Goal: Information Seeking & Learning: Learn about a topic

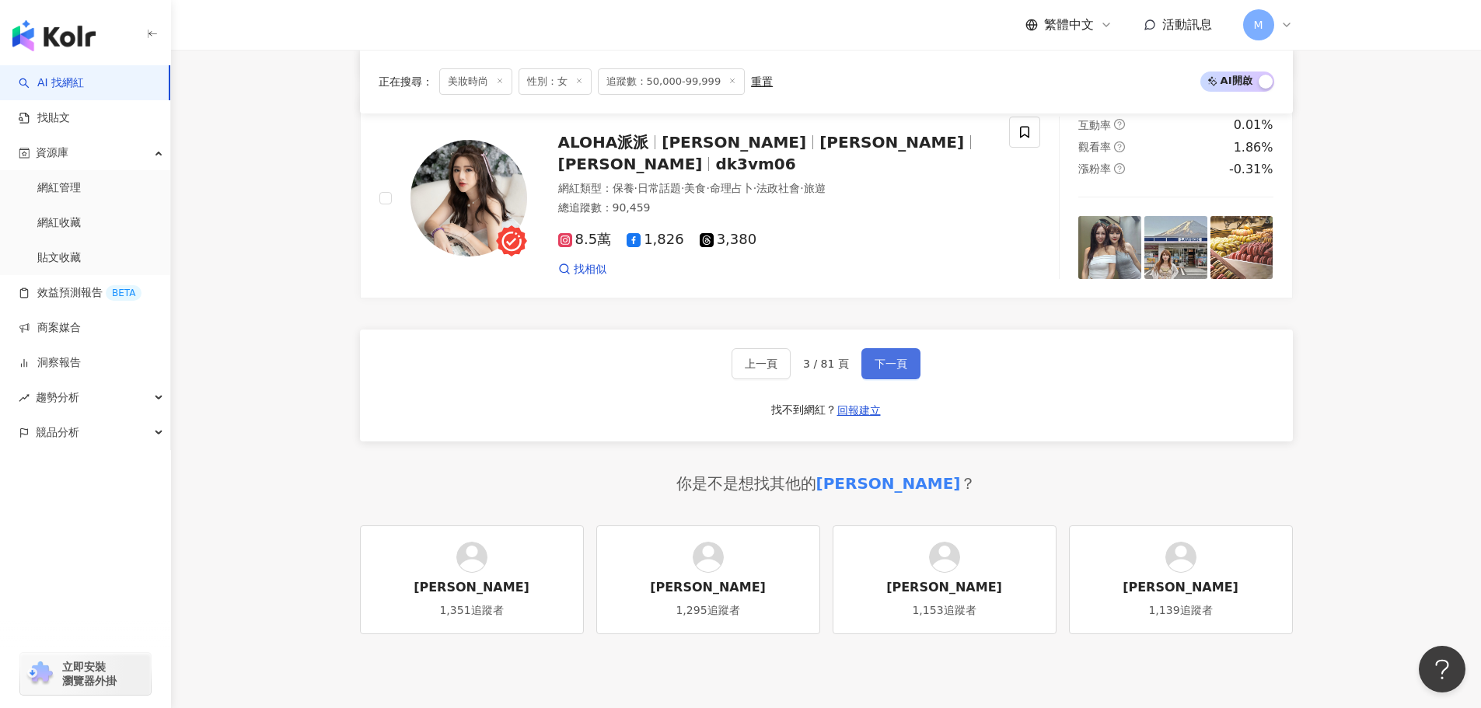
click at [899, 379] on button "下一頁" at bounding box center [890, 363] width 59 height 31
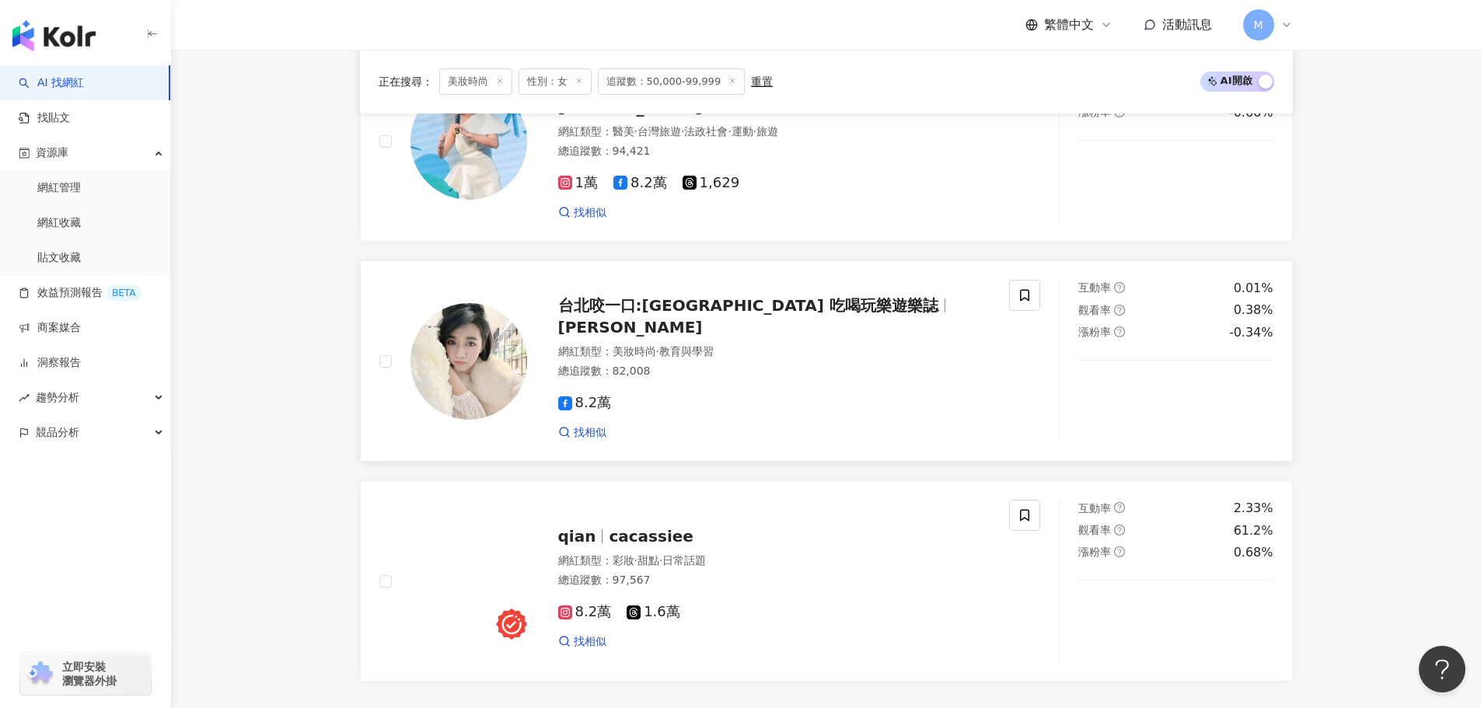
scroll to position [2734, 0]
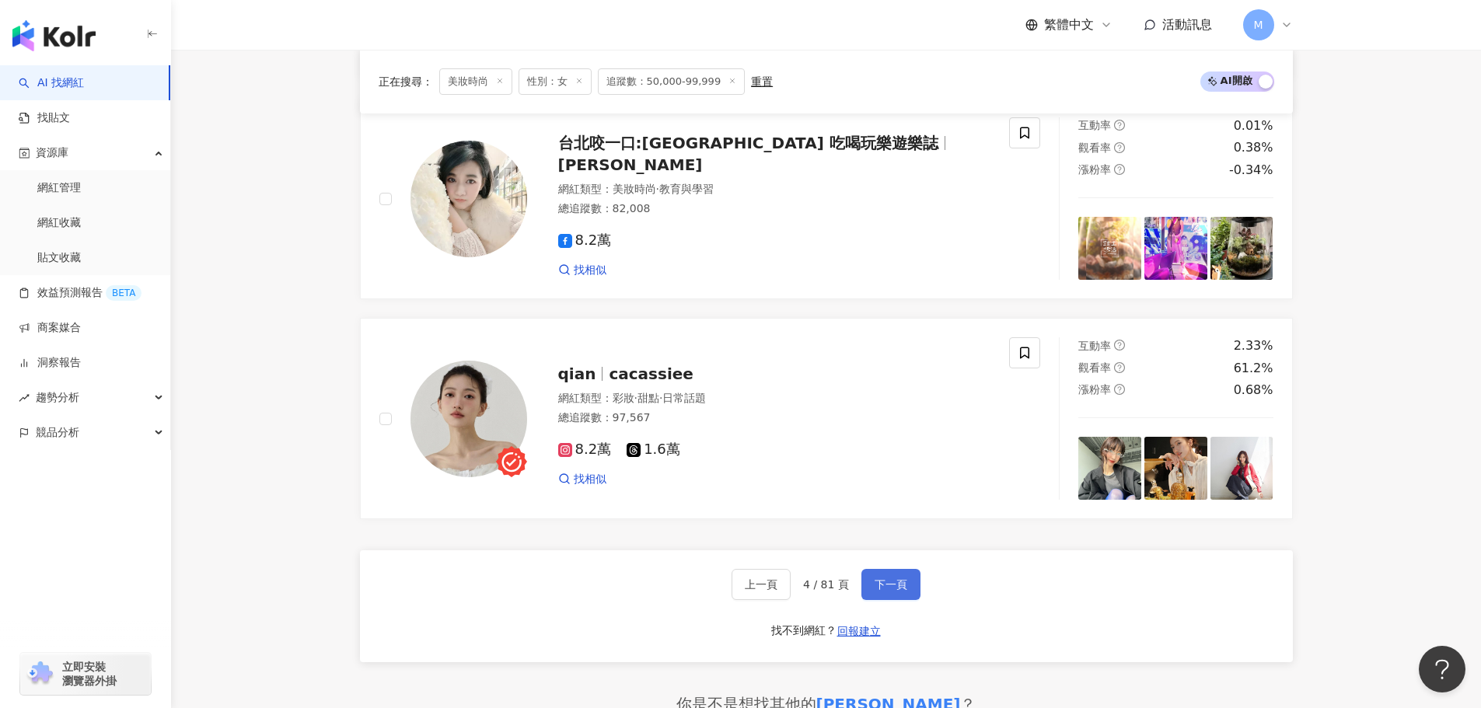
click at [891, 588] on button "下一頁" at bounding box center [890, 584] width 59 height 31
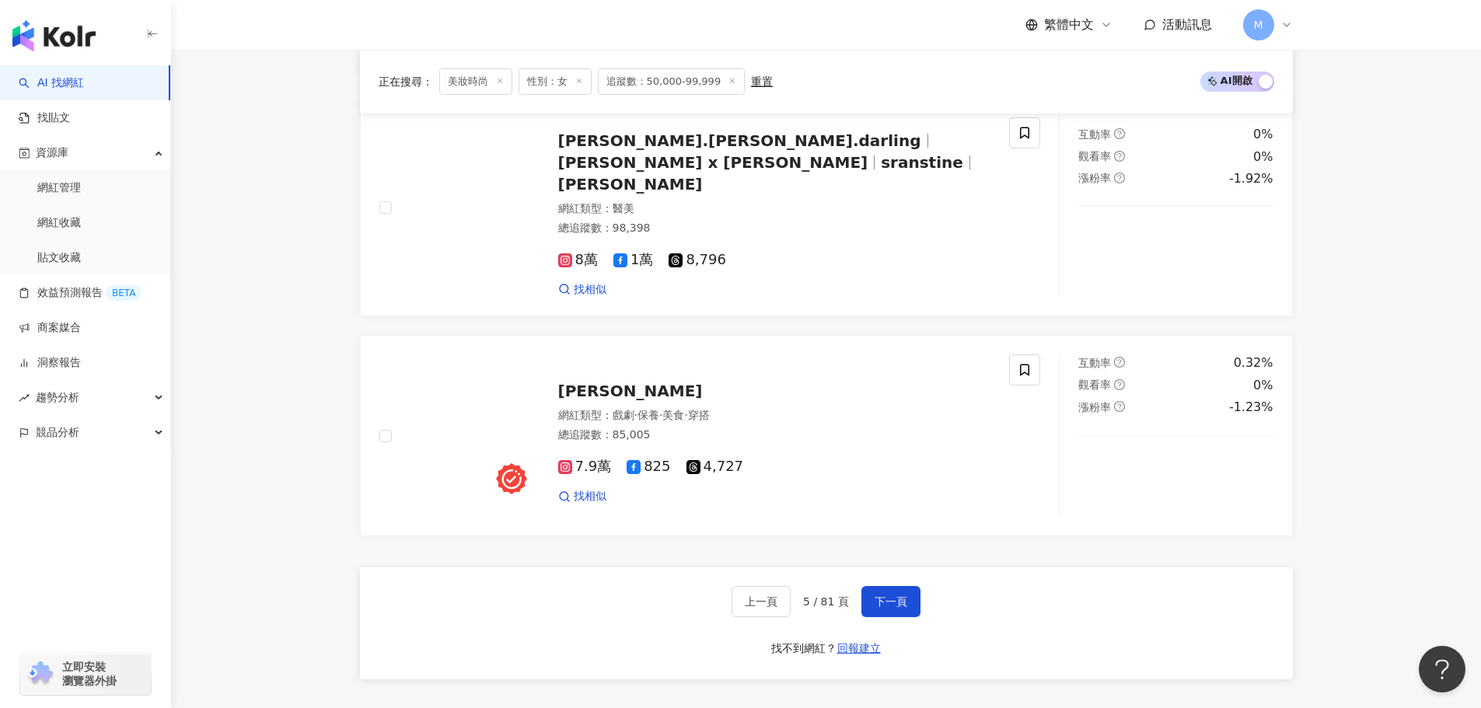
scroll to position [2189, 0]
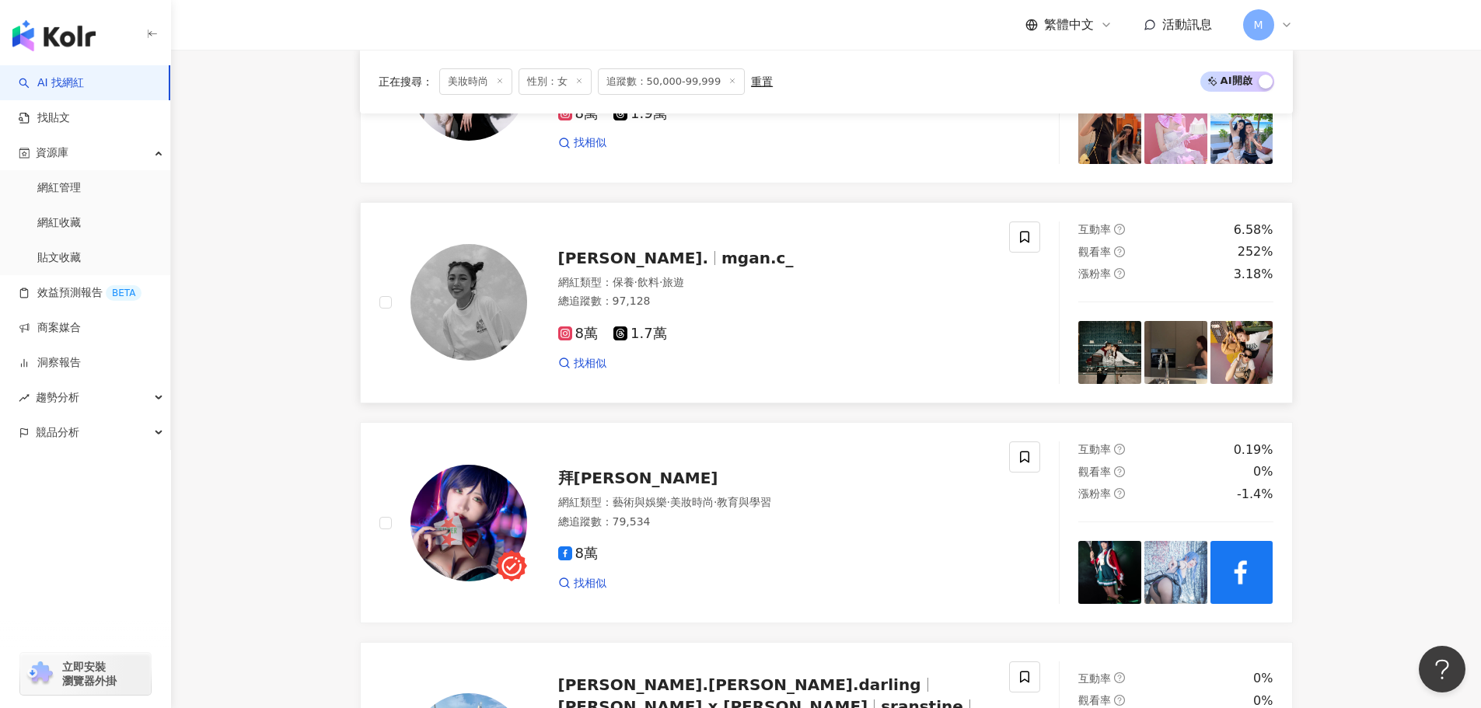
click at [721, 267] on span "mgan.c_" at bounding box center [757, 258] width 72 height 19
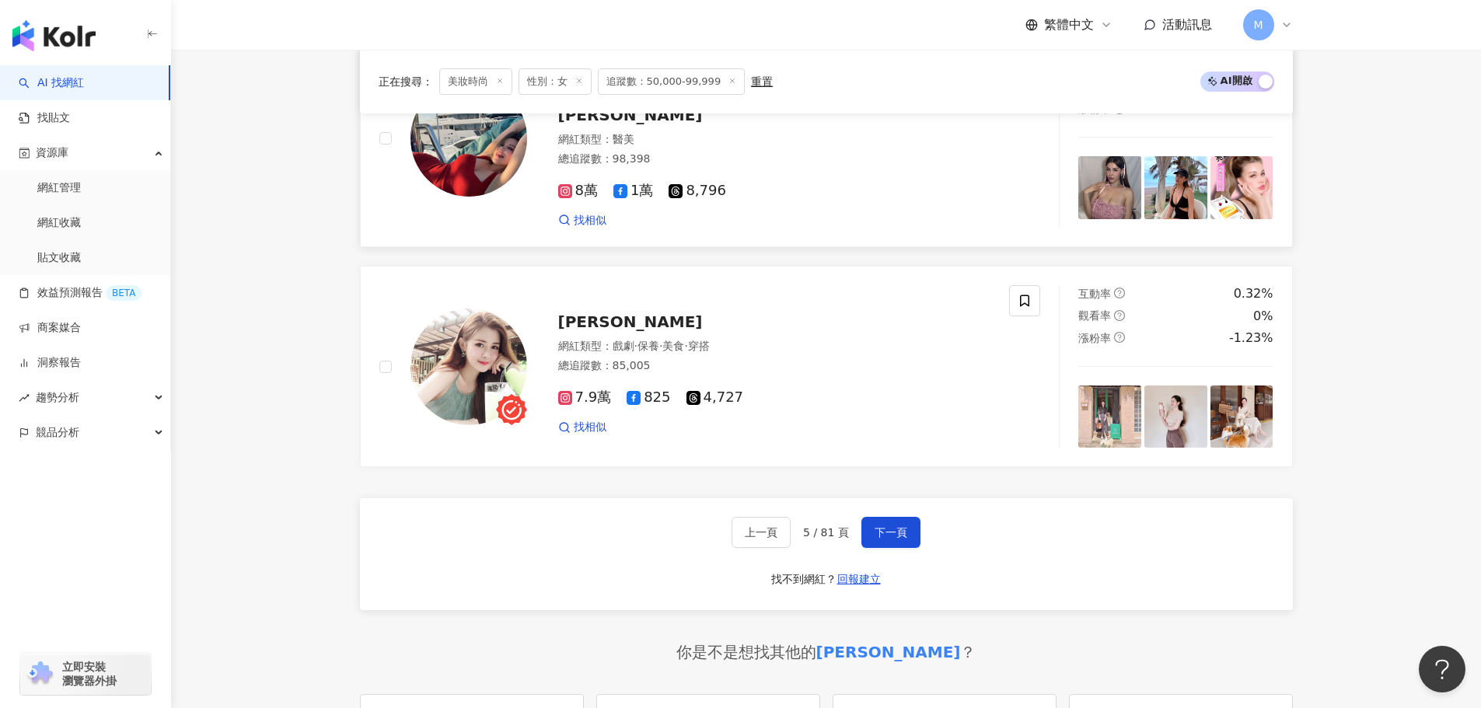
scroll to position [2811, 0]
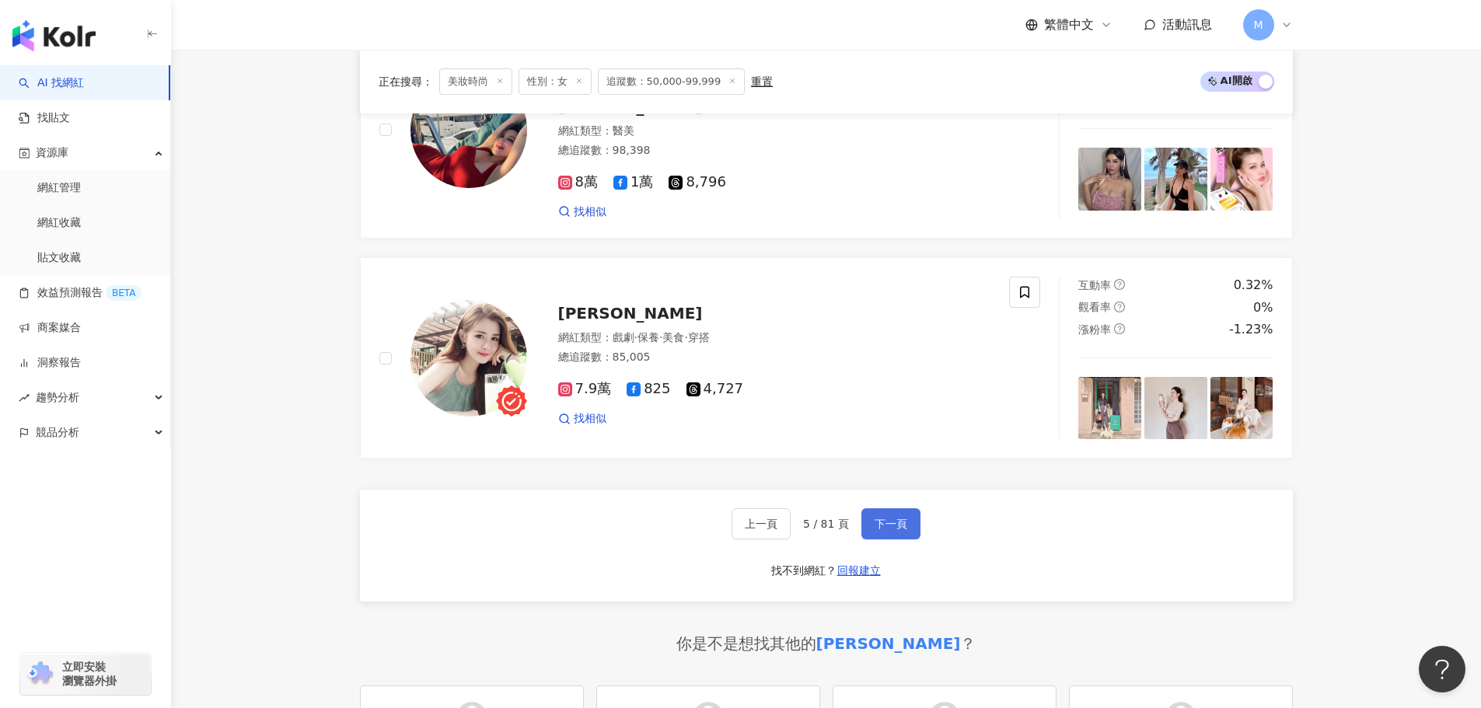
click at [886, 518] on span "下一頁" at bounding box center [891, 524] width 33 height 12
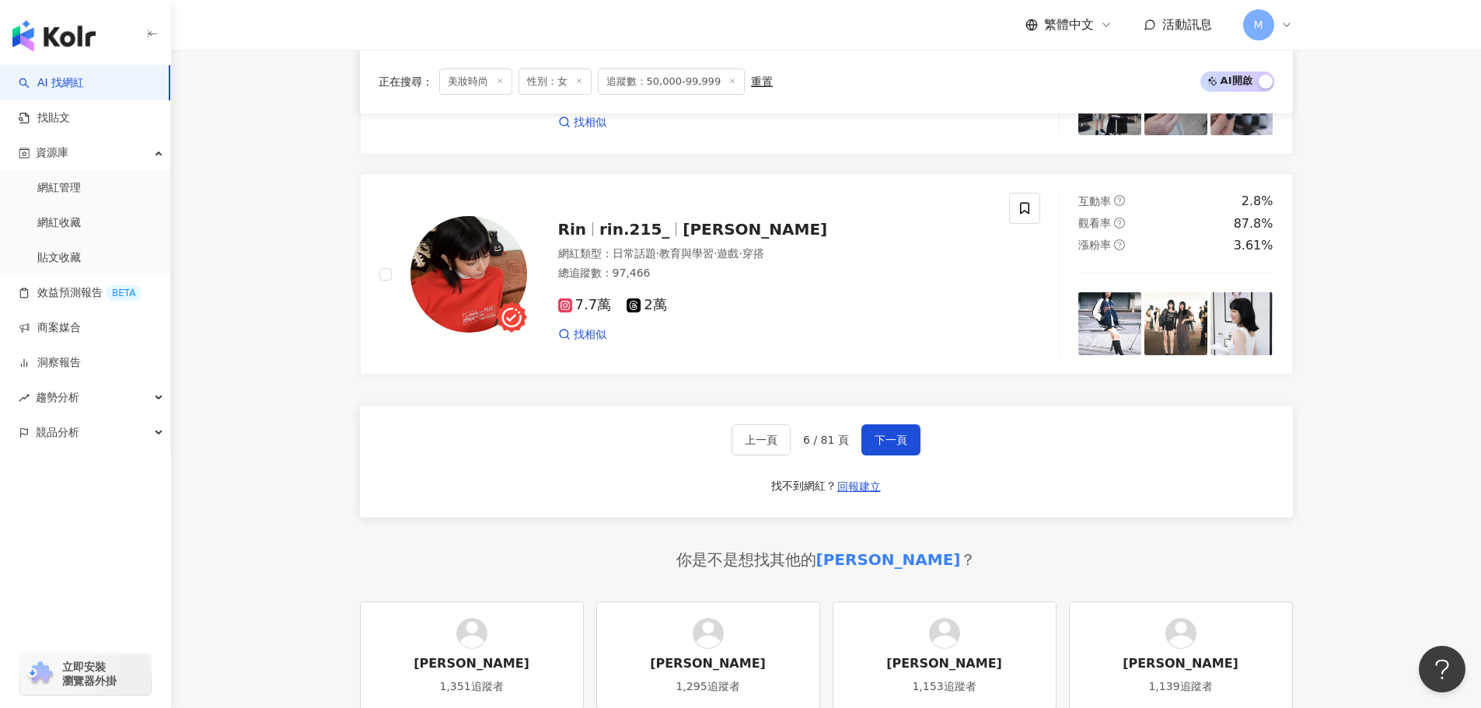
scroll to position [2877, 0]
click at [890, 446] on span "下一頁" at bounding box center [891, 441] width 33 height 12
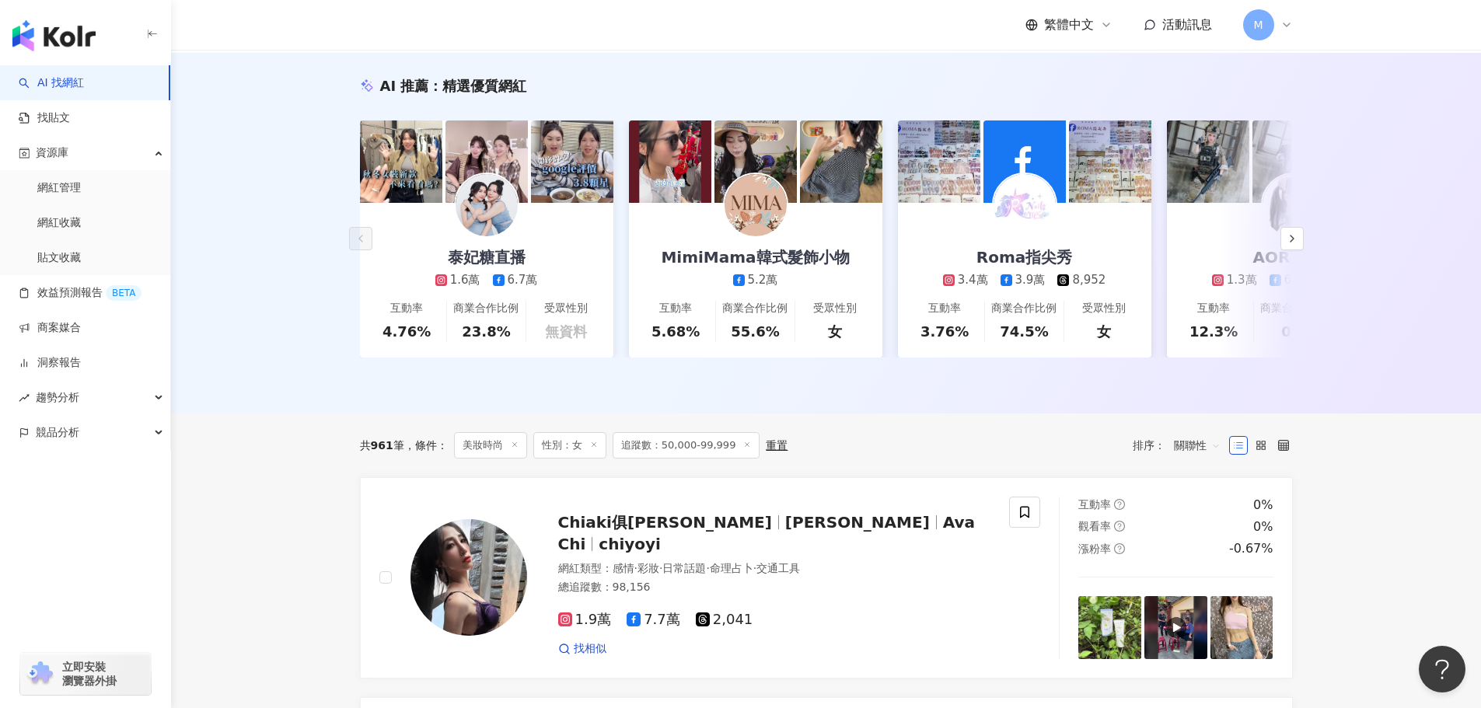
scroll to position [0, 0]
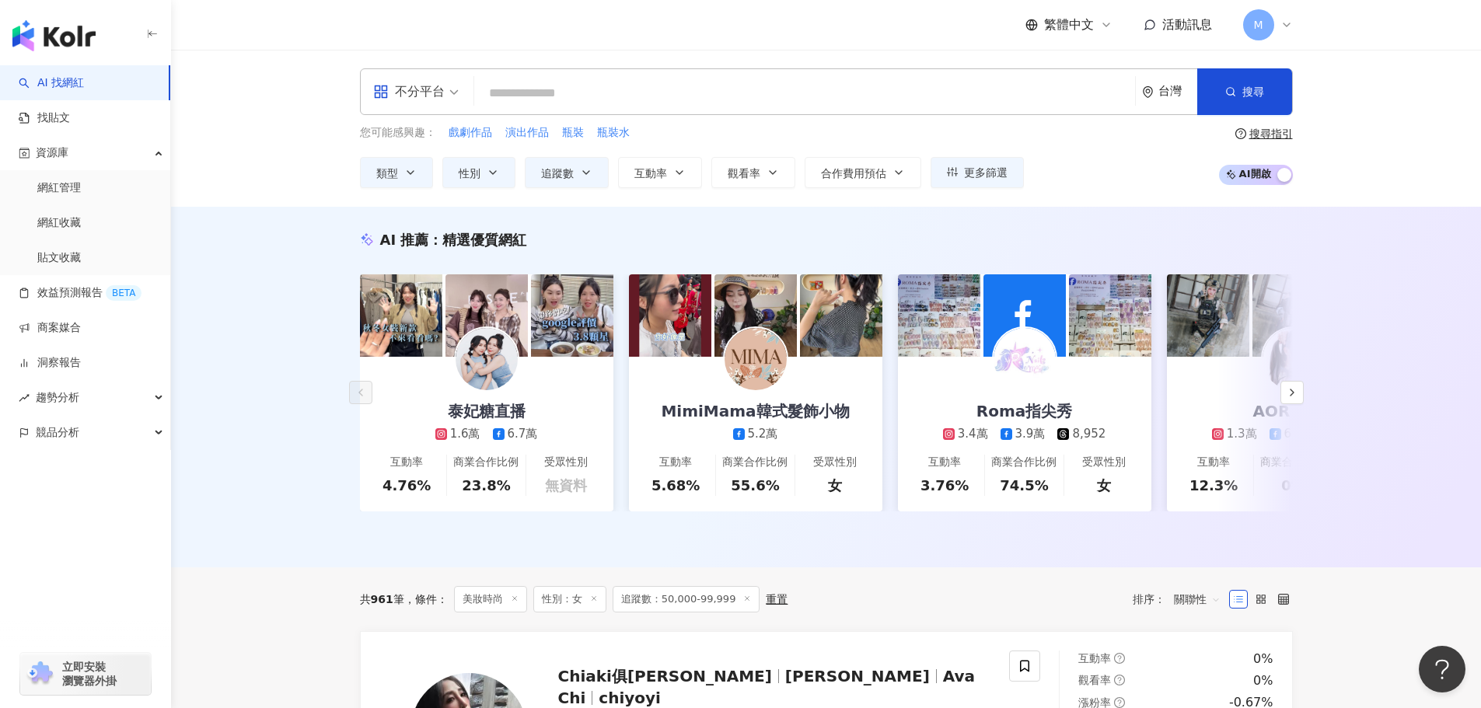
click at [633, 103] on input "search" at bounding box center [804, 94] width 648 height 30
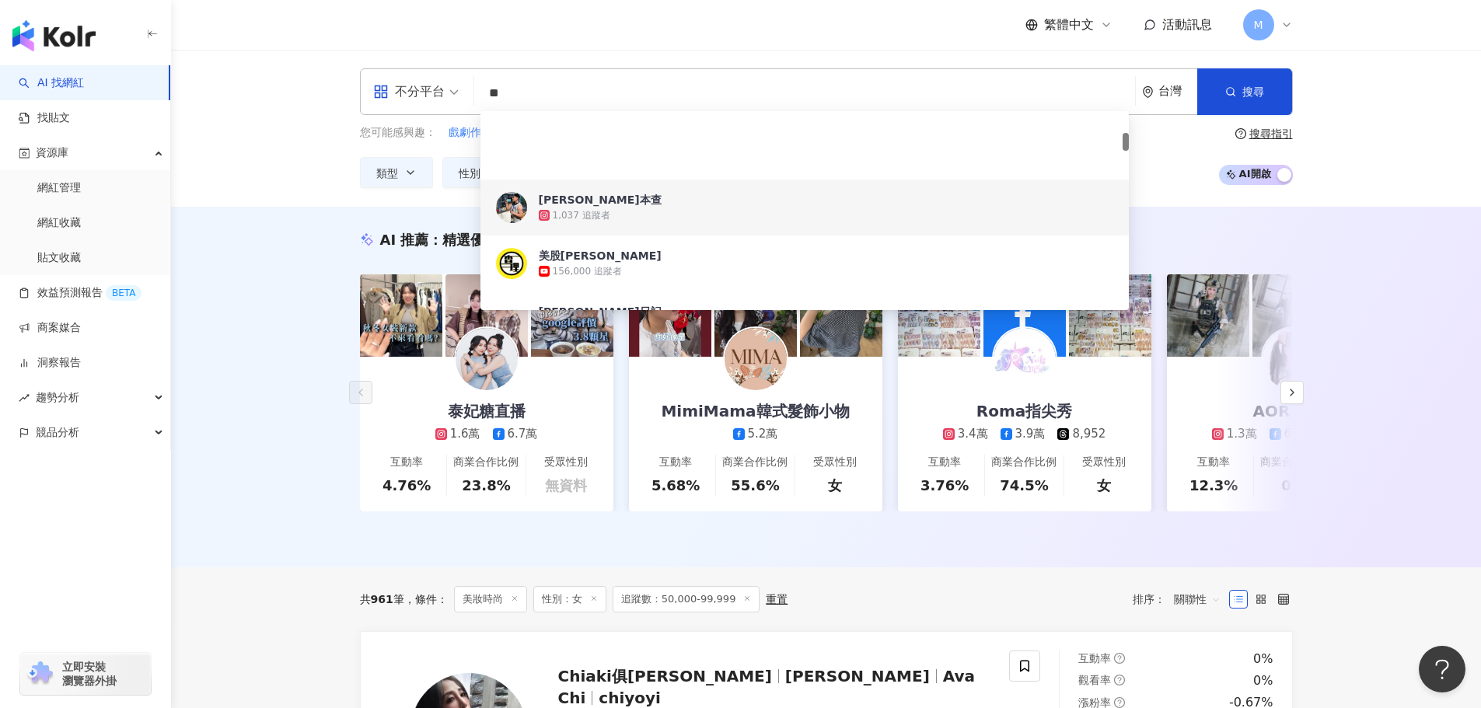
scroll to position [389, 0]
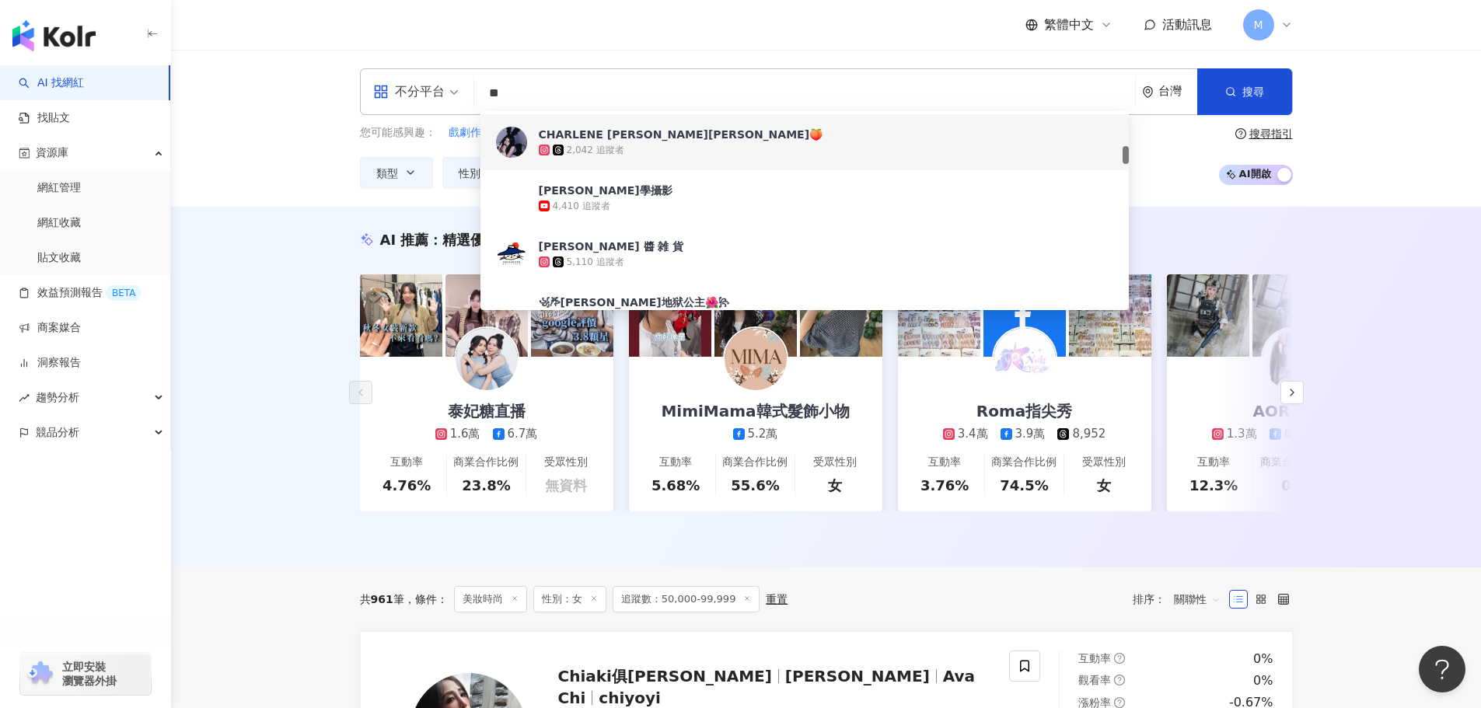
type input "**"
drag, startPoint x: 547, startPoint y: 100, endPoint x: 453, endPoint y: 82, distance: 95.0
click at [453, 82] on div "不分平台 ** 台灣 搜尋 3297443c-5345-4b82-8cb8-06e0800f224f 90848a9a-c012-4dfc-ba03-3d85…" at bounding box center [826, 91] width 933 height 47
click at [633, 149] on div "2,042 追蹤者" at bounding box center [796, 150] width 515 height 16
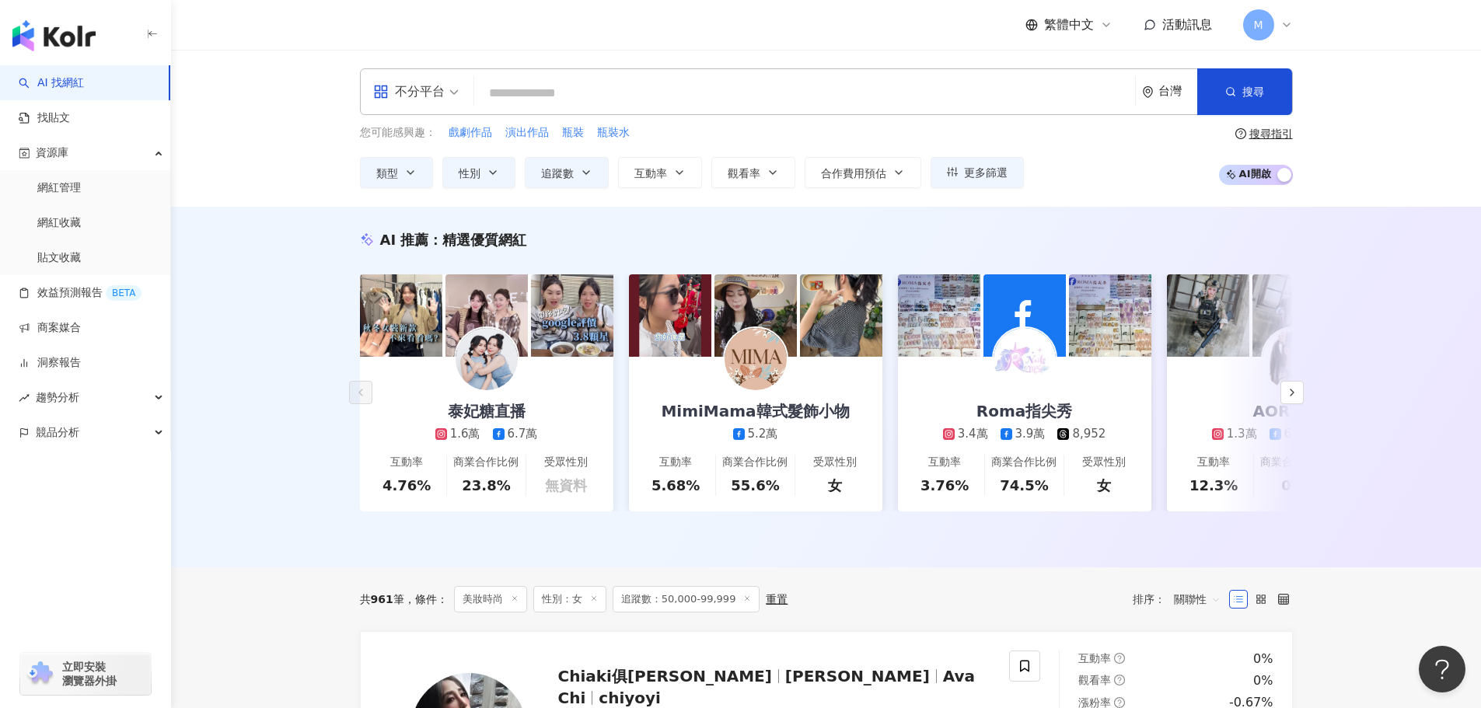
type input "*"
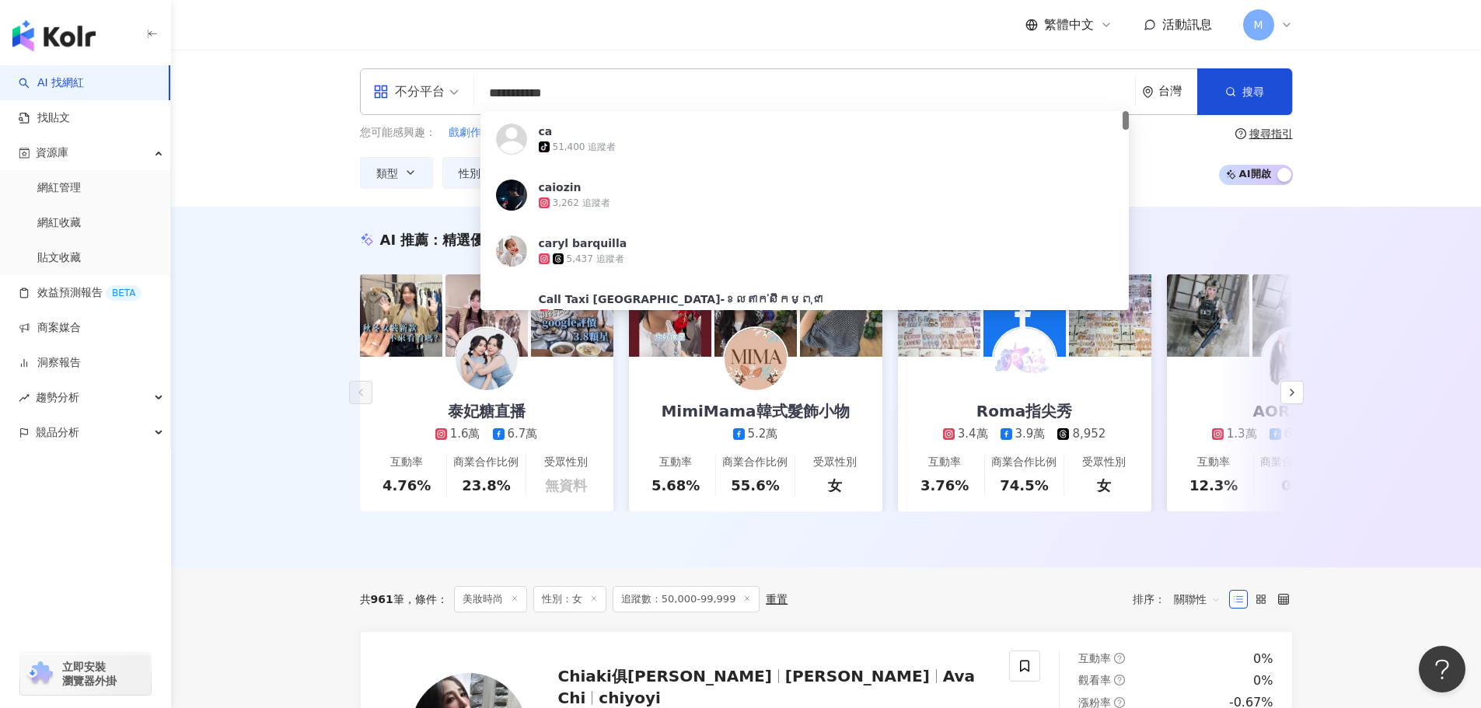
type input "**********"
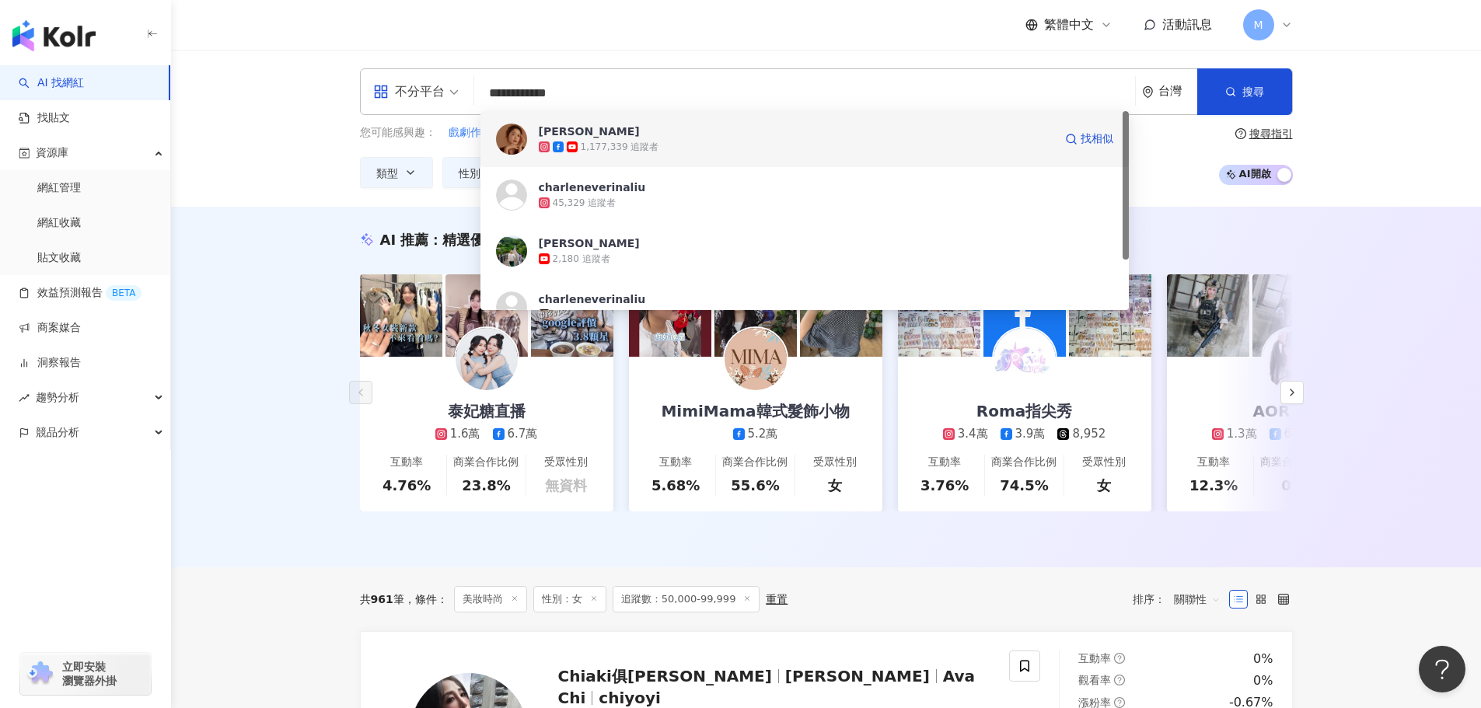
click at [606, 127] on span "查理" at bounding box center [796, 132] width 515 height 16
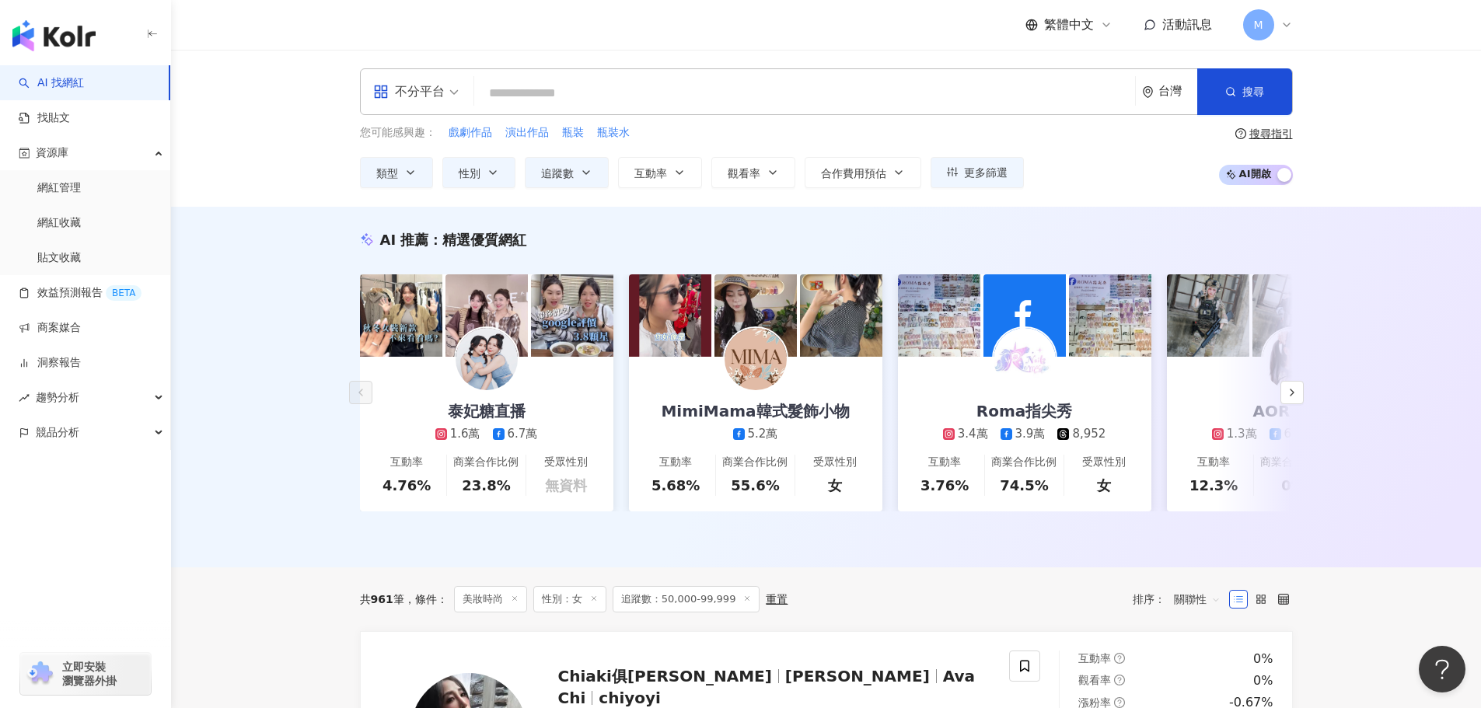
click at [579, 87] on input "search" at bounding box center [804, 94] width 648 height 30
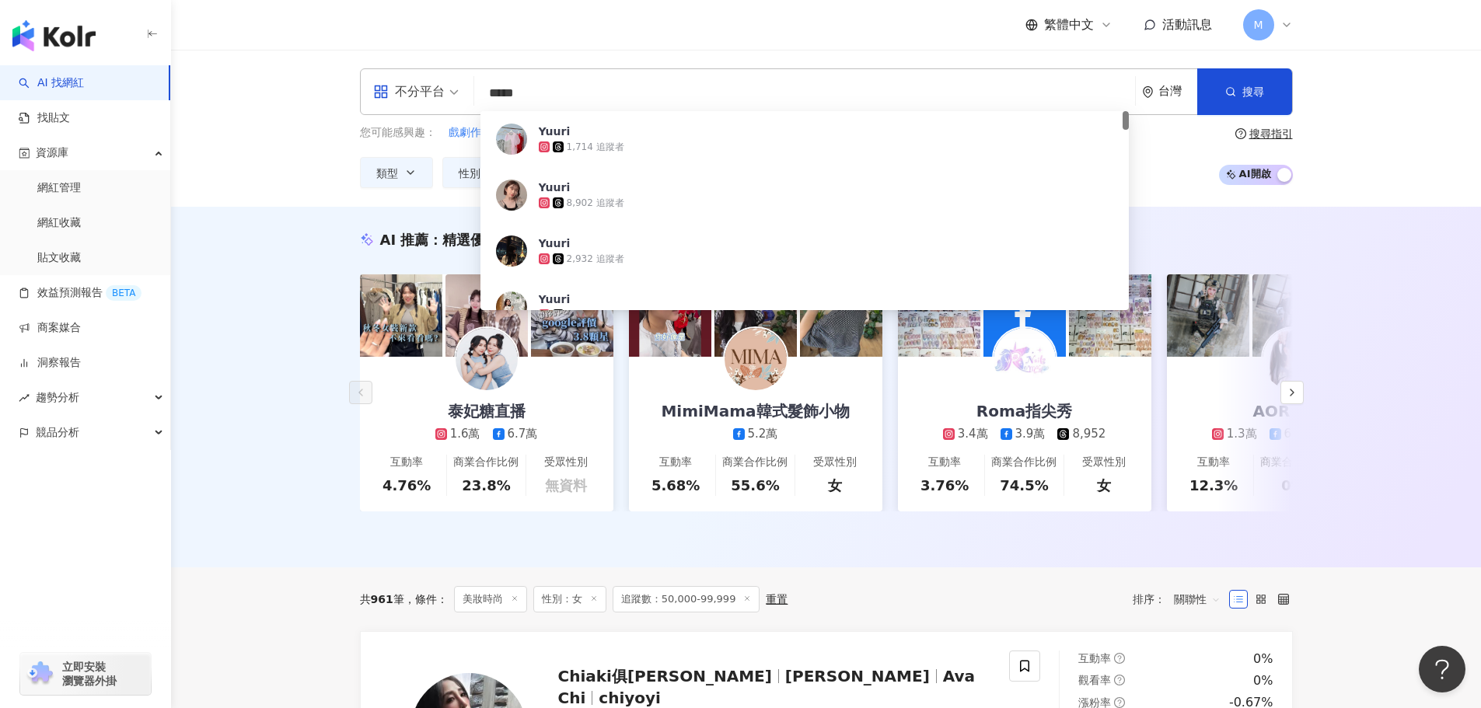
click at [507, 96] on input "*****" at bounding box center [804, 94] width 648 height 30
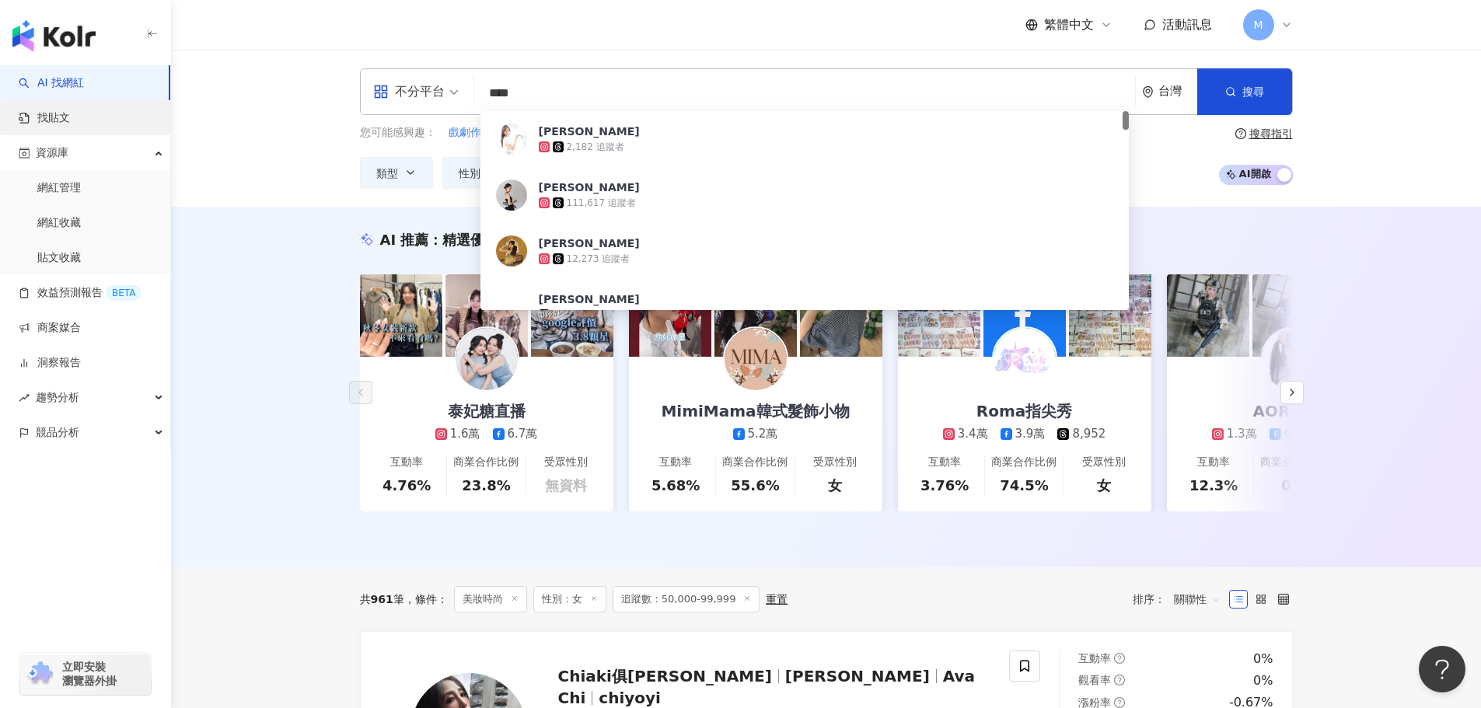
type input "****"
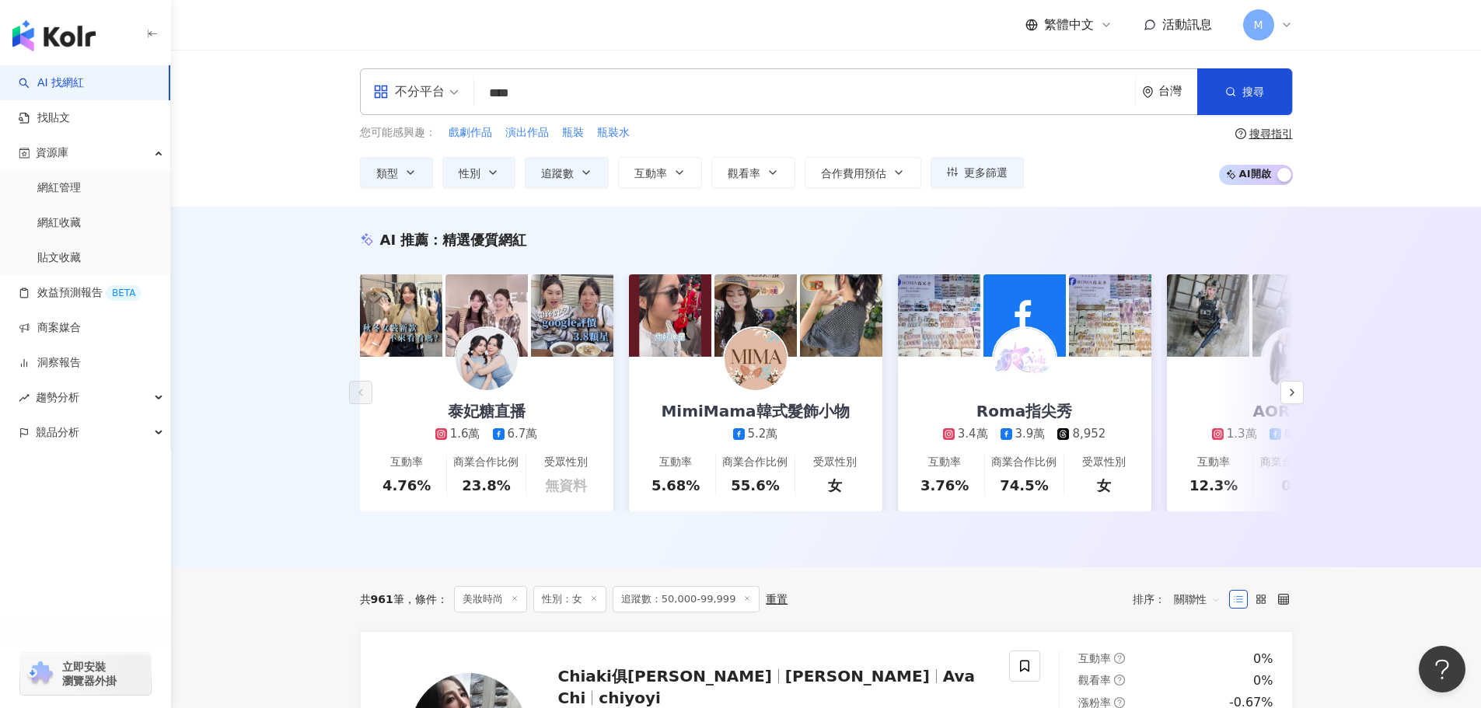
click at [594, 80] on input "****" at bounding box center [804, 94] width 648 height 30
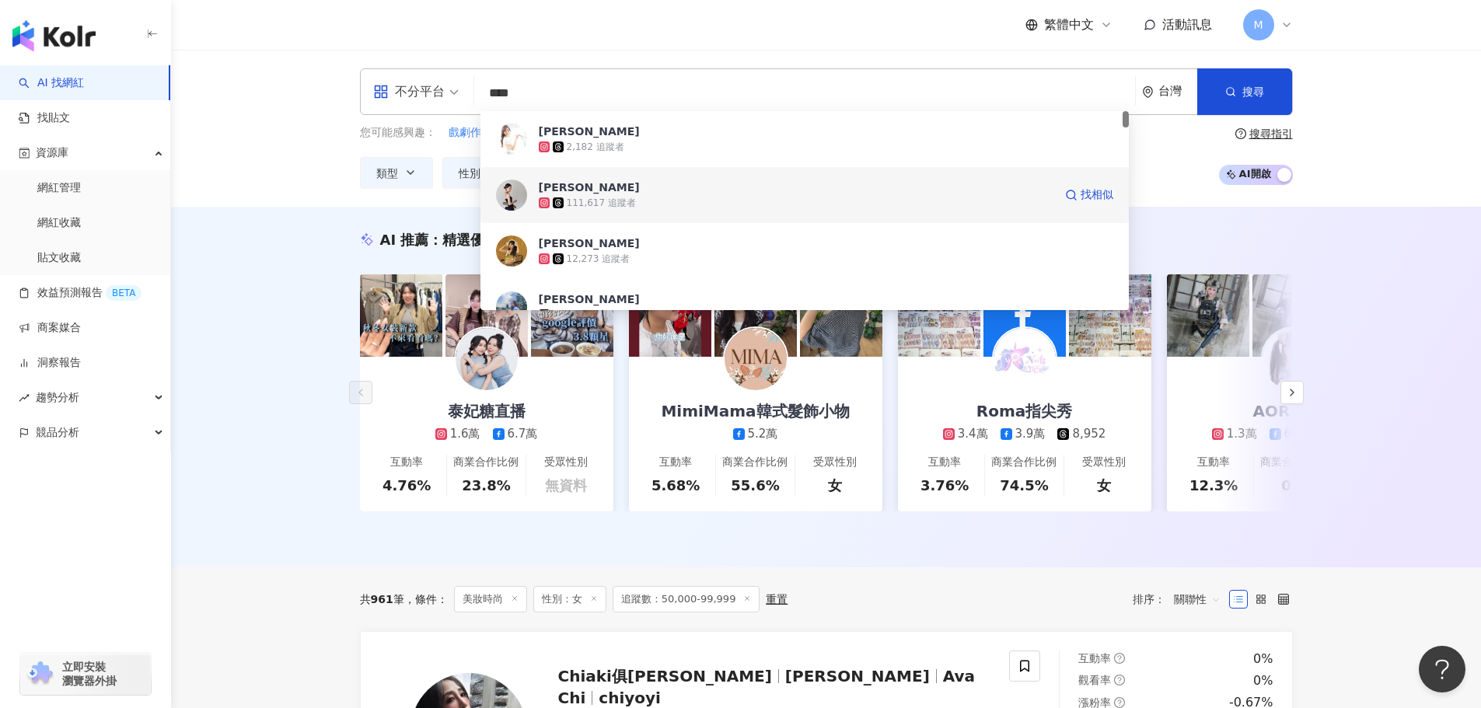
click at [634, 205] on div "111,617 追蹤者" at bounding box center [796, 203] width 515 height 16
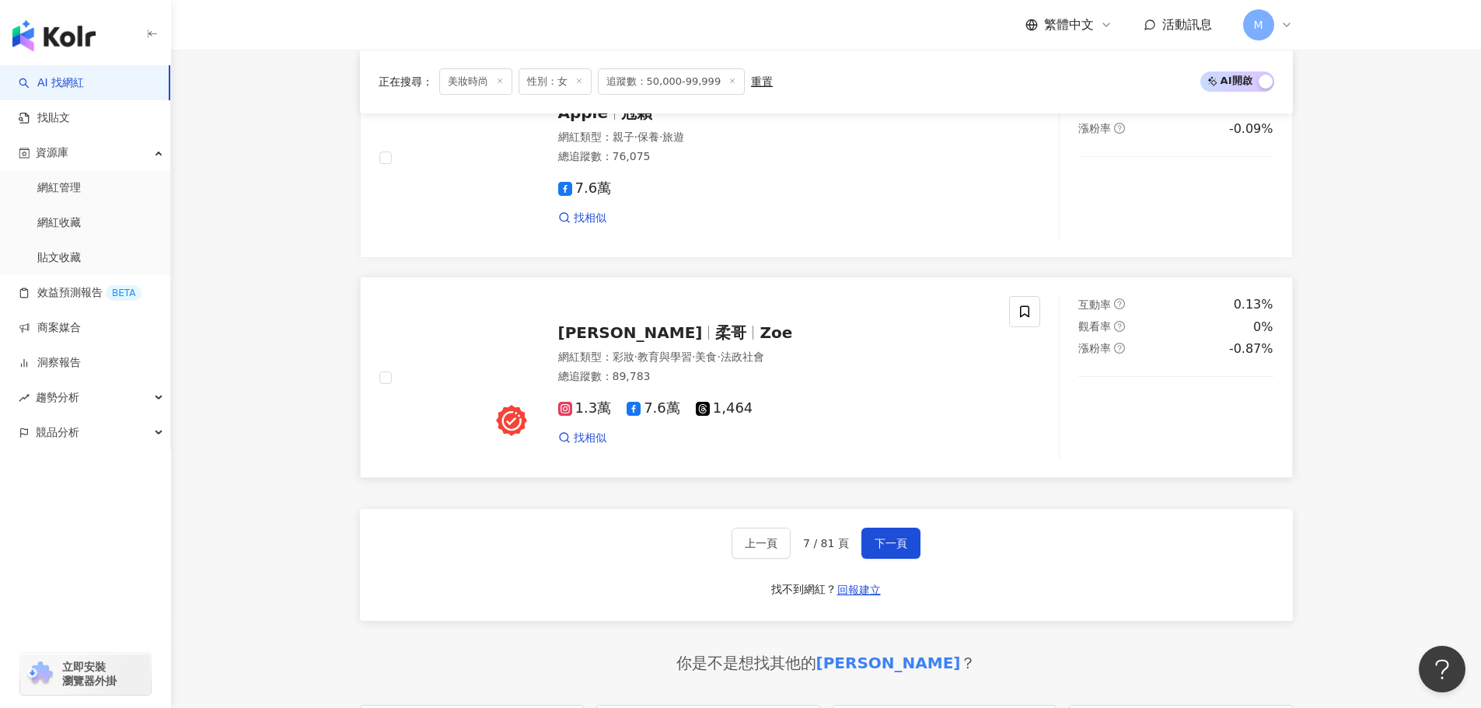
scroll to position [2877, 0]
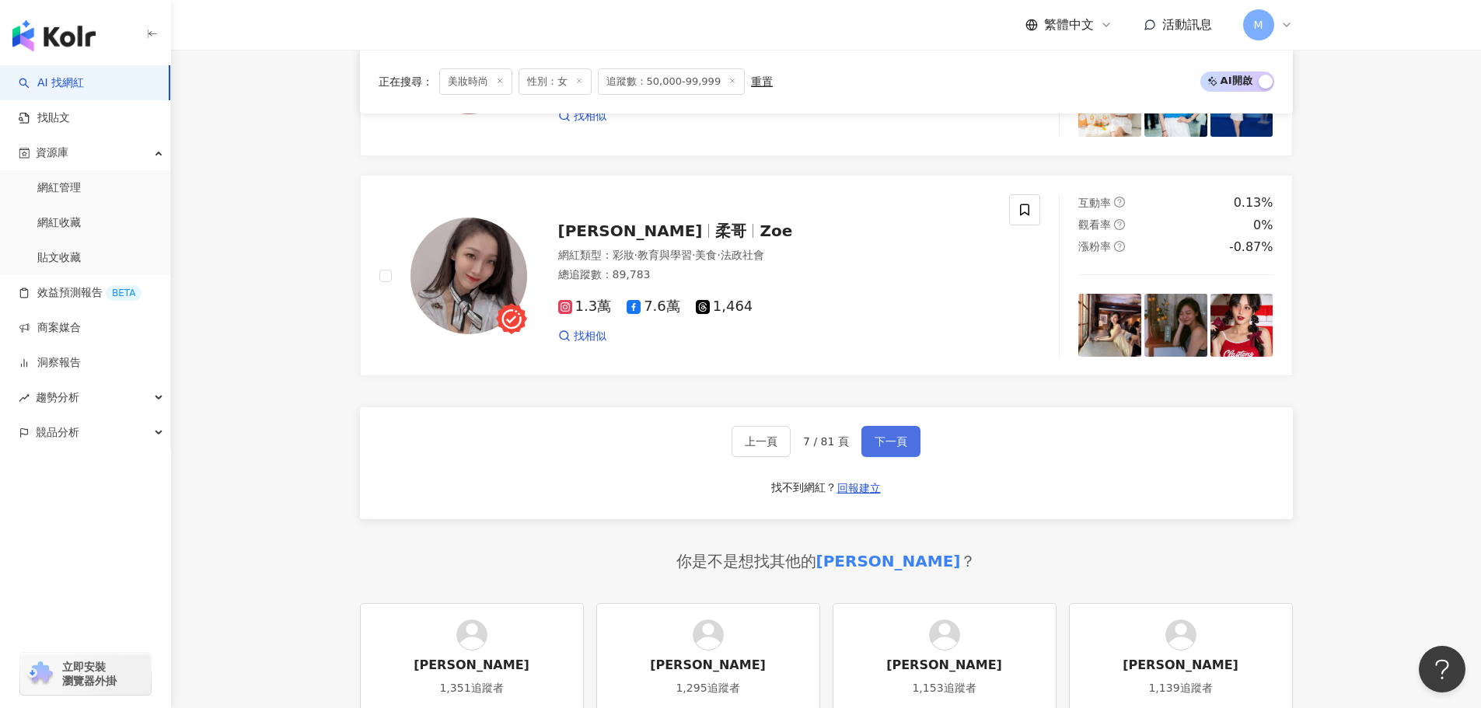
click at [914, 454] on button "下一頁" at bounding box center [890, 441] width 59 height 31
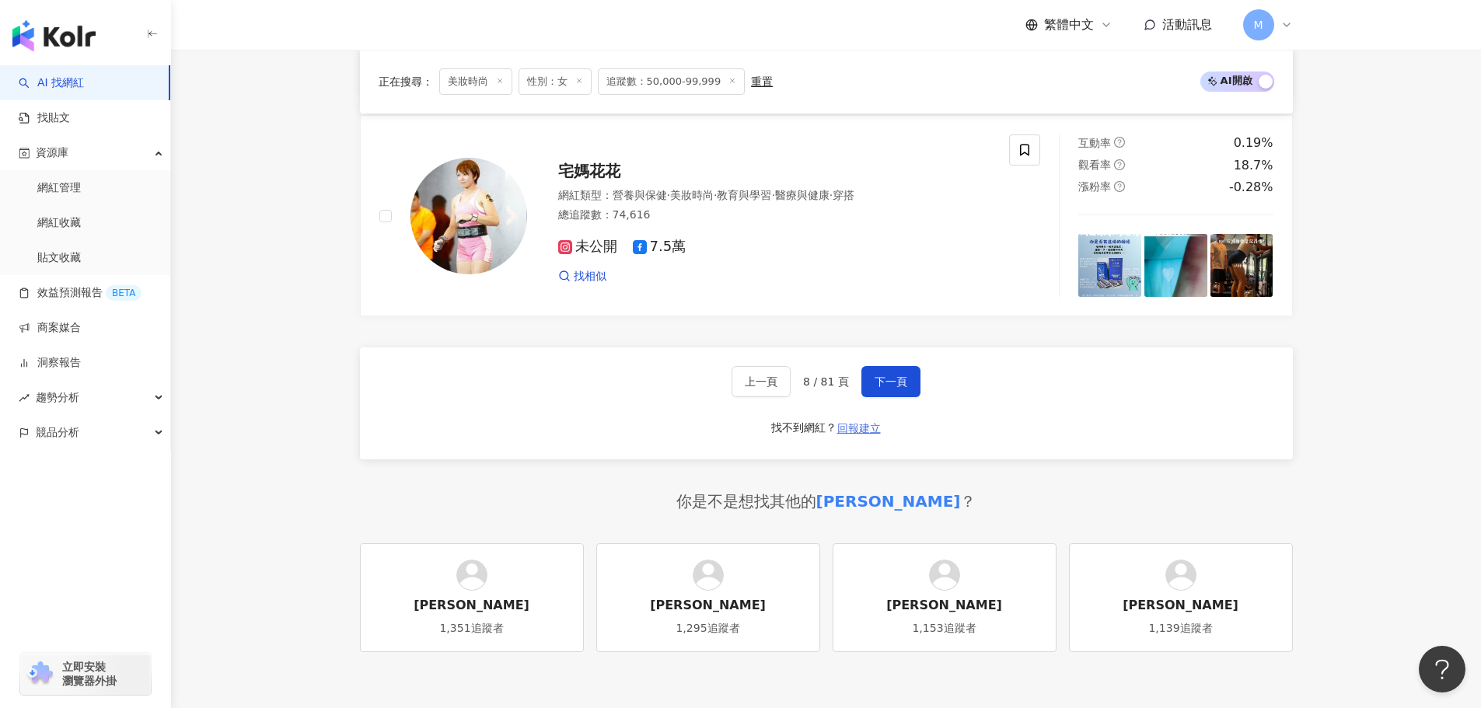
scroll to position [2954, 0]
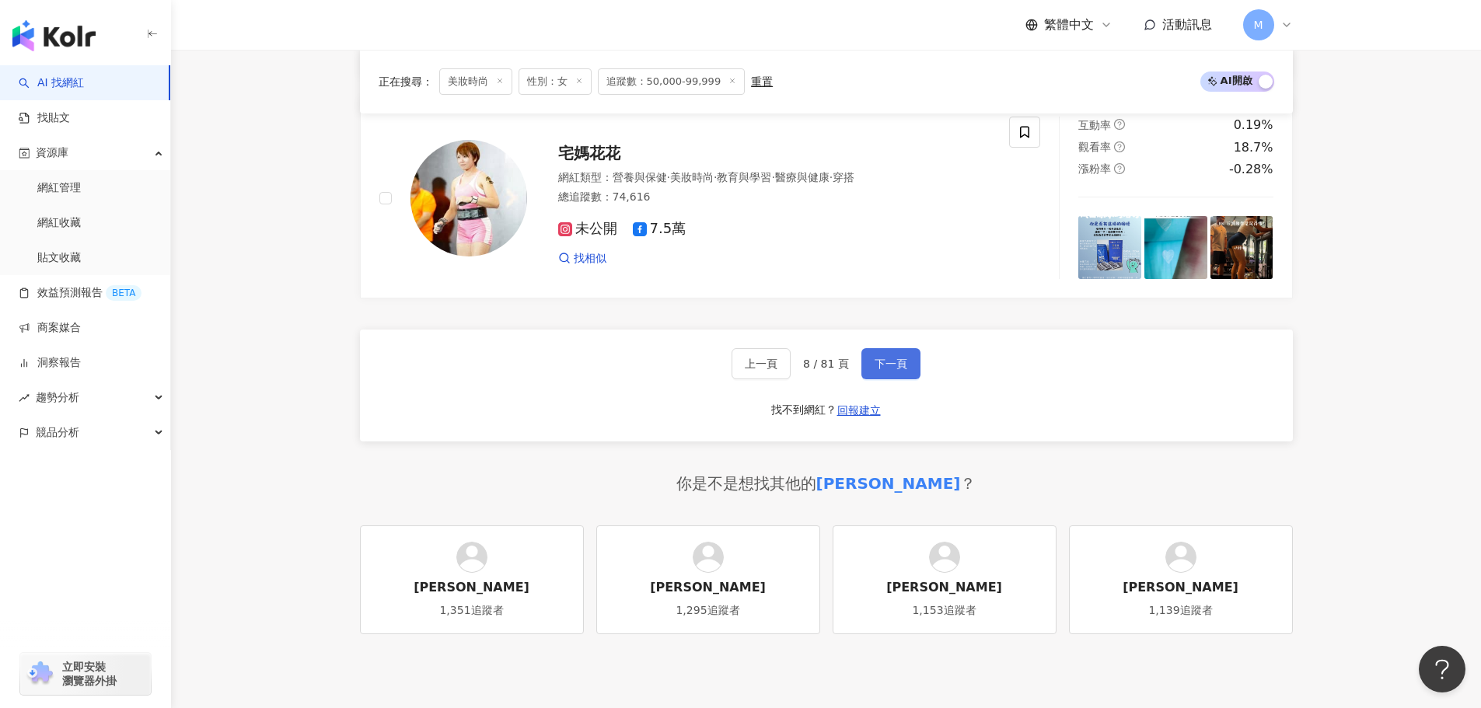
click at [886, 370] on span "下一頁" at bounding box center [891, 364] width 33 height 12
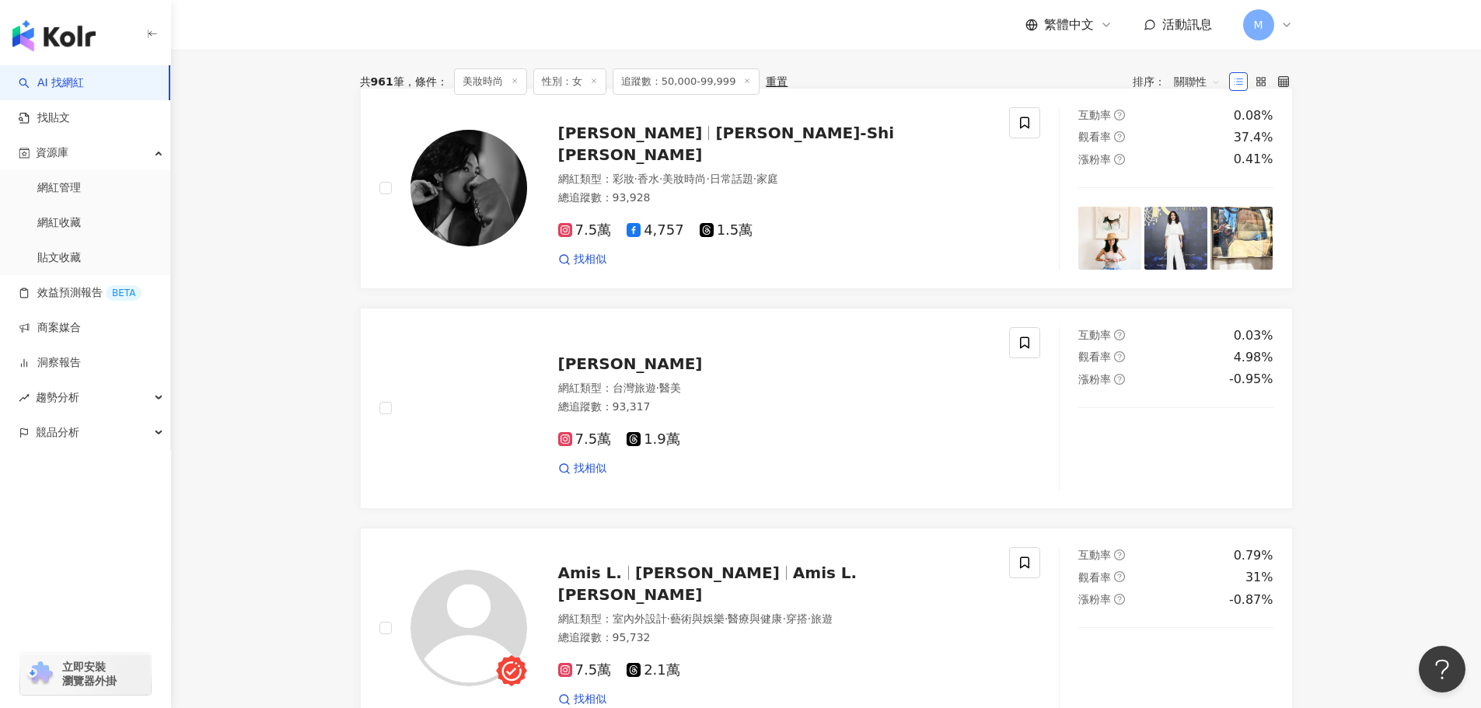
scroll to position [544, 0]
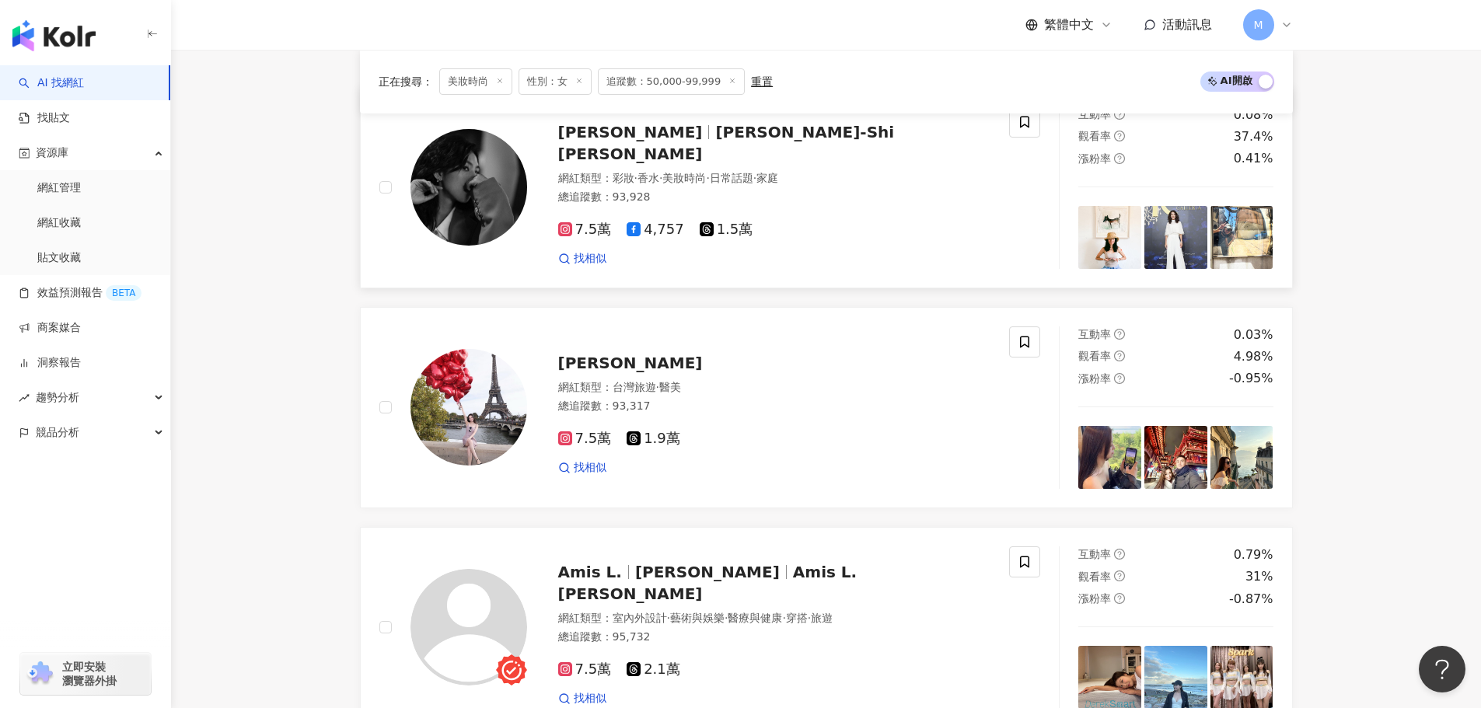
click at [669, 154] on span "Chen-Shi Lin" at bounding box center [726, 143] width 337 height 40
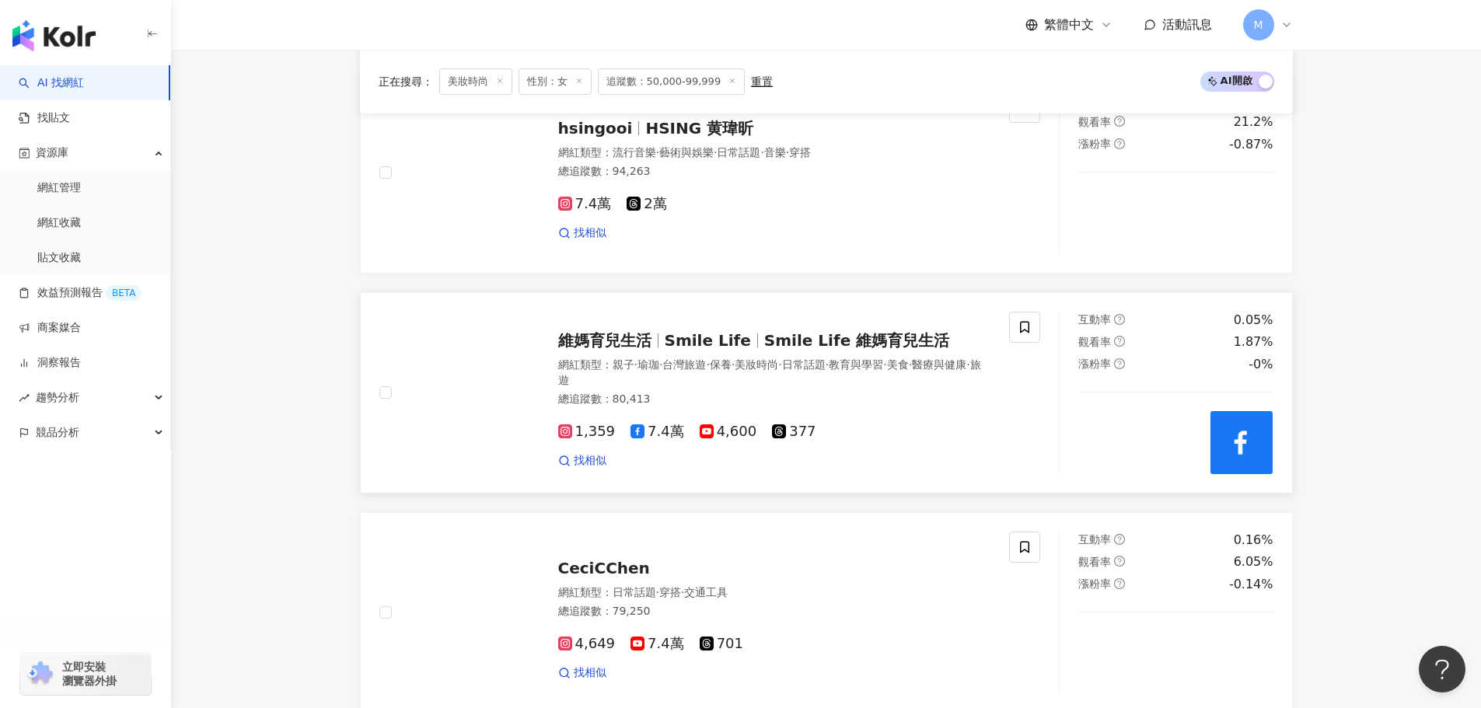
scroll to position [1322, 0]
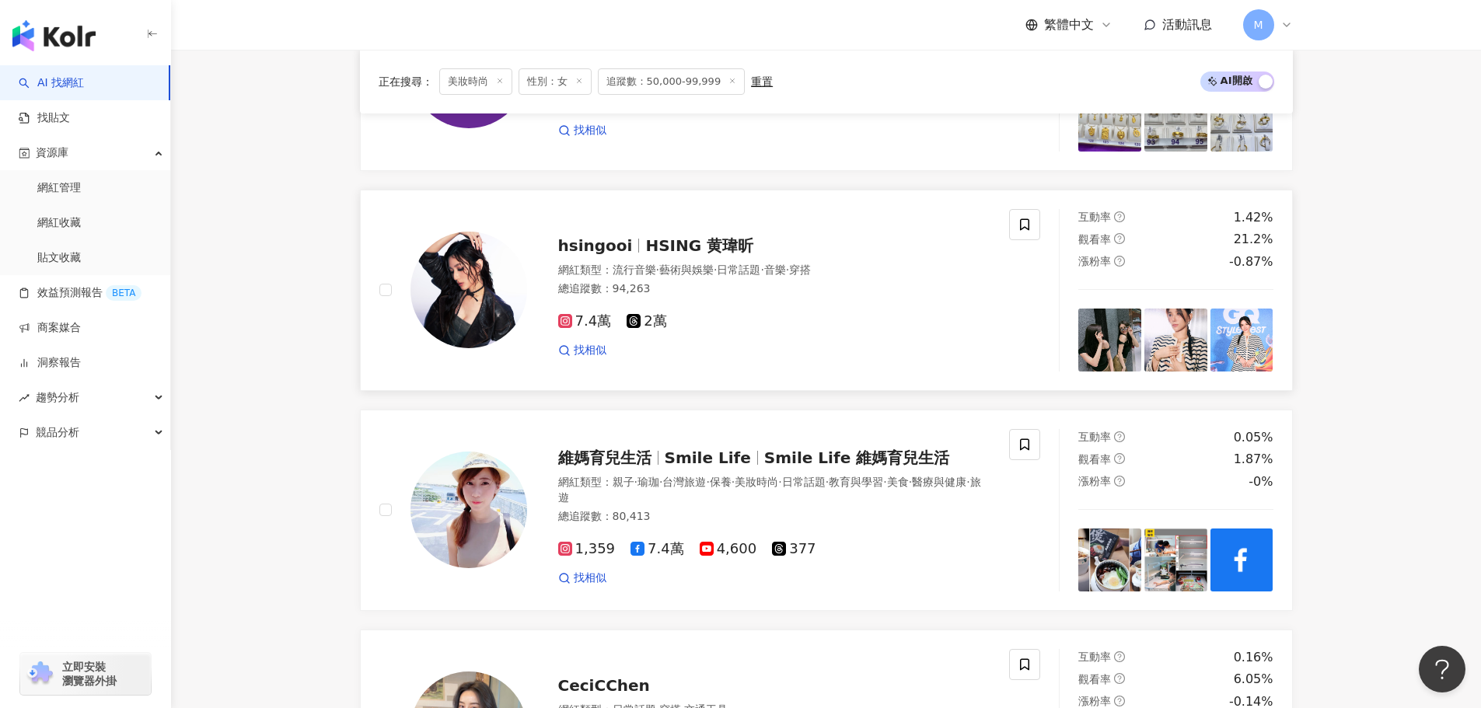
click at [646, 248] on span "HSING 黄瑋昕" at bounding box center [699, 245] width 108 height 19
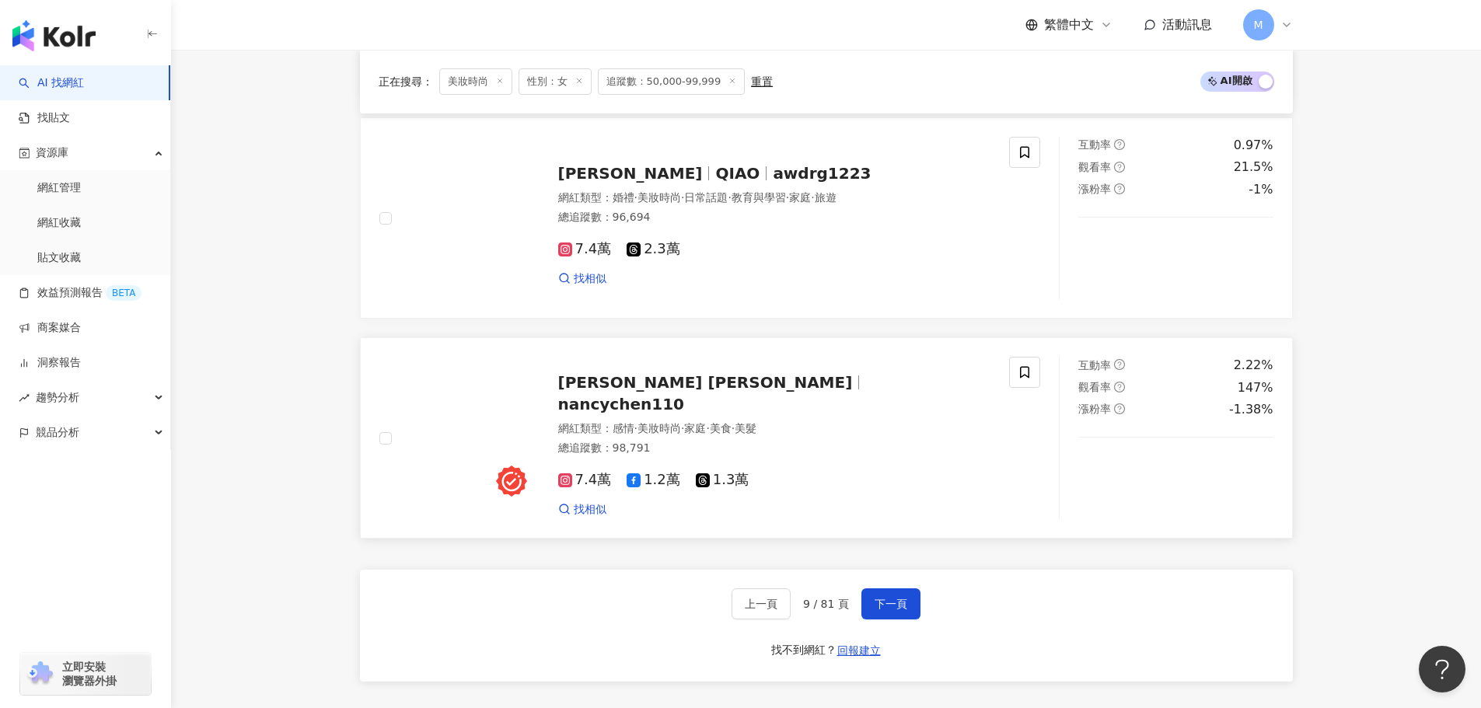
scroll to position [2799, 0]
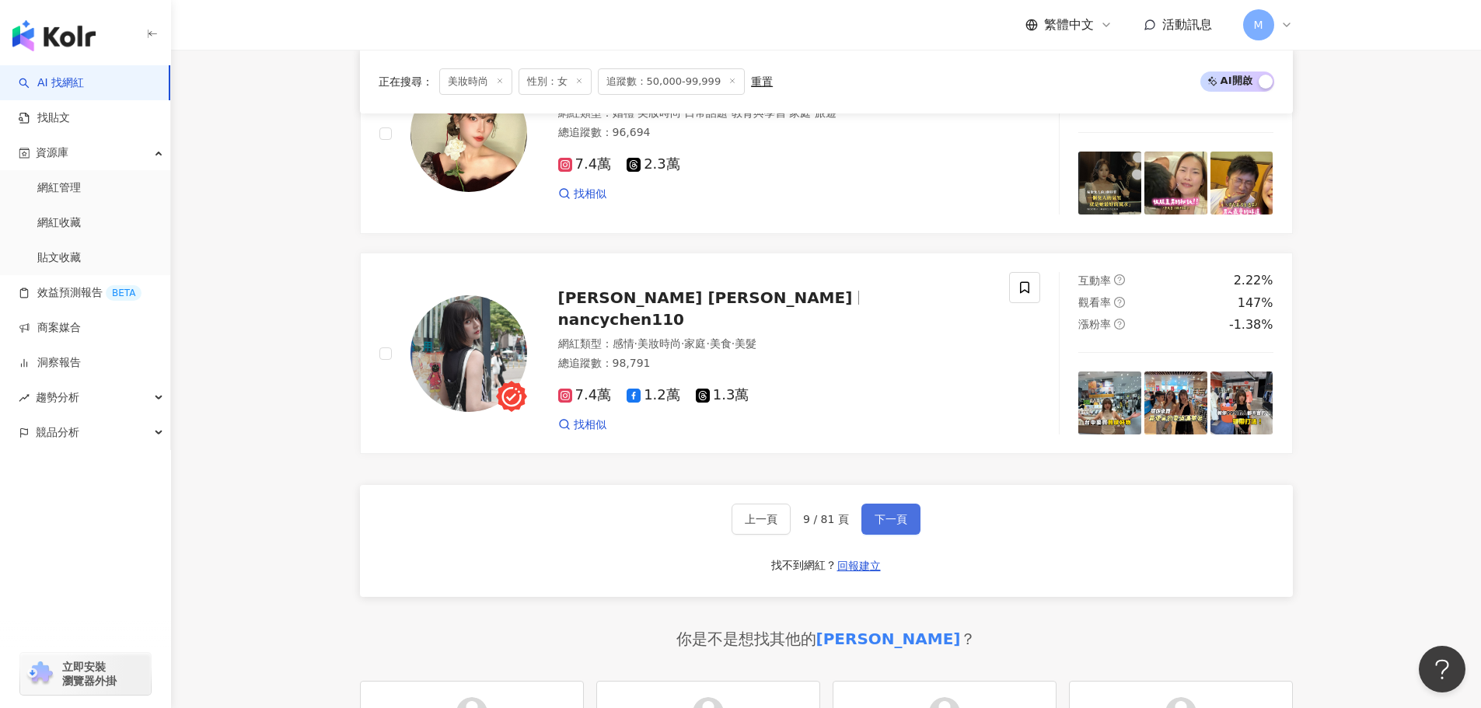
click at [910, 522] on button "下一頁" at bounding box center [890, 519] width 59 height 31
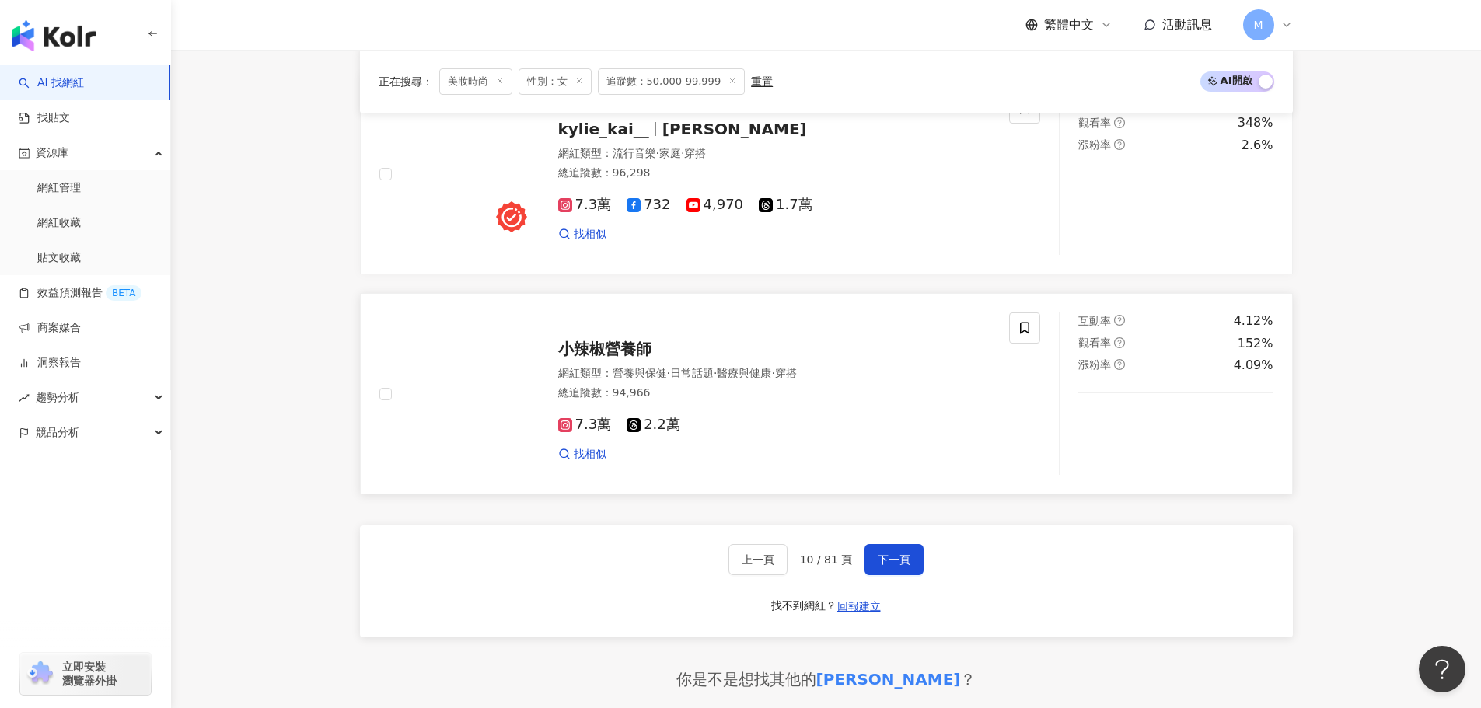
scroll to position [2721, 0]
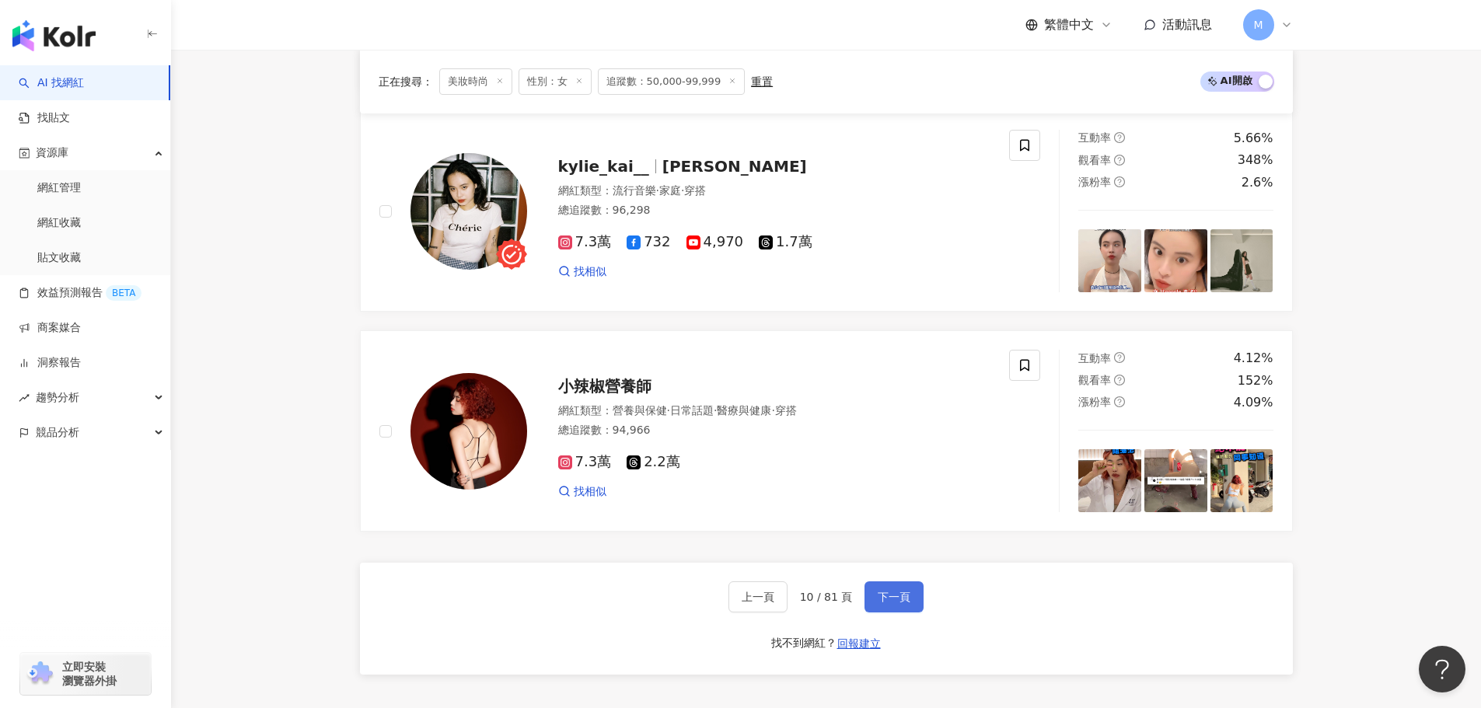
click at [898, 602] on span "下一頁" at bounding box center [894, 597] width 33 height 12
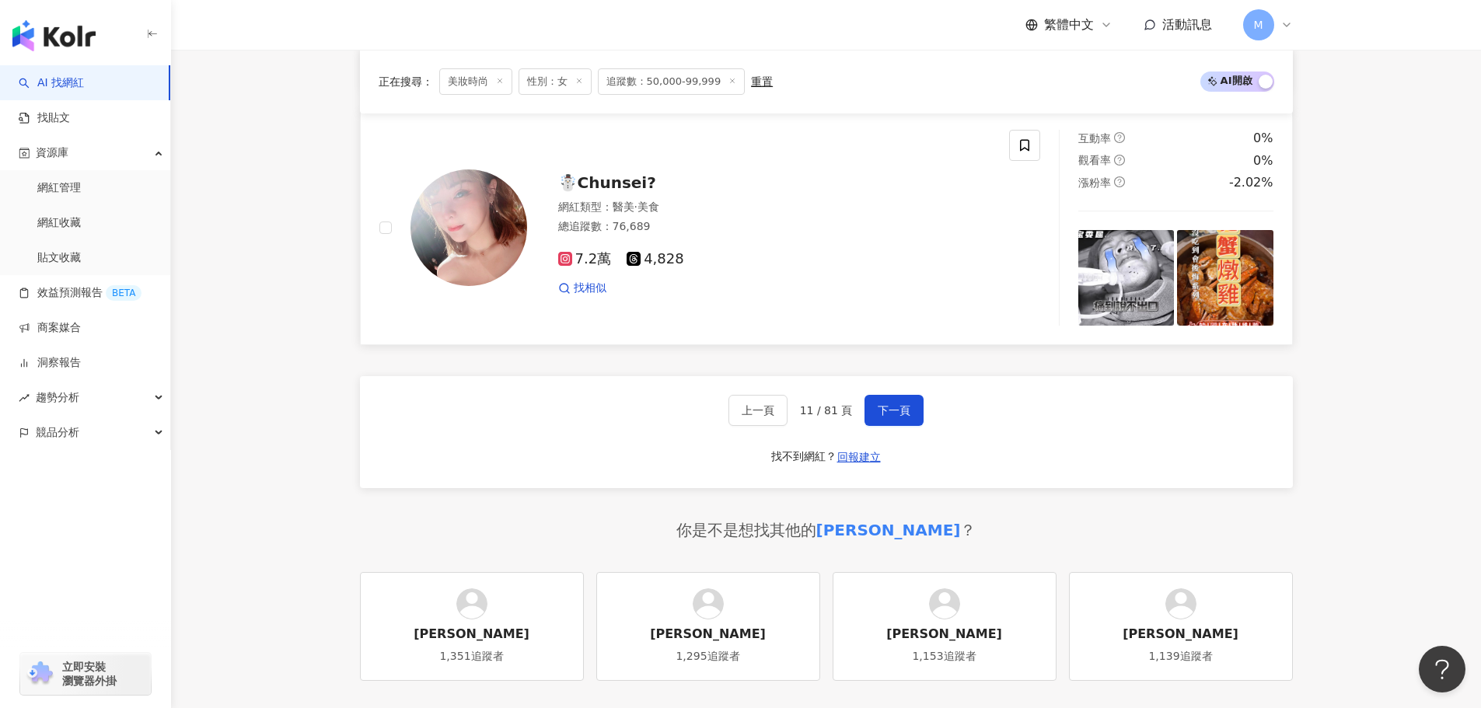
scroll to position [3045, 0]
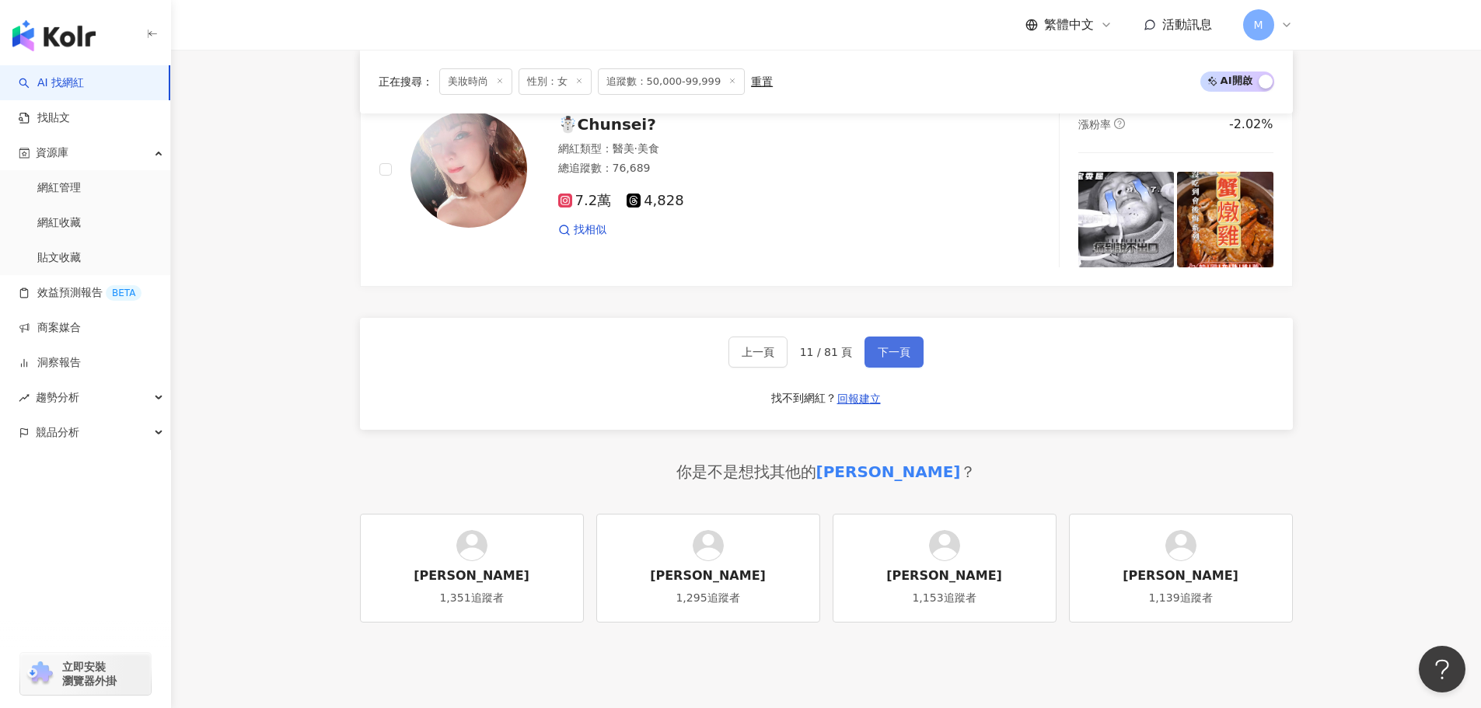
click at [888, 358] on span "下一頁" at bounding box center [894, 352] width 33 height 12
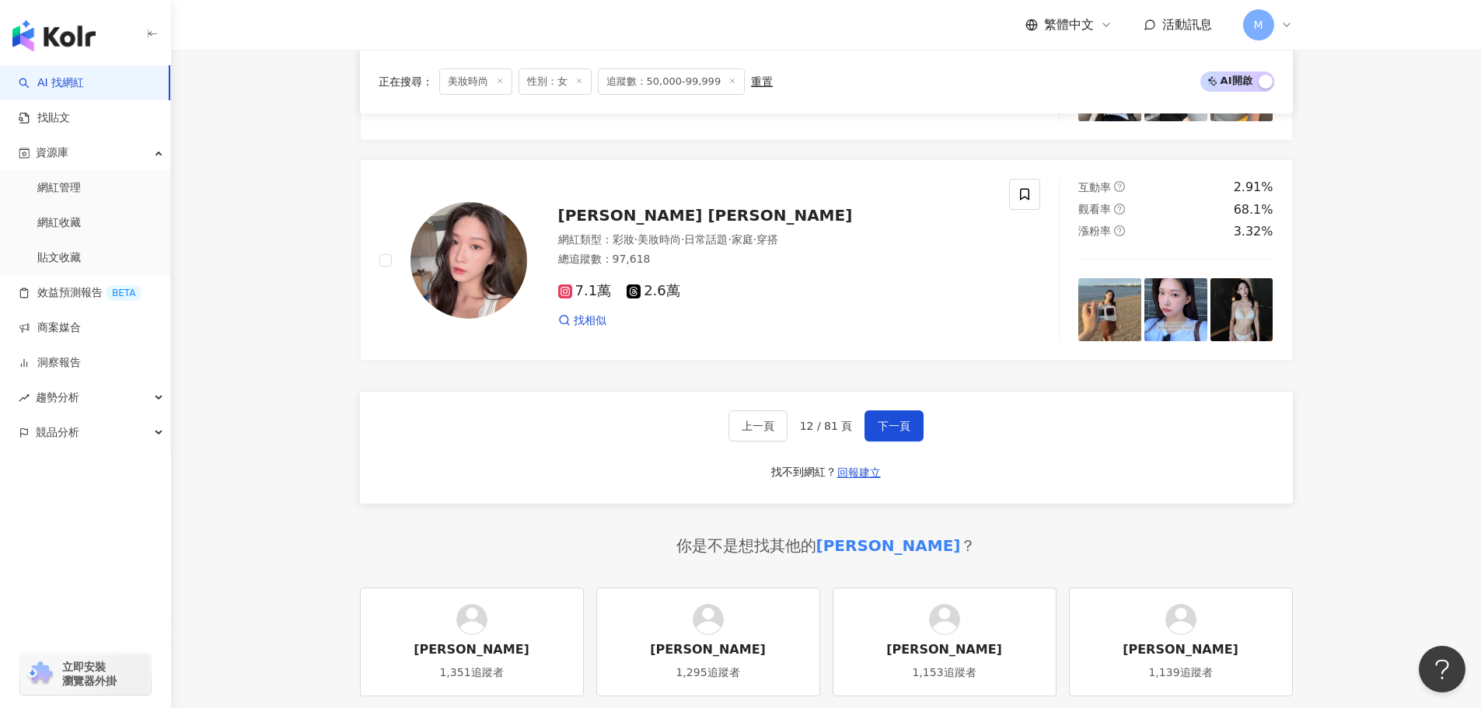
scroll to position [2870, 0]
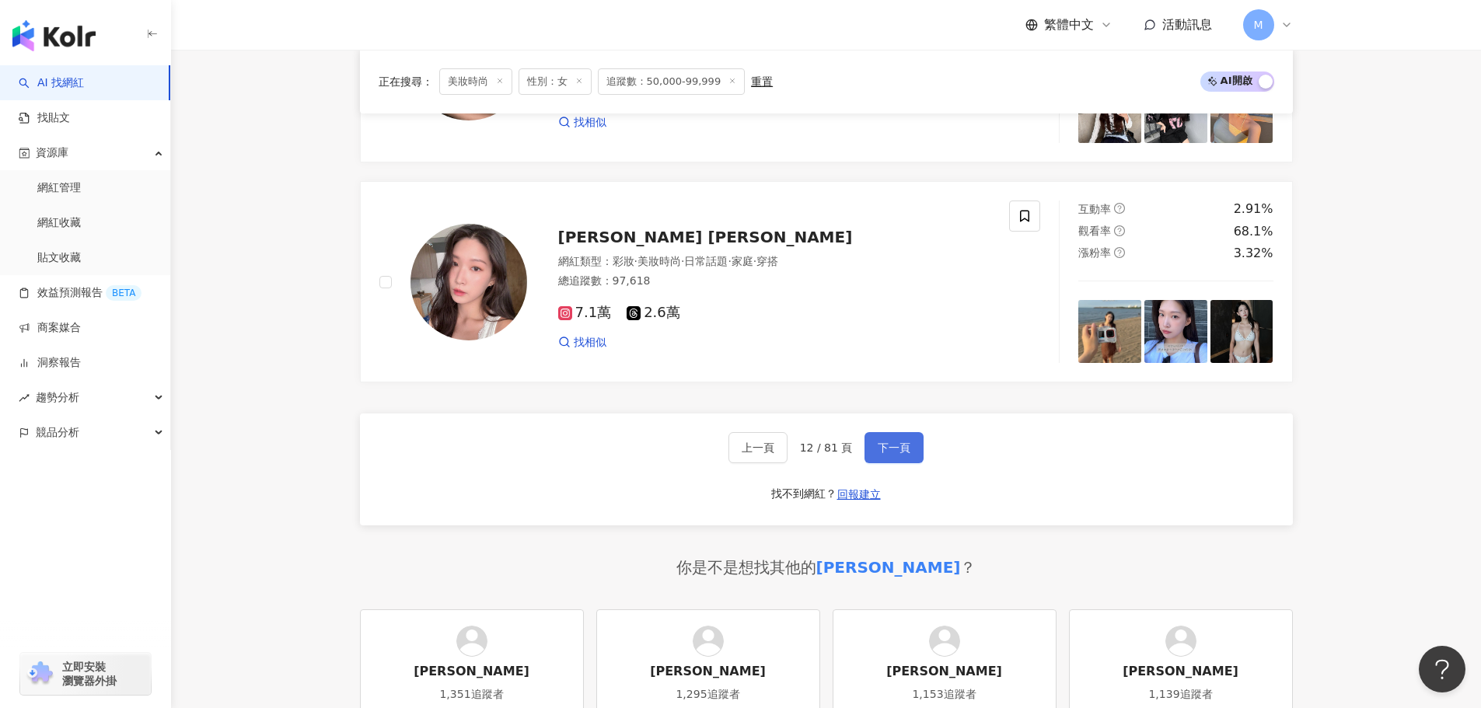
click at [906, 452] on span "下一頁" at bounding box center [894, 448] width 33 height 12
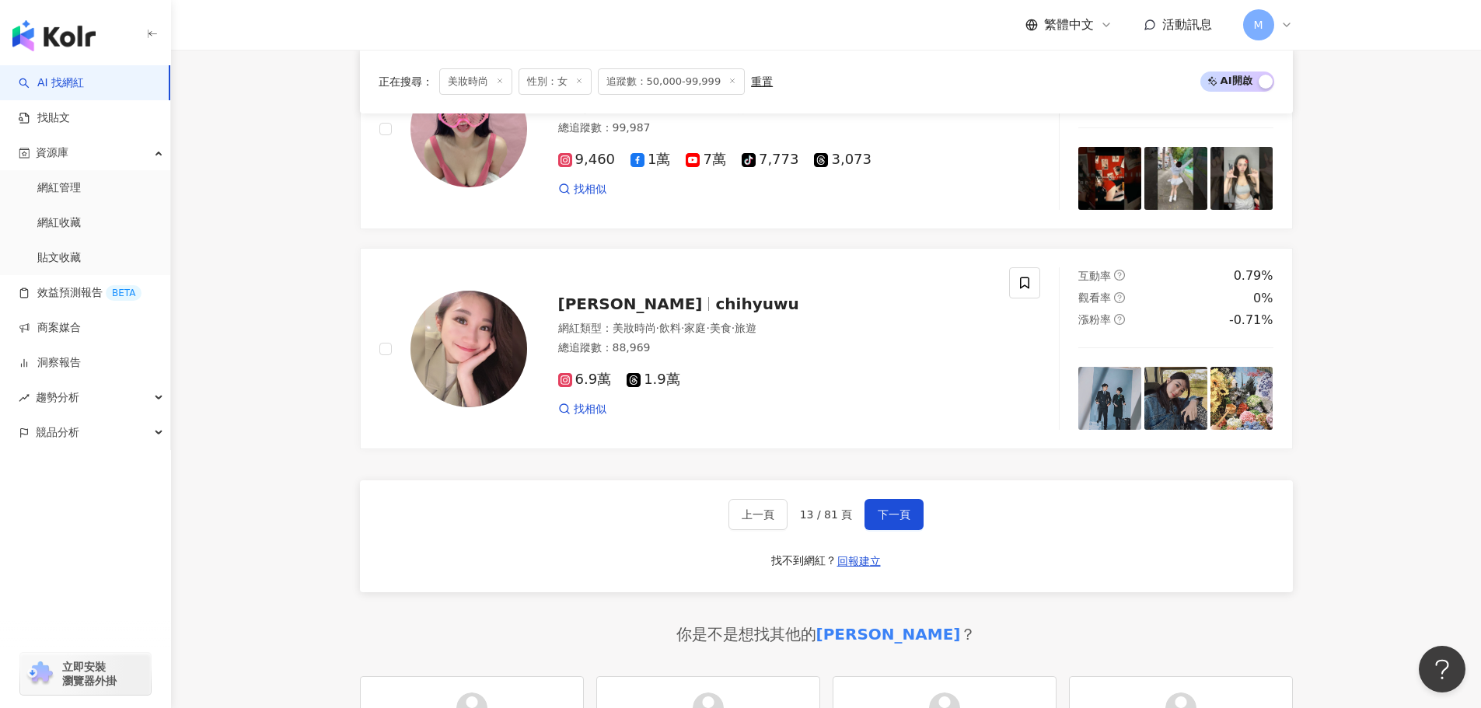
scroll to position [2805, 0]
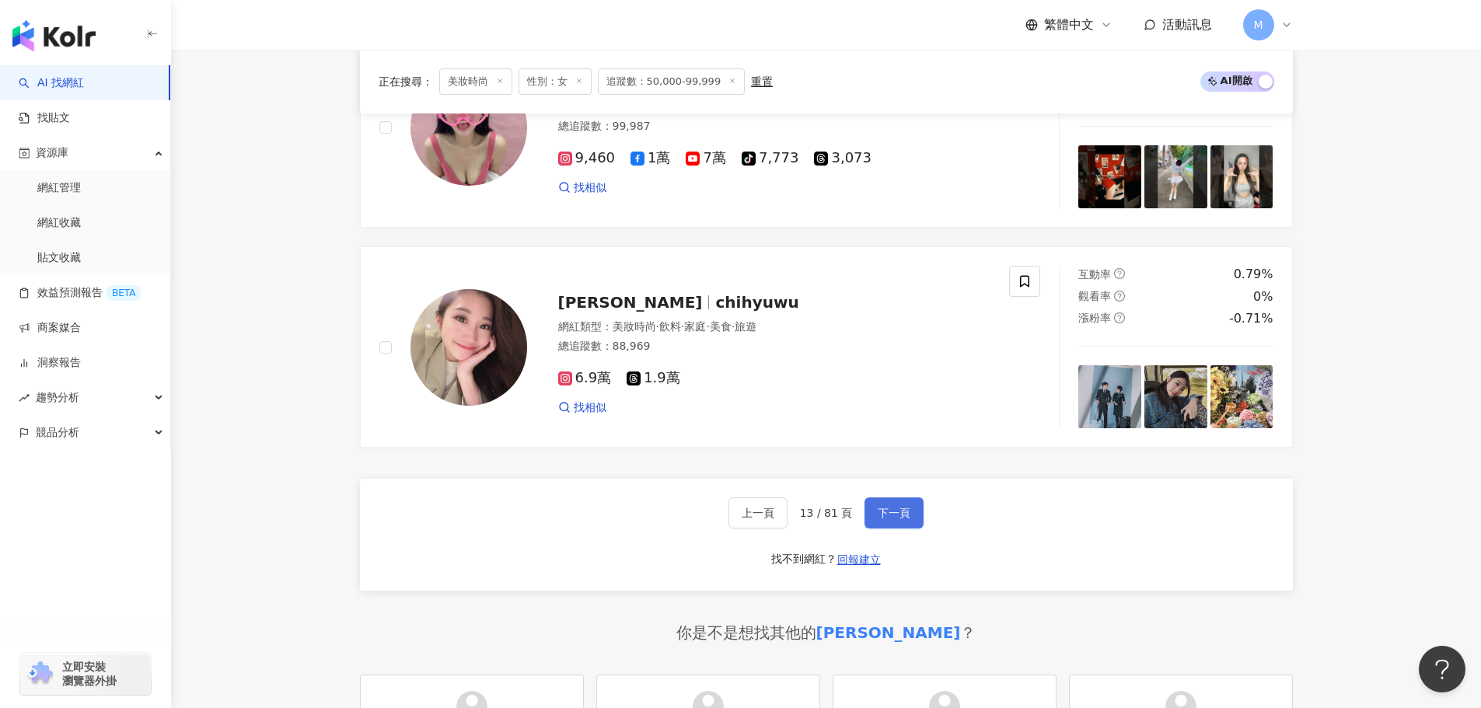
click at [880, 519] on span "下一頁" at bounding box center [894, 513] width 33 height 12
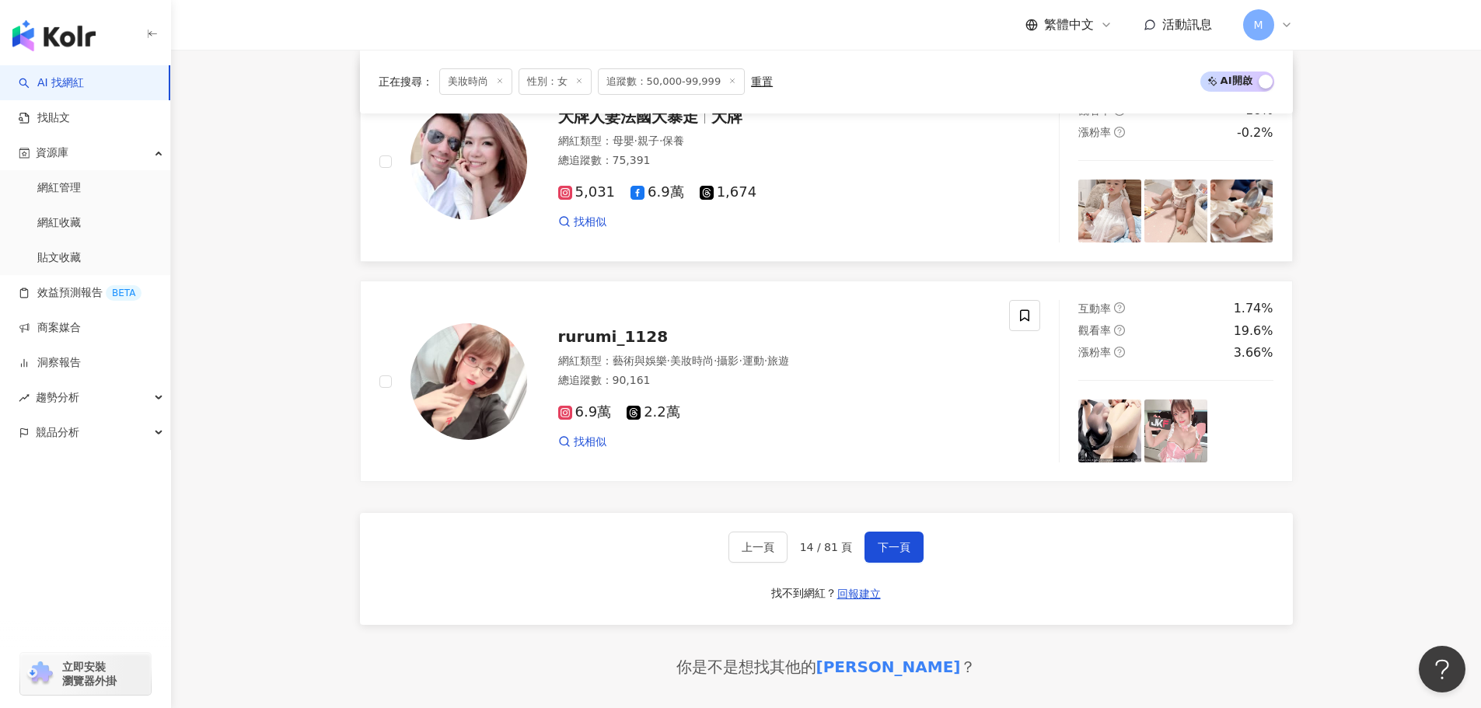
scroll to position [2799, 0]
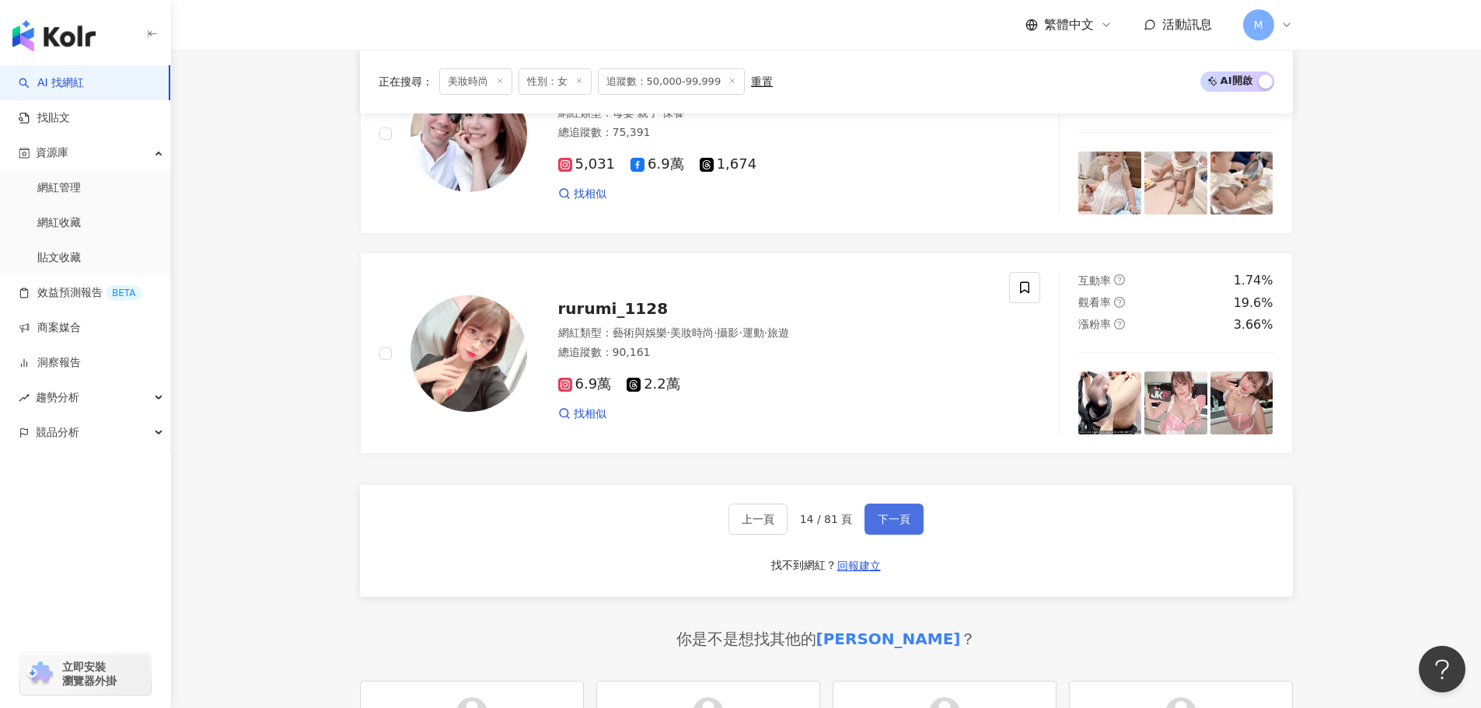
click at [889, 535] on button "下一頁" at bounding box center [894, 519] width 59 height 31
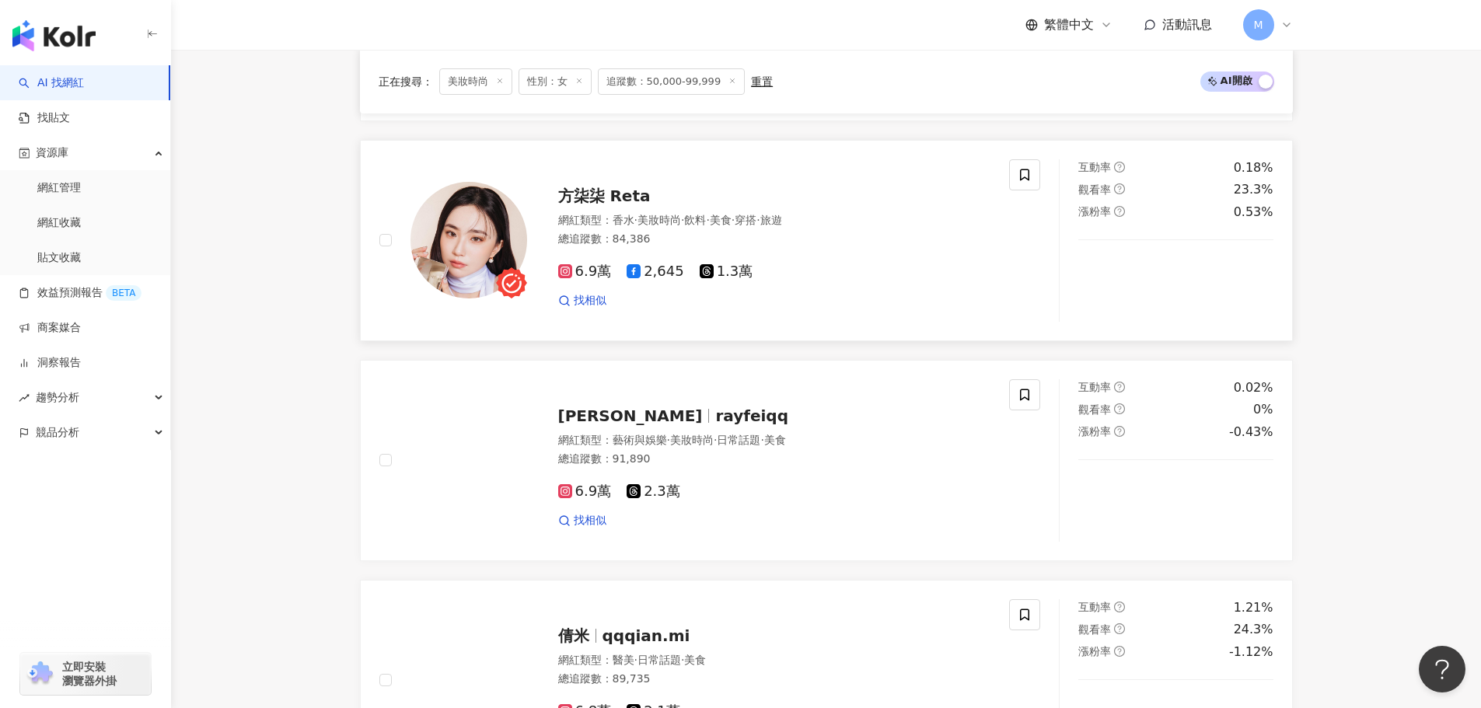
scroll to position [1166, 0]
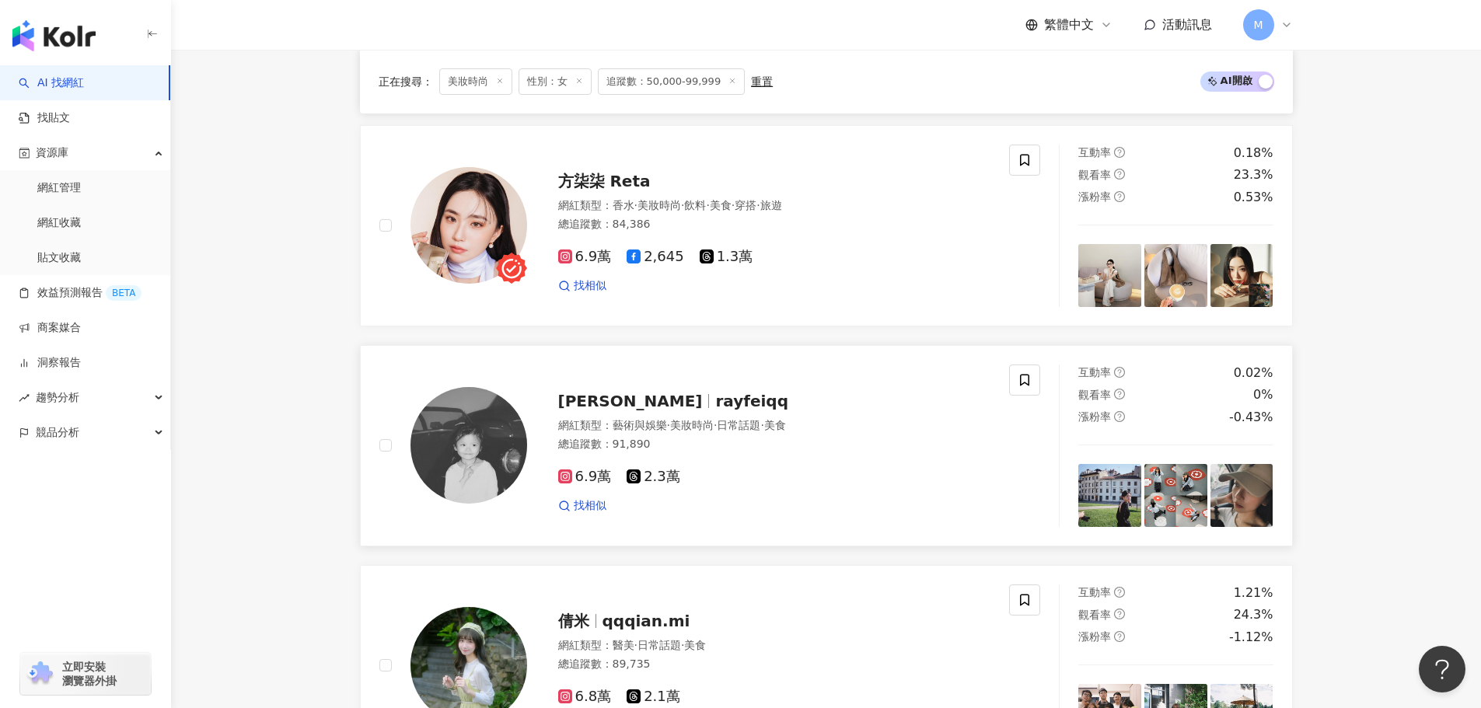
click at [715, 409] on span "rayfeiqq" at bounding box center [751, 401] width 73 height 19
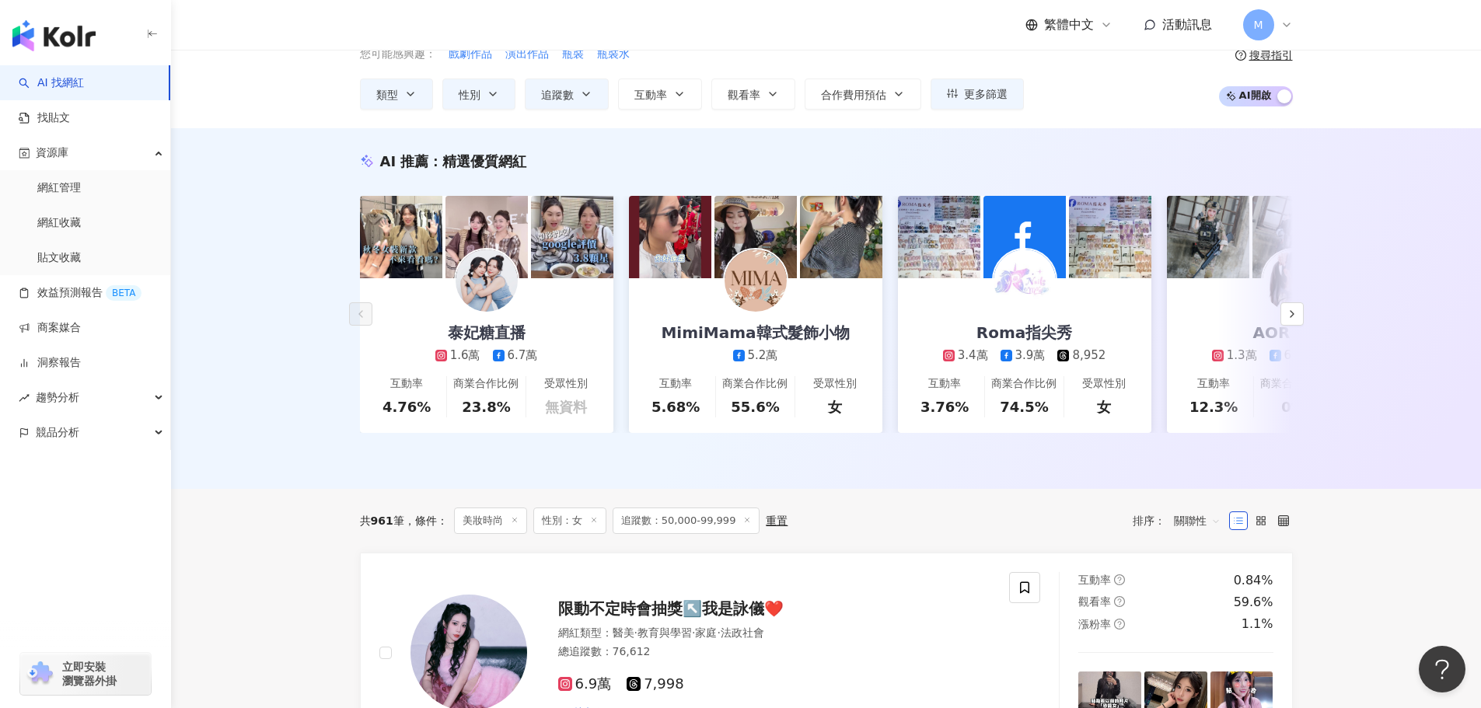
scroll to position [0, 0]
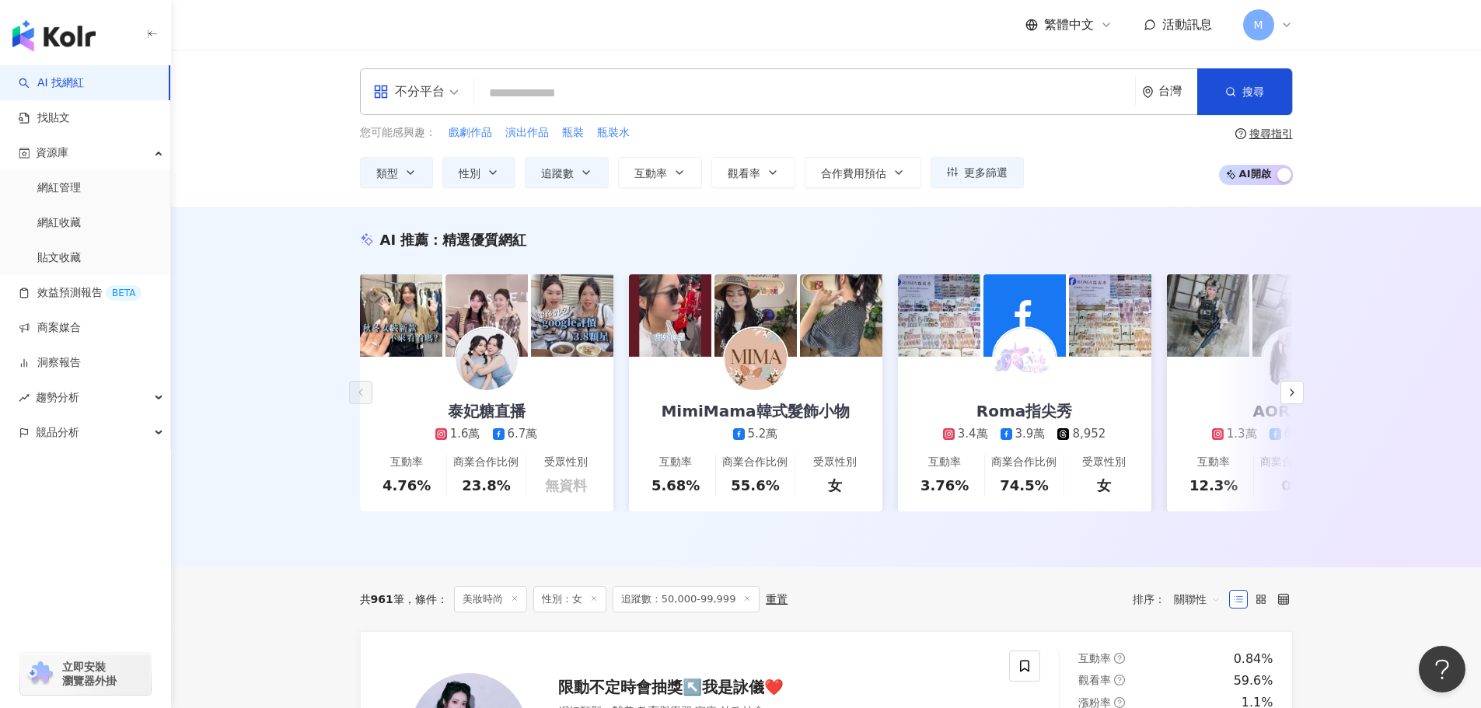
click at [651, 94] on input "search" at bounding box center [804, 94] width 648 height 30
paste input "***"
type input "***"
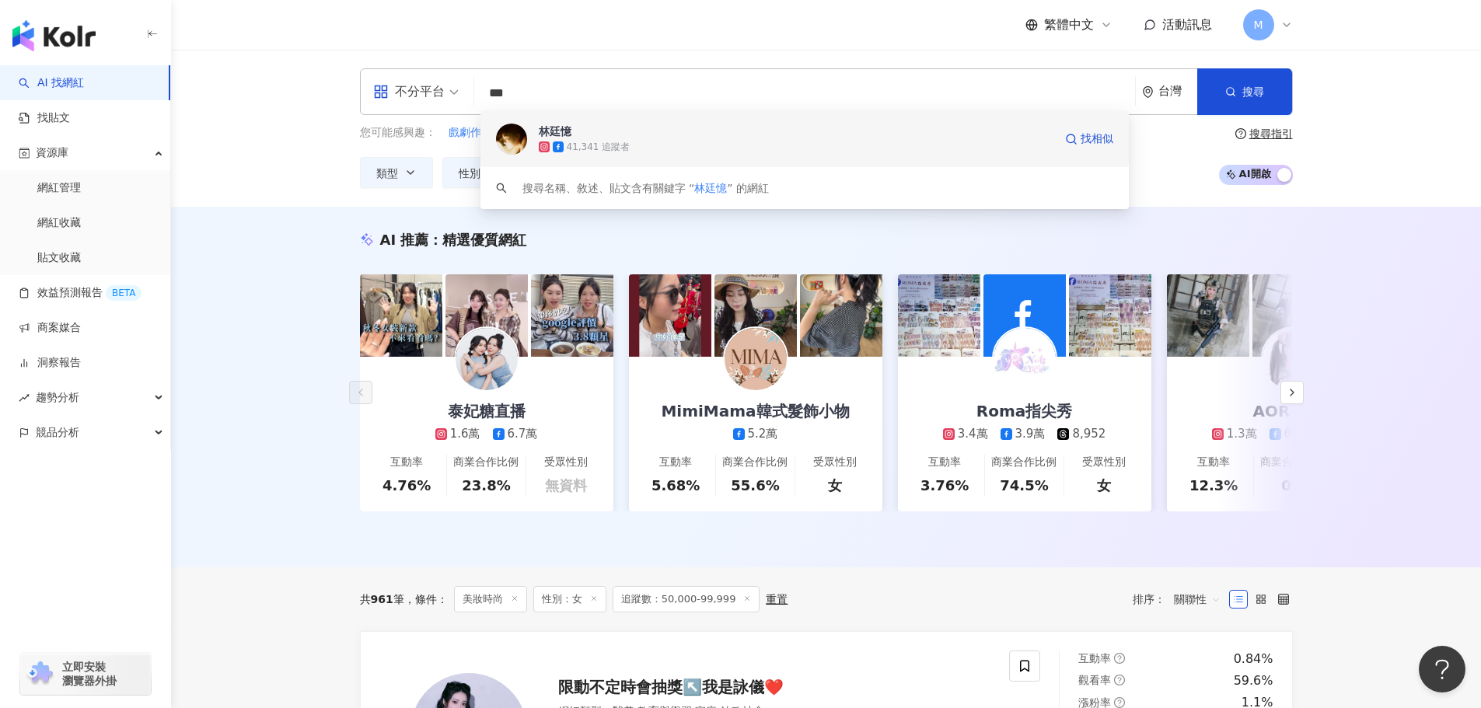
click at [664, 131] on span "林廷憶" at bounding box center [796, 132] width 515 height 16
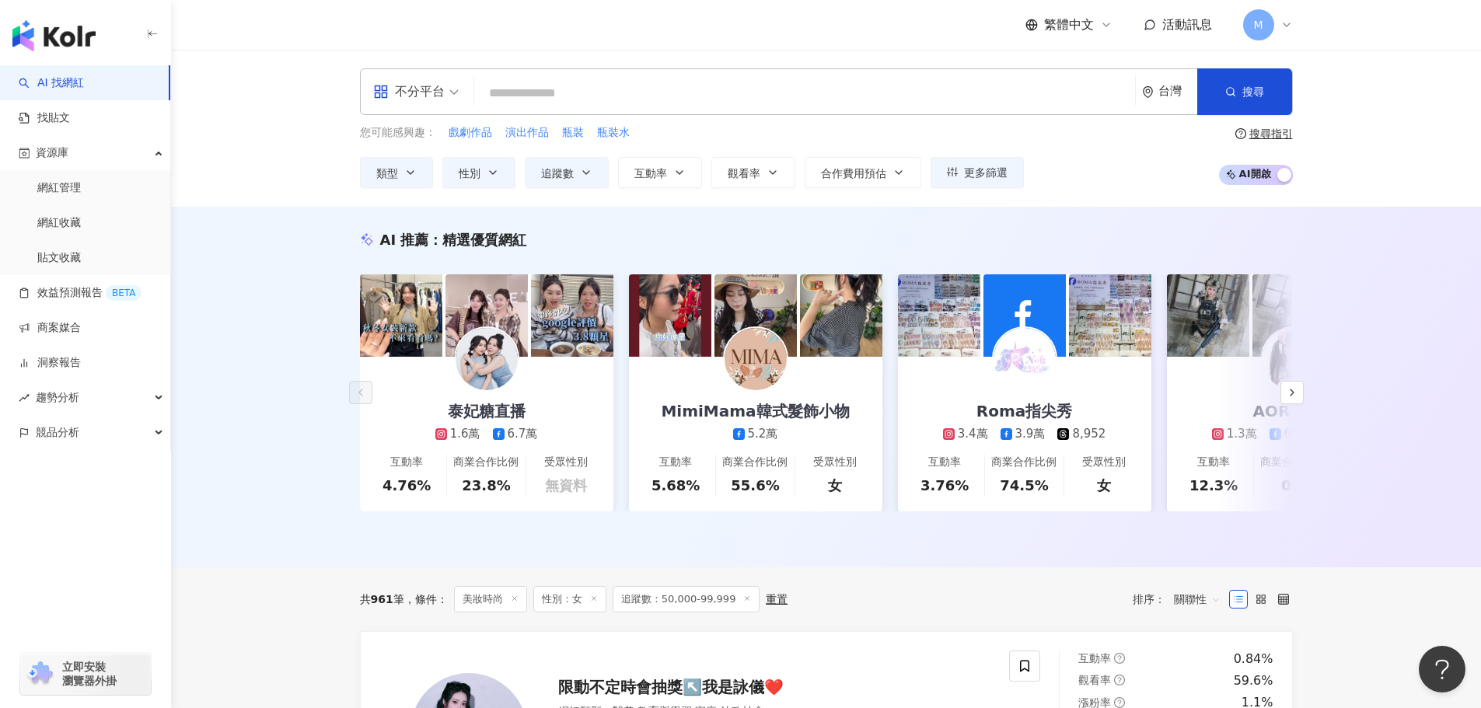
click at [584, 92] on input "search" at bounding box center [804, 94] width 648 height 30
paste input "***"
type input "***"
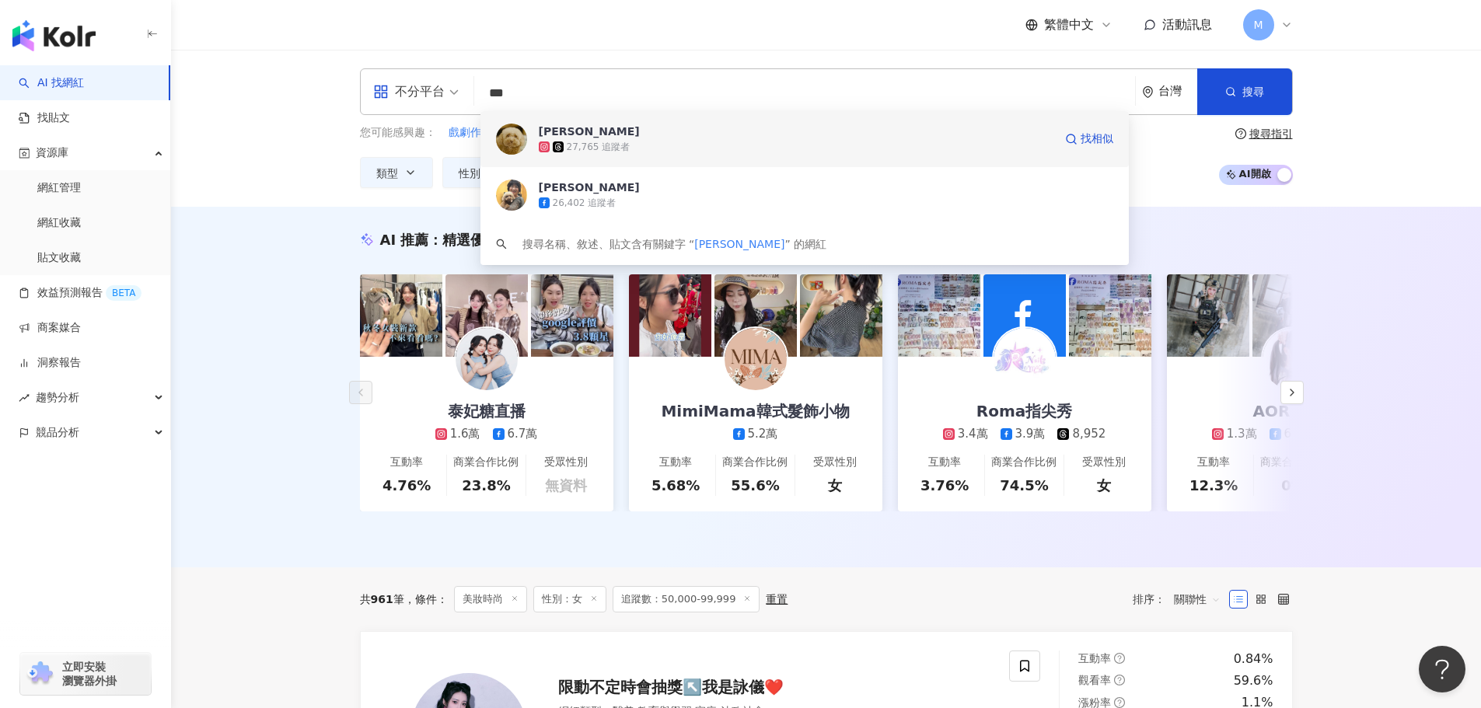
click at [584, 131] on span "謝瓊煖" at bounding box center [796, 132] width 515 height 16
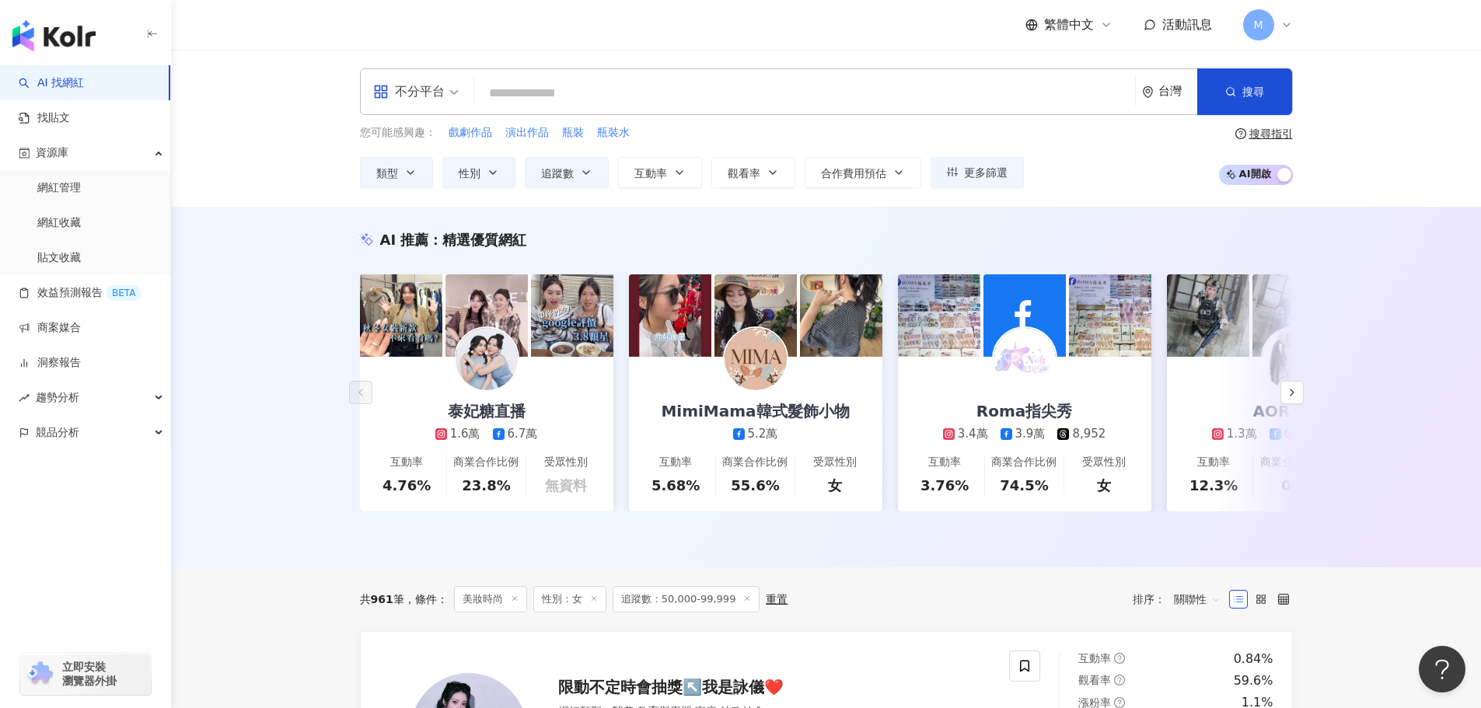
paste input "***"
type input "***"
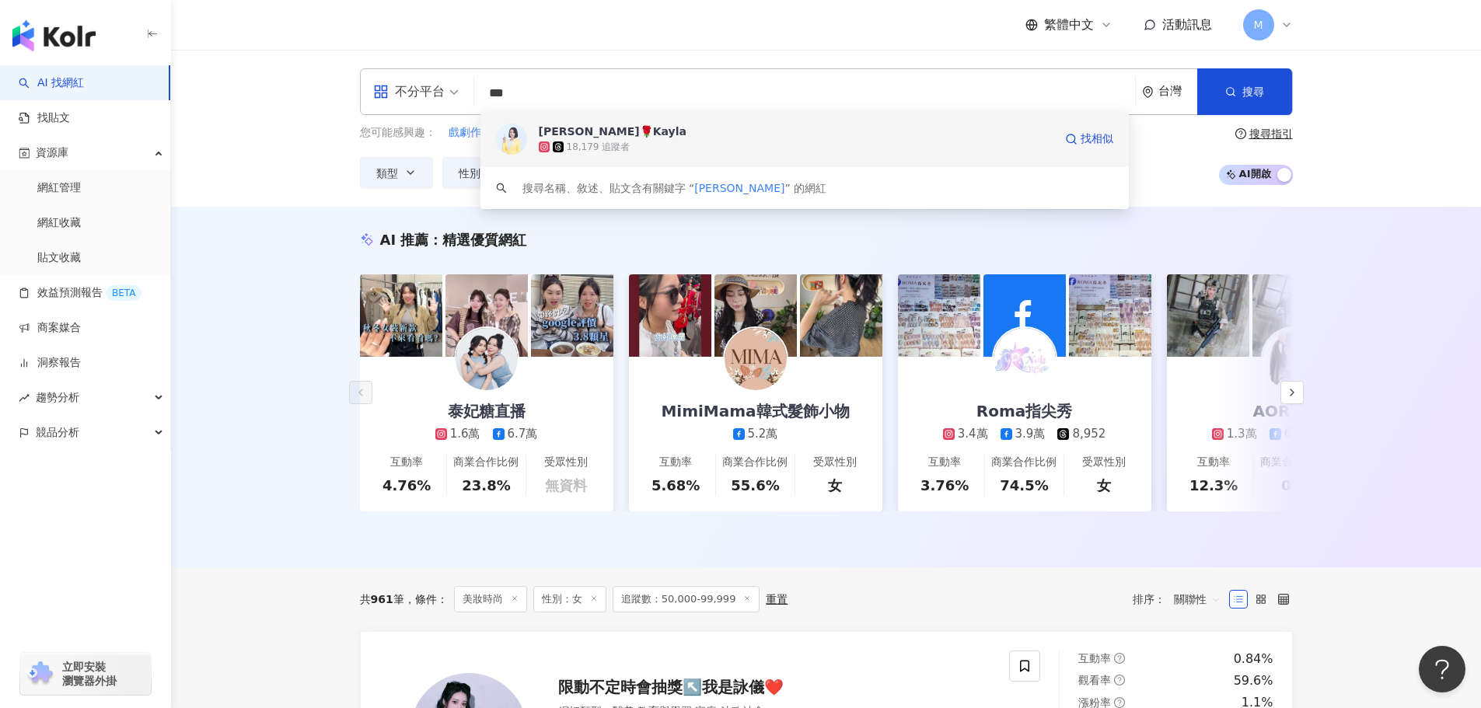
click at [603, 129] on div "余品潔🌹Kayla" at bounding box center [613, 132] width 148 height 16
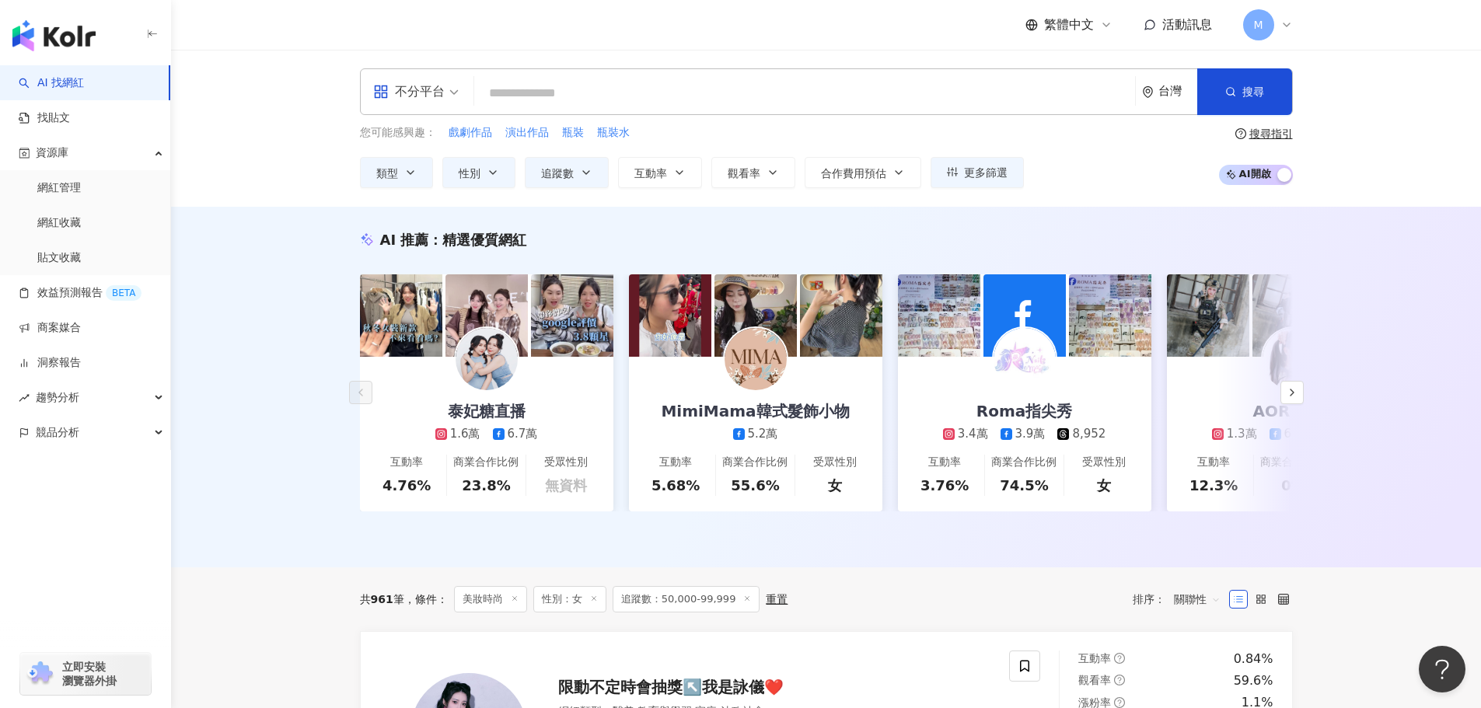
paste input "**"
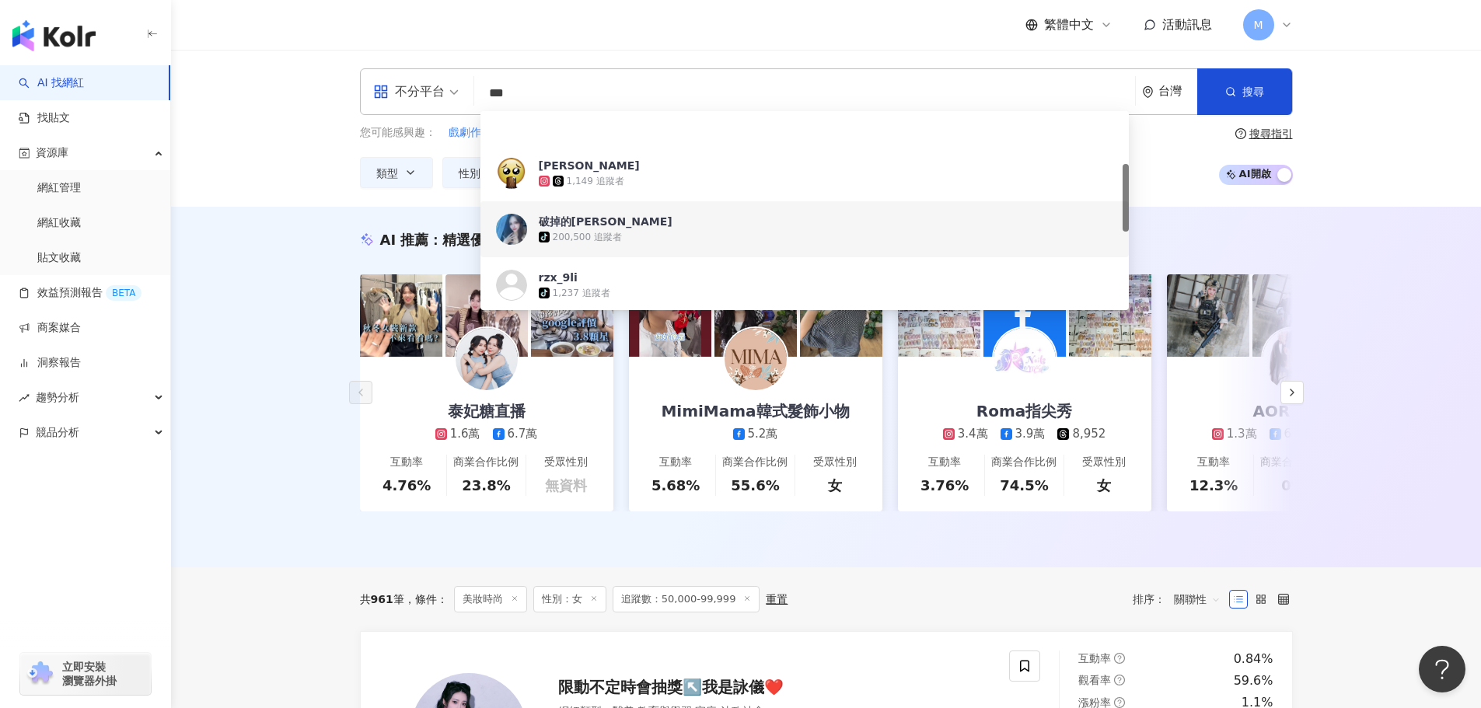
scroll to position [155, 0]
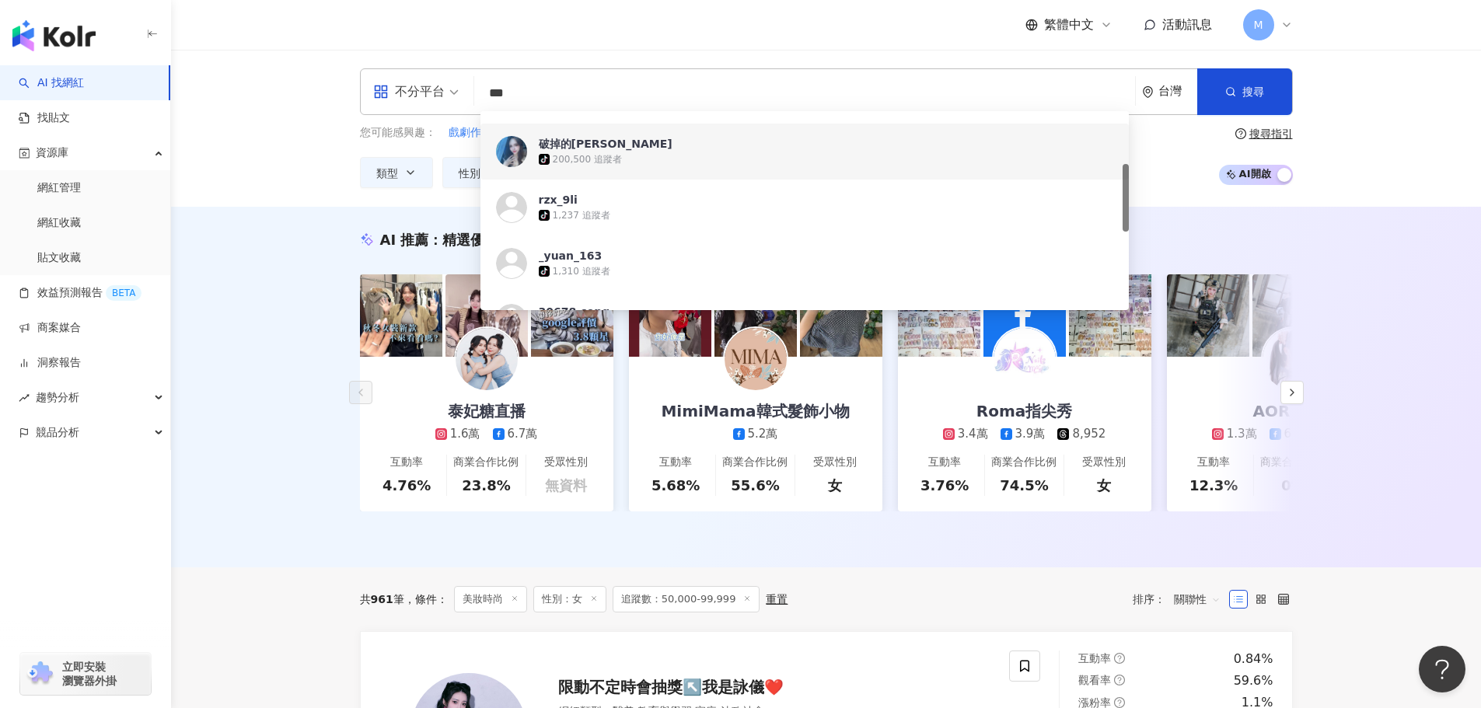
paste input "***"
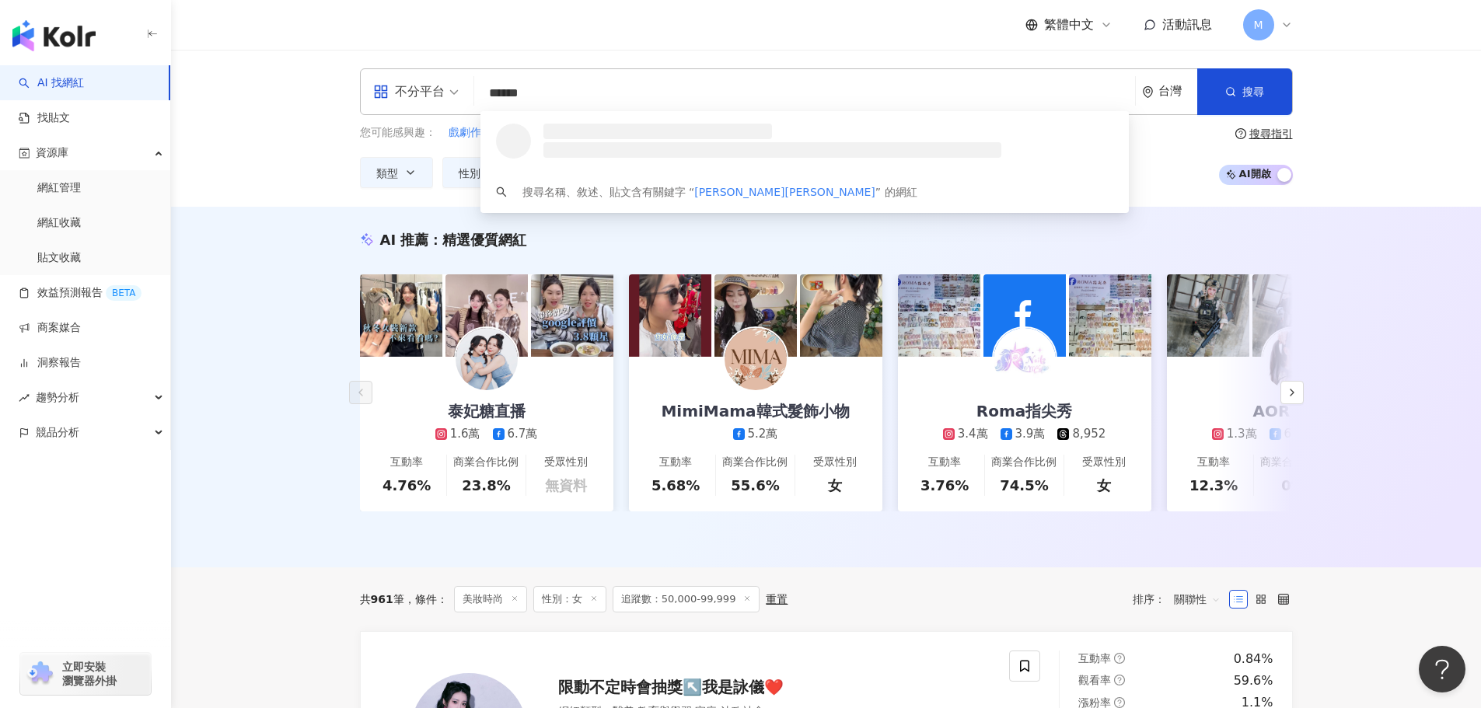
scroll to position [0, 0]
drag, startPoint x: 562, startPoint y: 96, endPoint x: 389, endPoint y: 93, distance: 173.4
click at [366, 94] on div "不分平台 ***** 台灣 搜尋 loading 搜尋名稱、敘述、貼文含有關鍵字 “ 杜蕾羅文君 ” 的網紅" at bounding box center [826, 91] width 933 height 47
paste input "search"
type input "***"
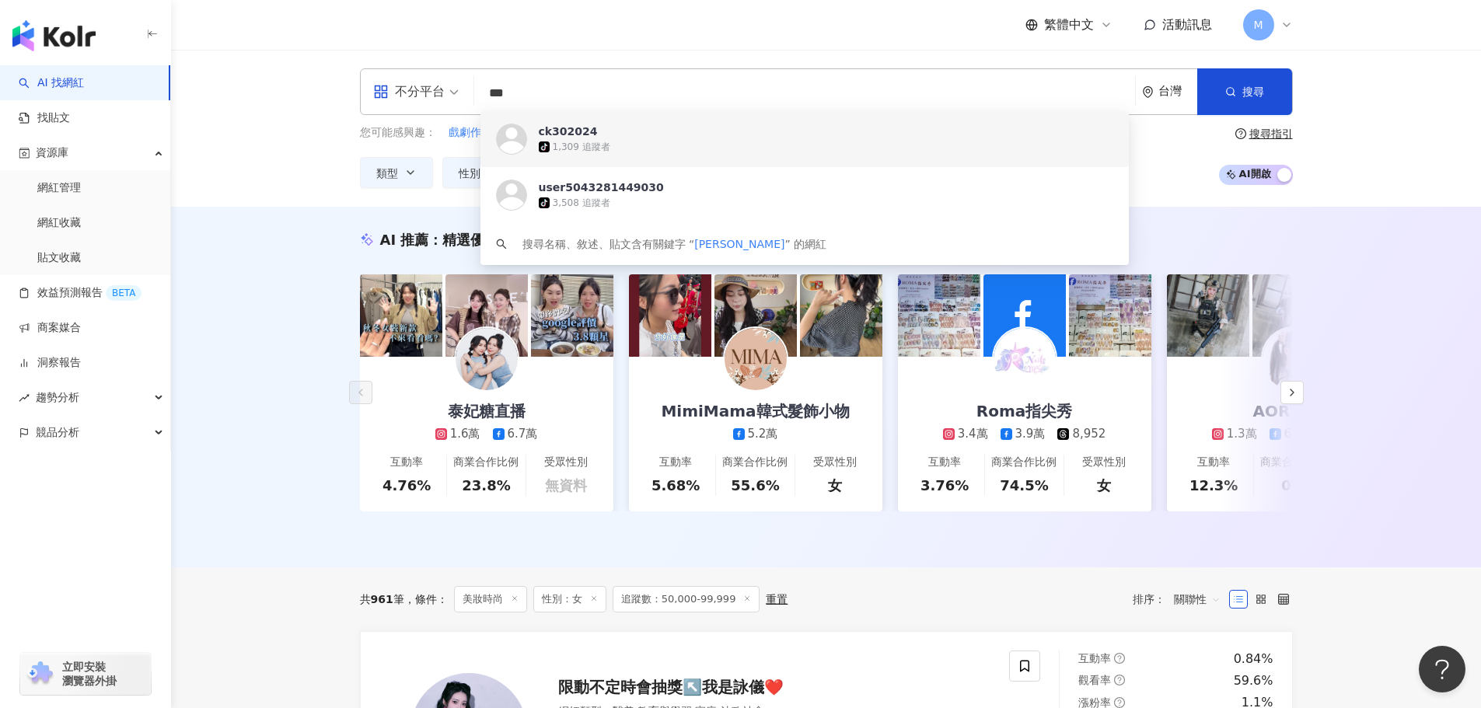
drag, startPoint x: 543, startPoint y: 90, endPoint x: 383, endPoint y: 75, distance: 160.1
click at [384, 75] on div "不分平台 *** 台灣 搜尋 https://www.tiktok.com/@ck302024 https://www.tiktok.com/@user504…" at bounding box center [826, 91] width 933 height 47
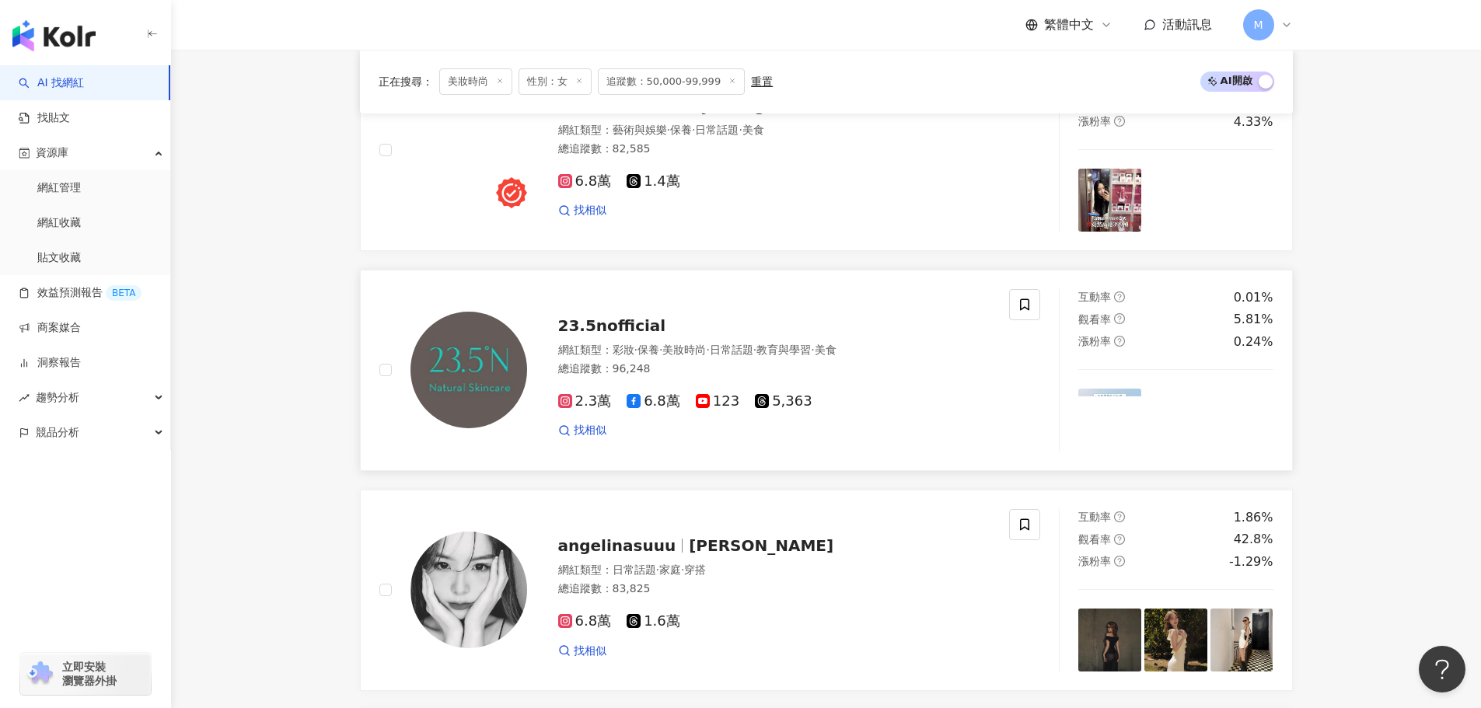
scroll to position [1866, 0]
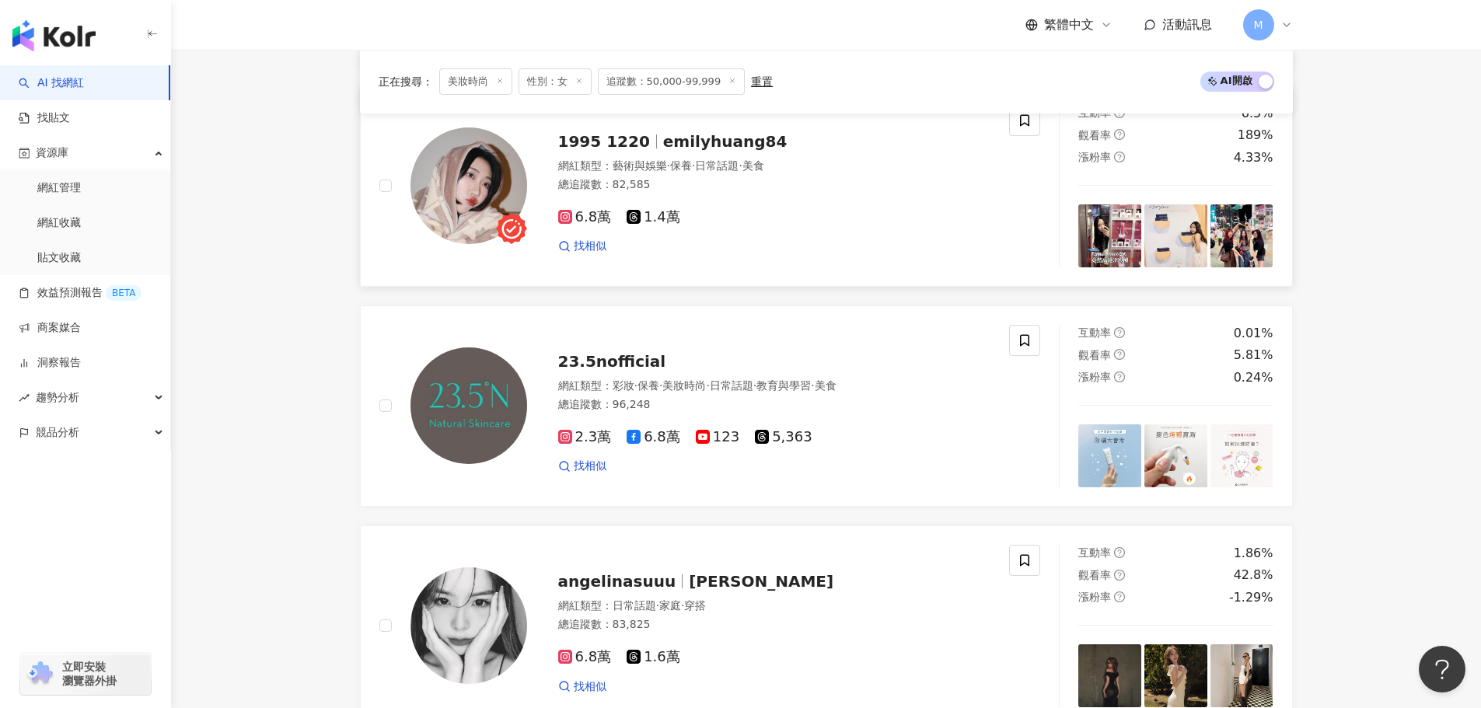
click at [679, 151] on span "emilyhuang84" at bounding box center [725, 141] width 124 height 19
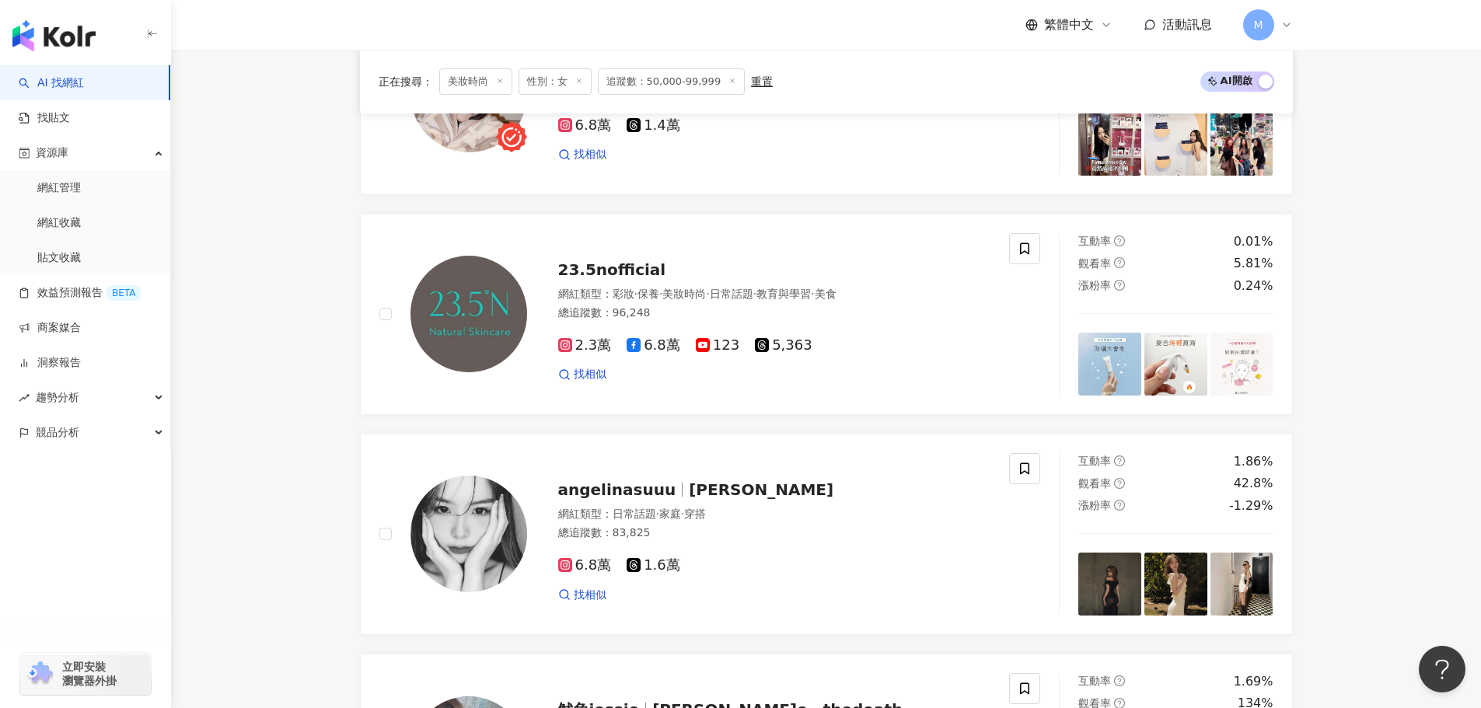
scroll to position [2177, 0]
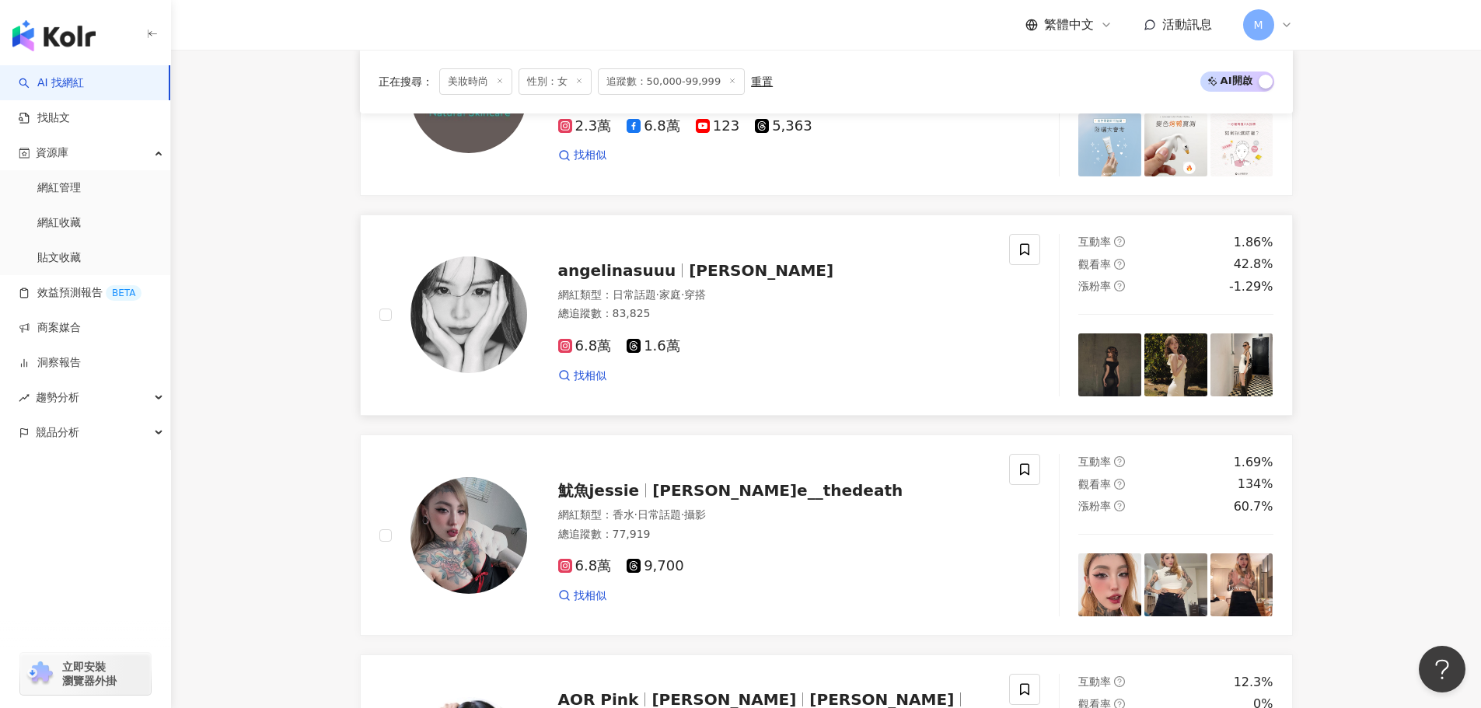
click at [697, 280] on span "Angelina S." at bounding box center [761, 270] width 145 height 19
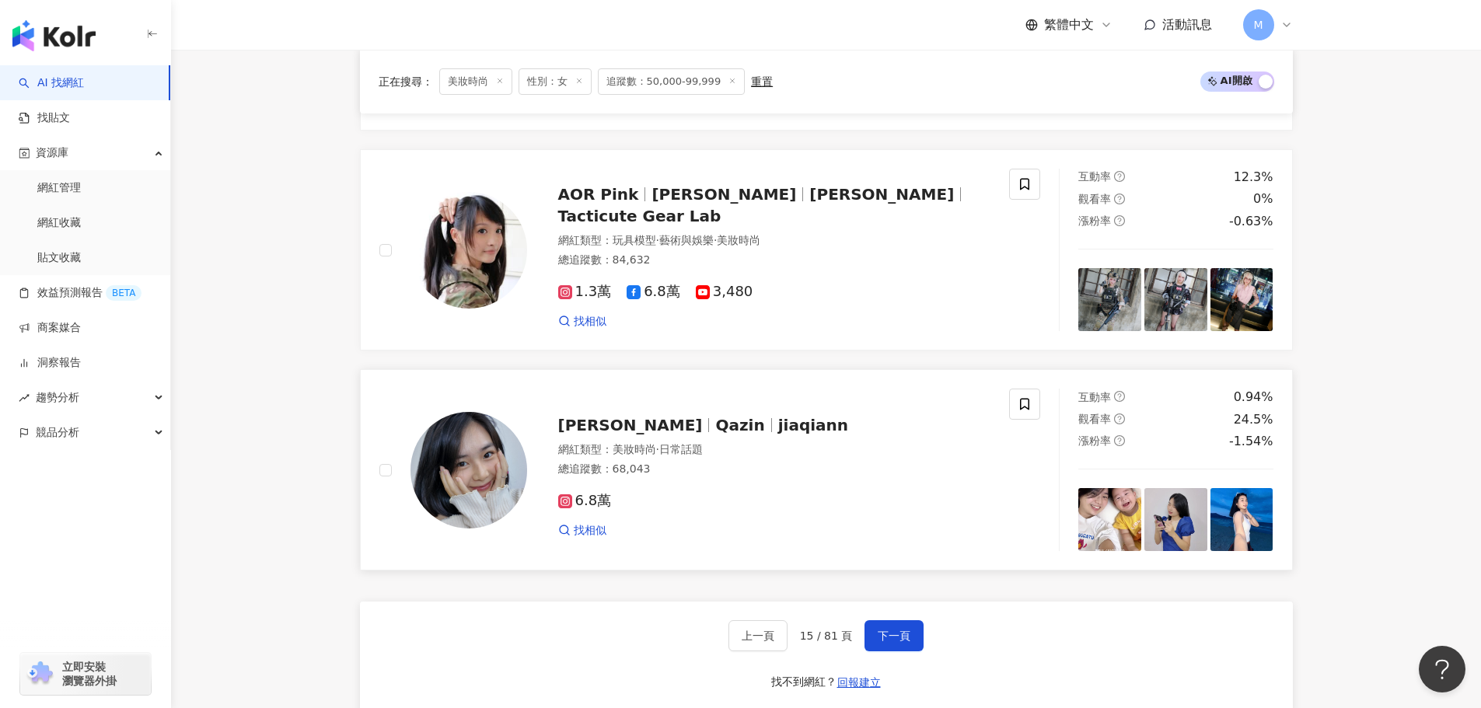
scroll to position [2721, 0]
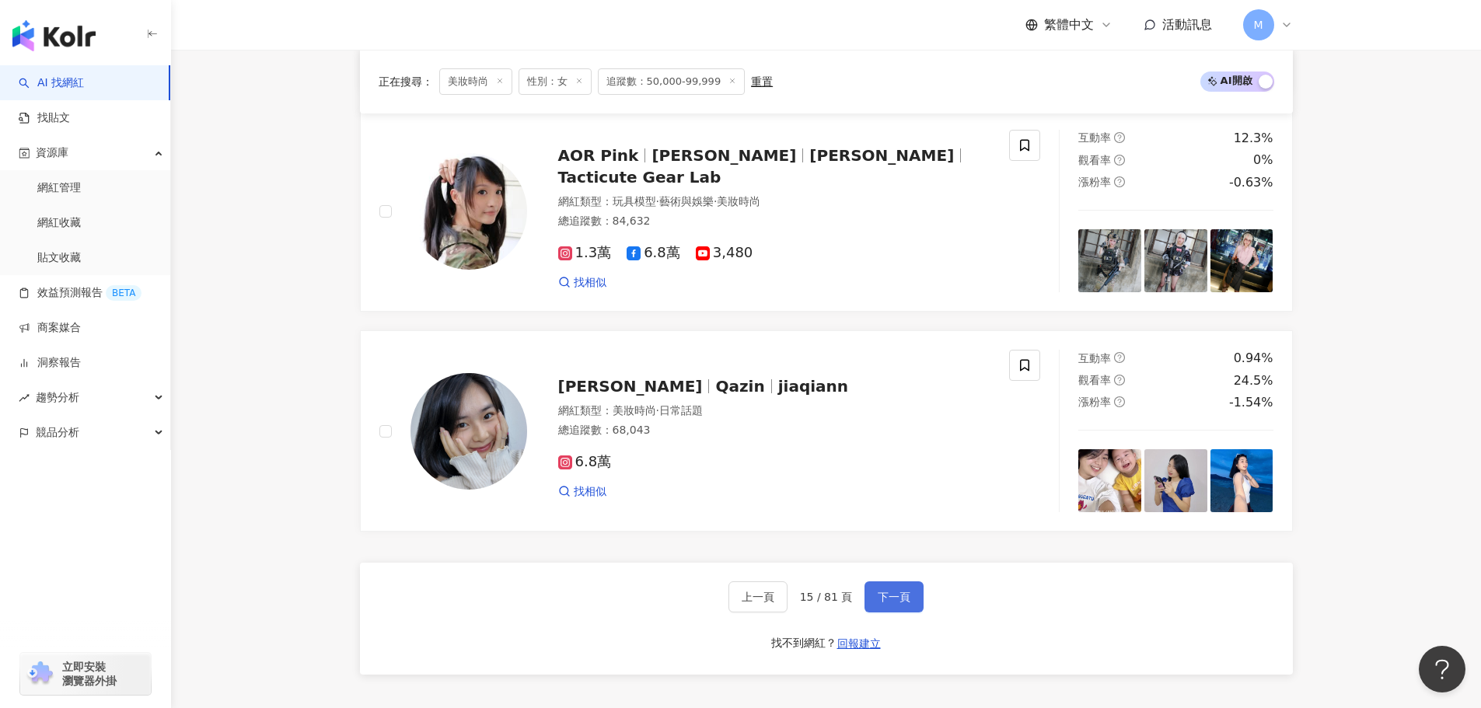
click at [891, 602] on span "下一頁" at bounding box center [894, 597] width 33 height 12
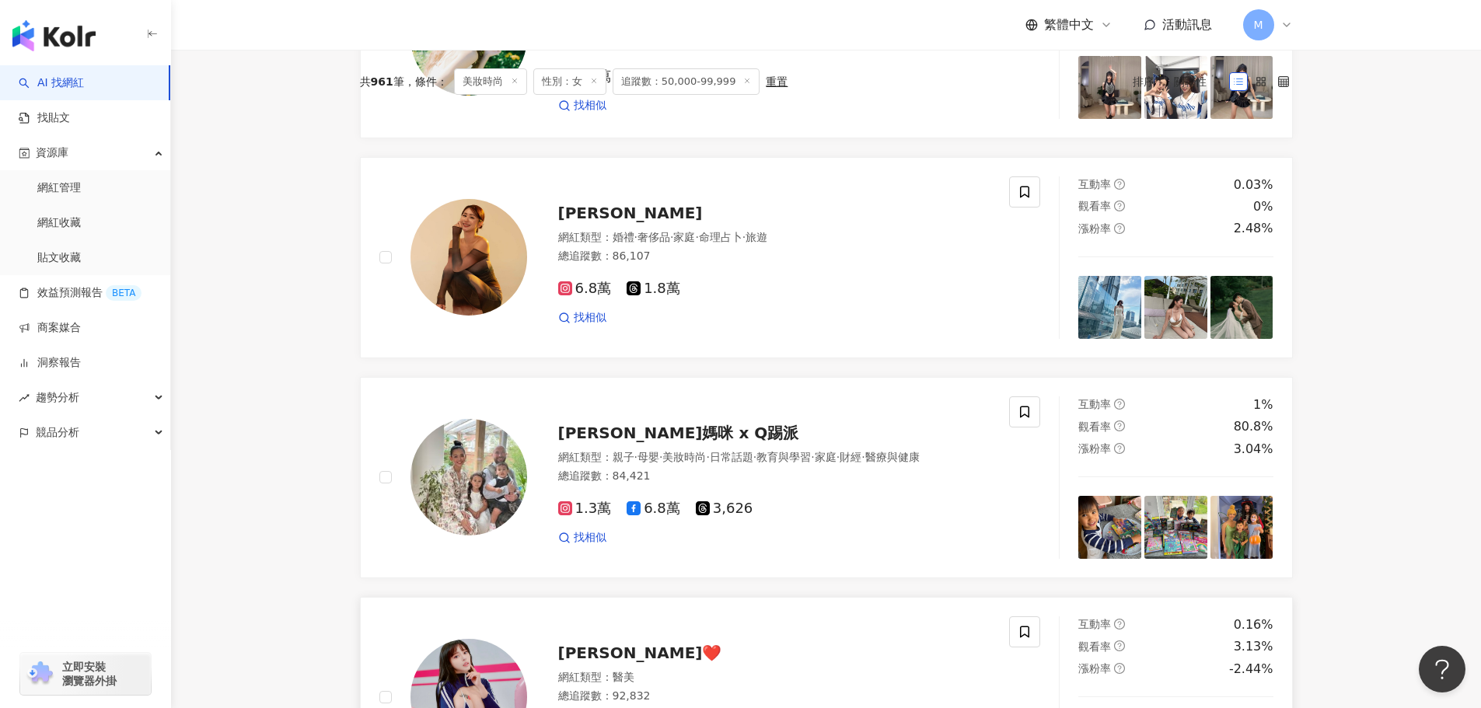
scroll to position [933, 0]
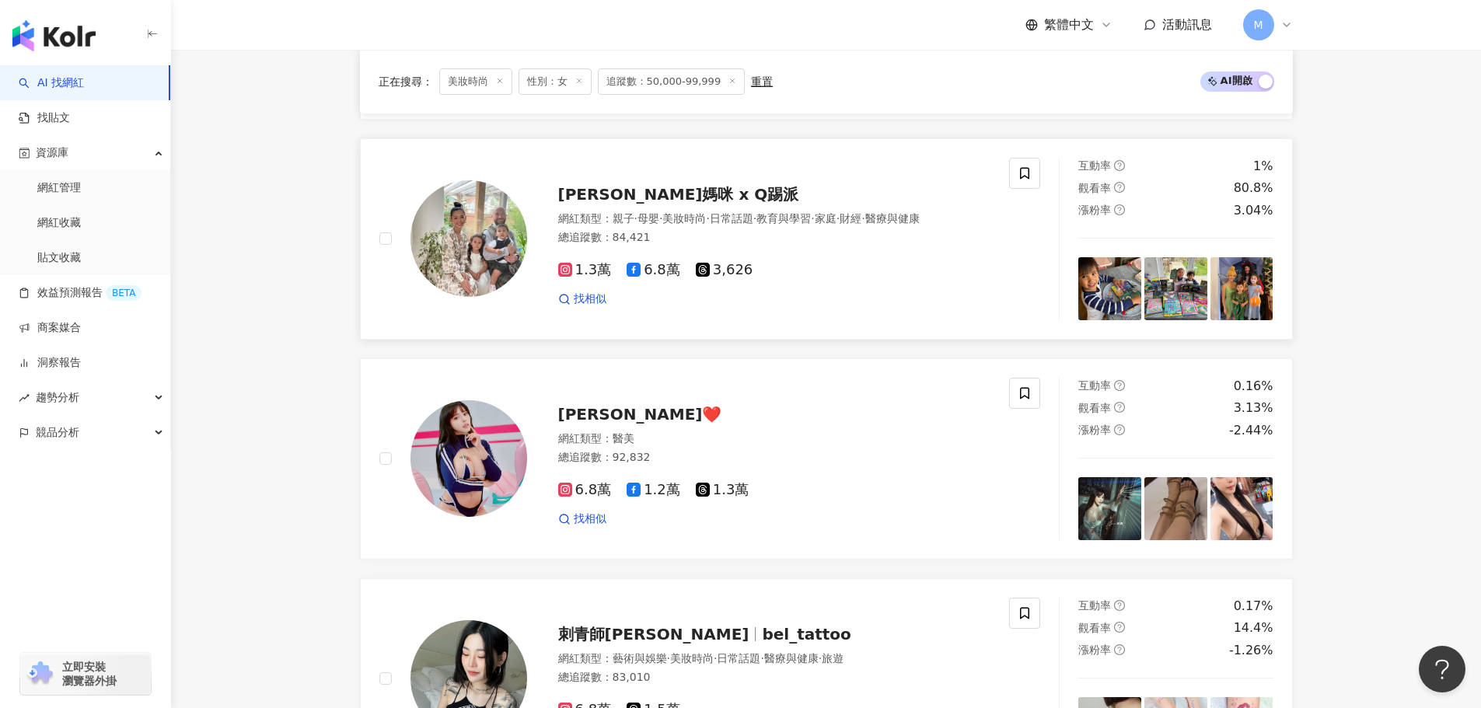
click at [678, 200] on span "Nana媽咪 x Q踢派" at bounding box center [678, 194] width 241 height 19
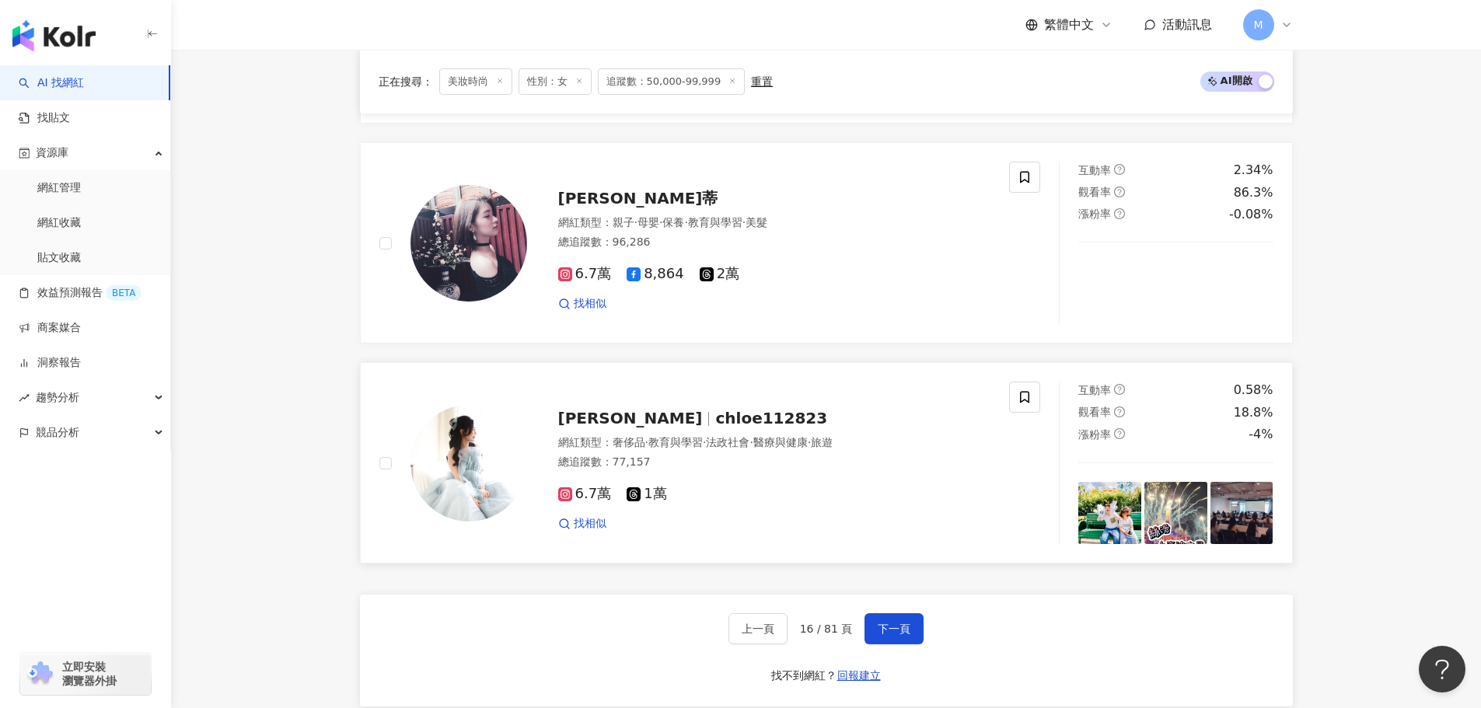
scroll to position [2799, 0]
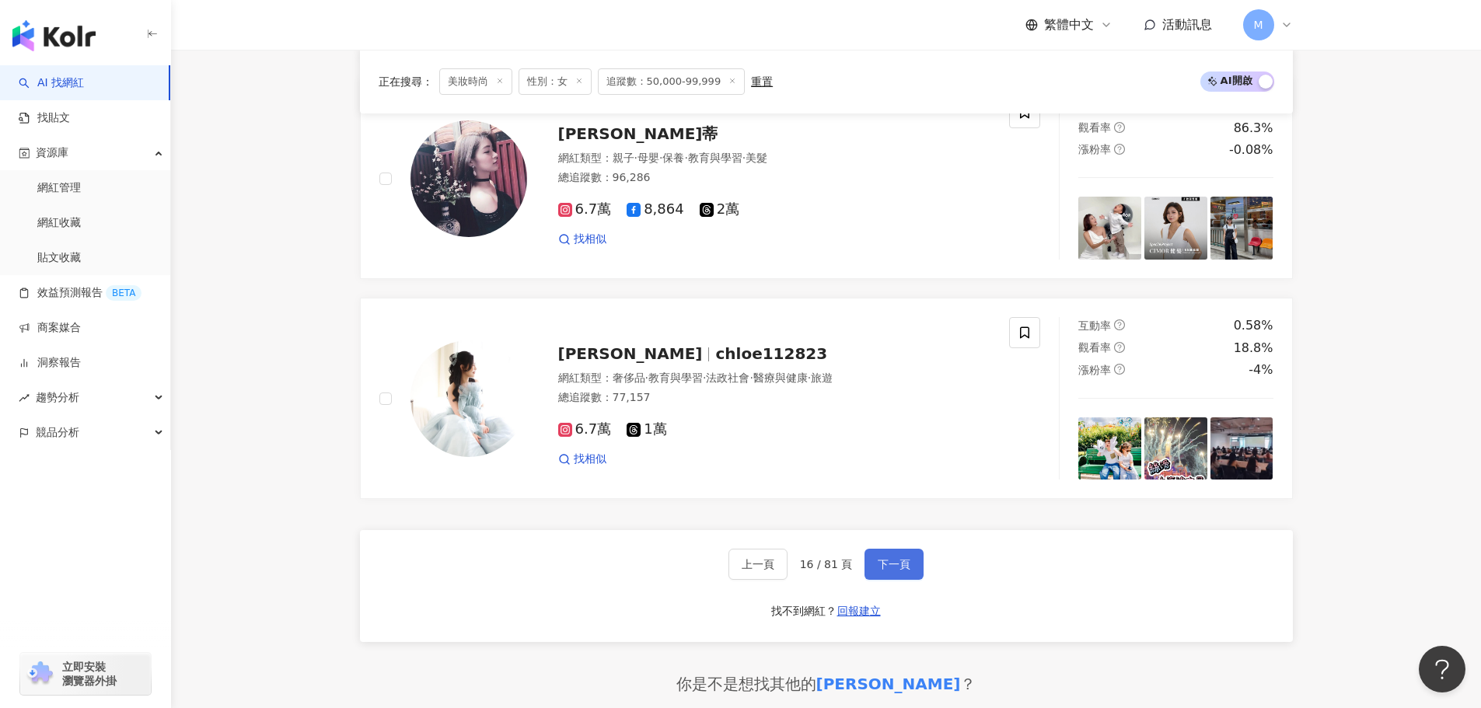
click at [889, 568] on span "下一頁" at bounding box center [894, 564] width 33 height 12
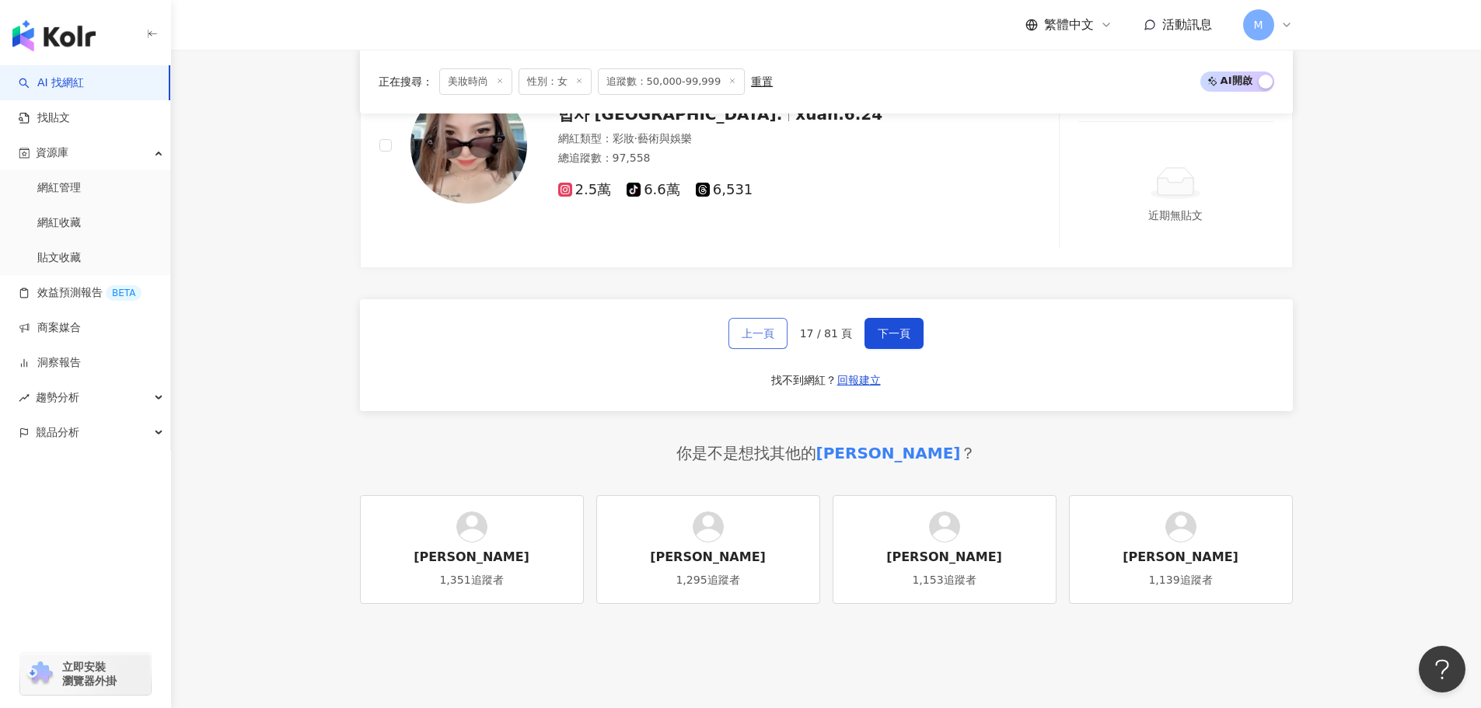
scroll to position [3032, 0]
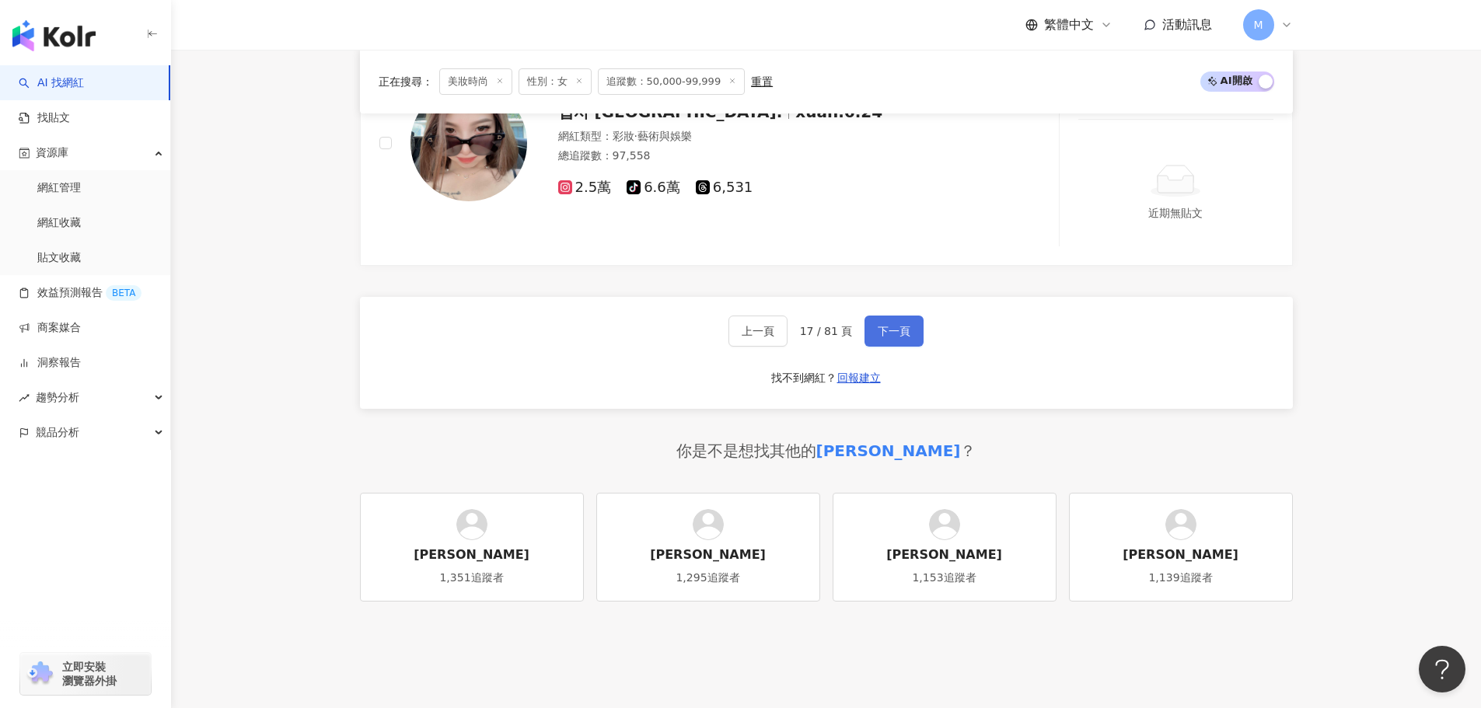
click at [888, 337] on span "下一頁" at bounding box center [894, 331] width 33 height 12
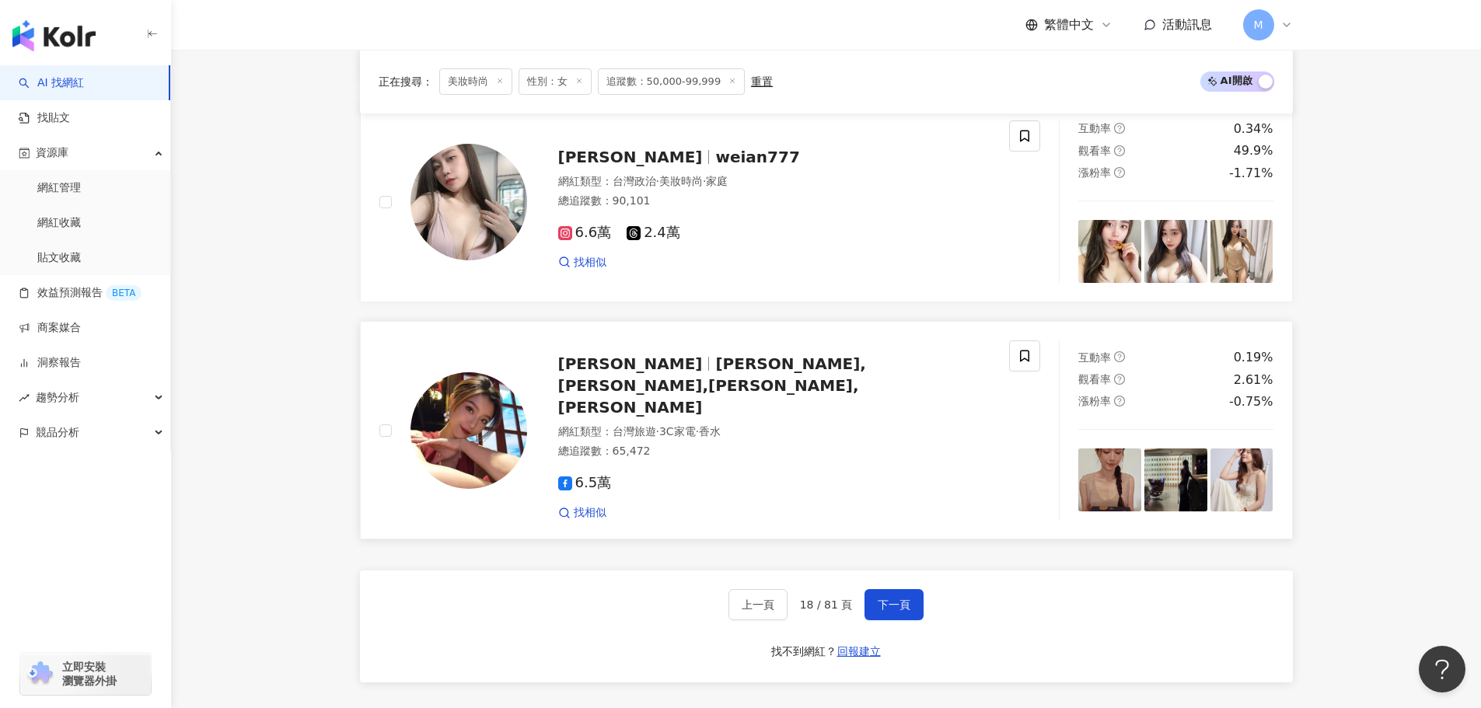
scroll to position [2799, 0]
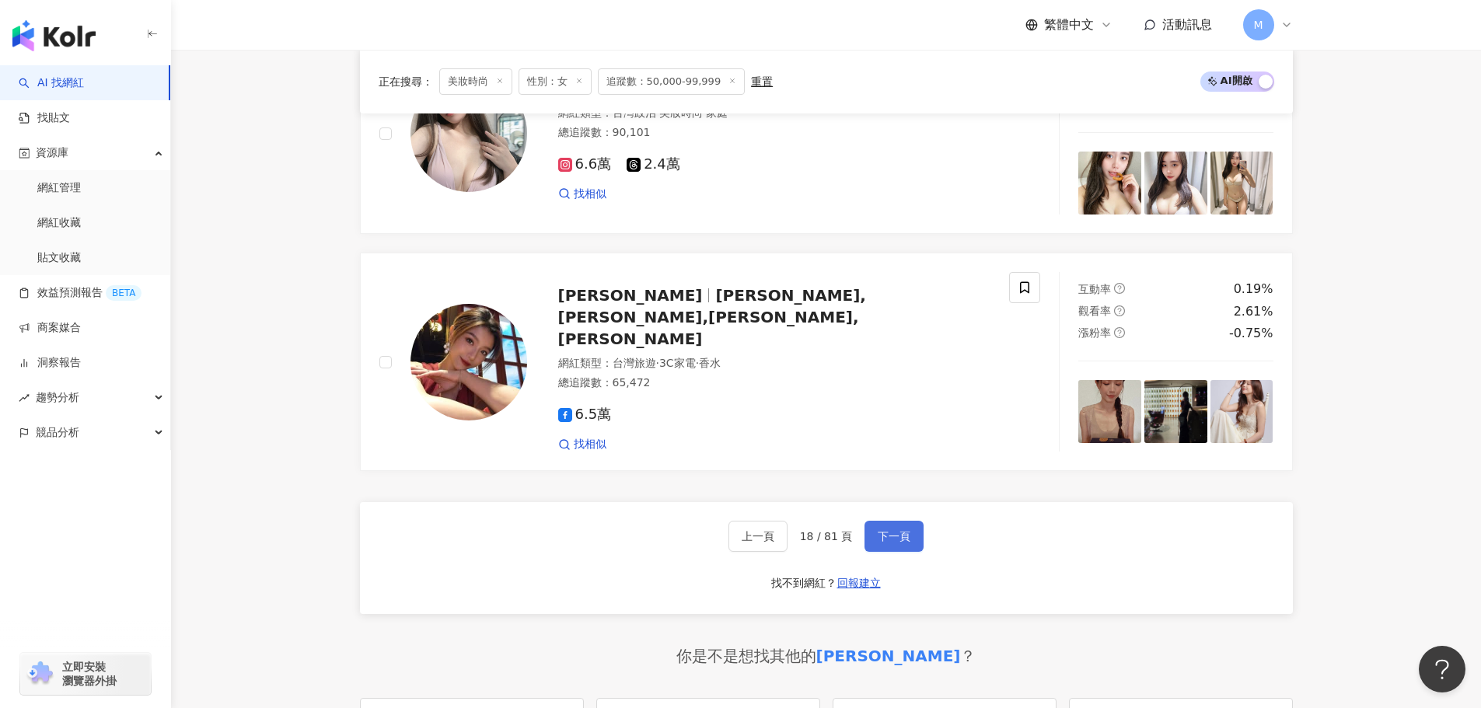
click at [881, 536] on span "下一頁" at bounding box center [894, 536] width 33 height 12
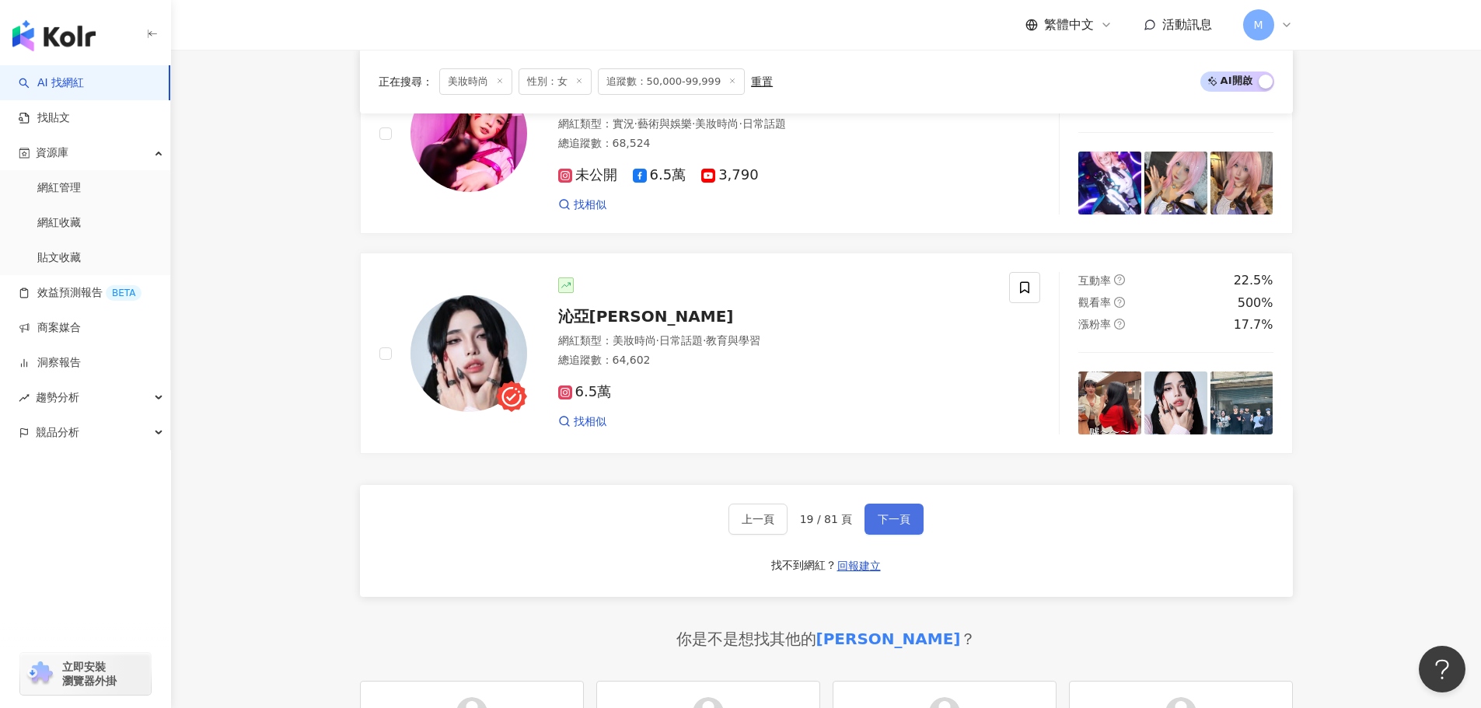
click at [882, 522] on button "下一頁" at bounding box center [894, 519] width 59 height 31
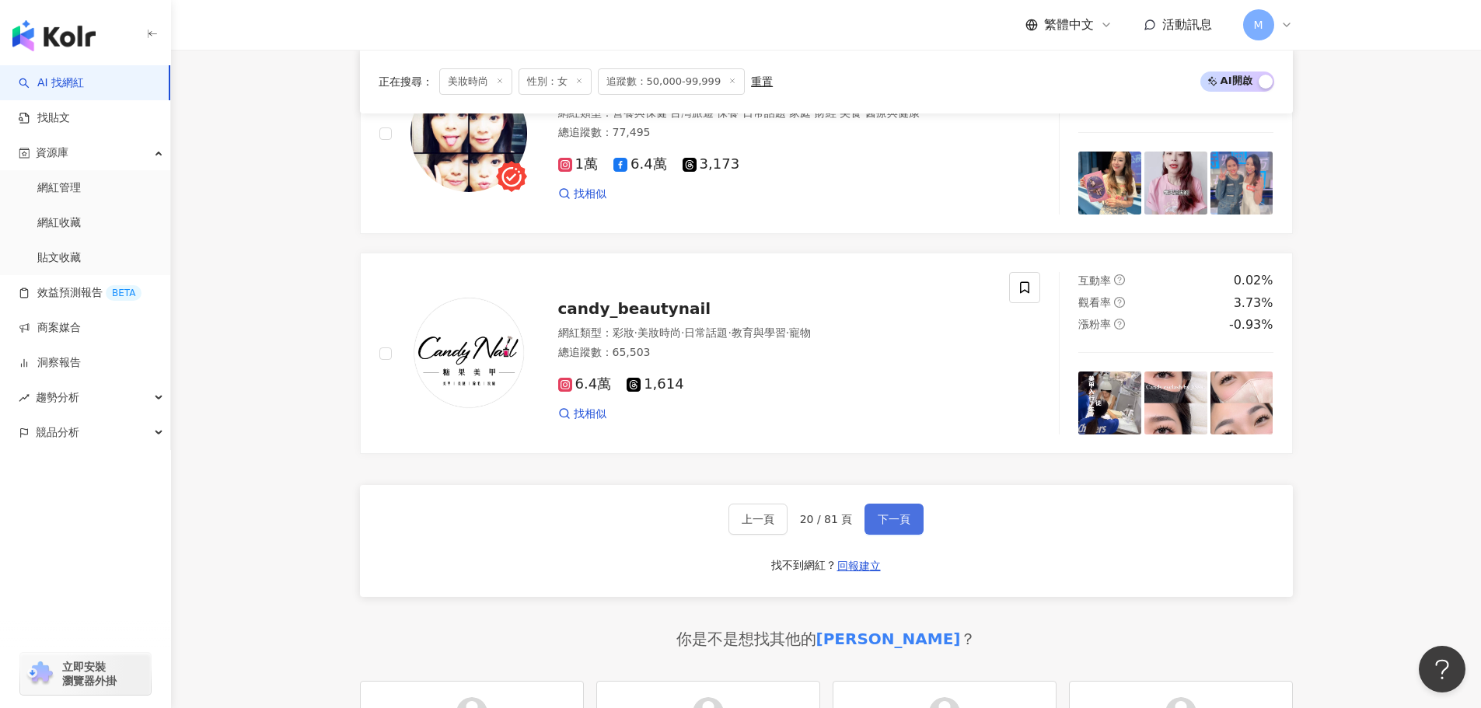
click at [893, 526] on span "下一頁" at bounding box center [894, 519] width 33 height 12
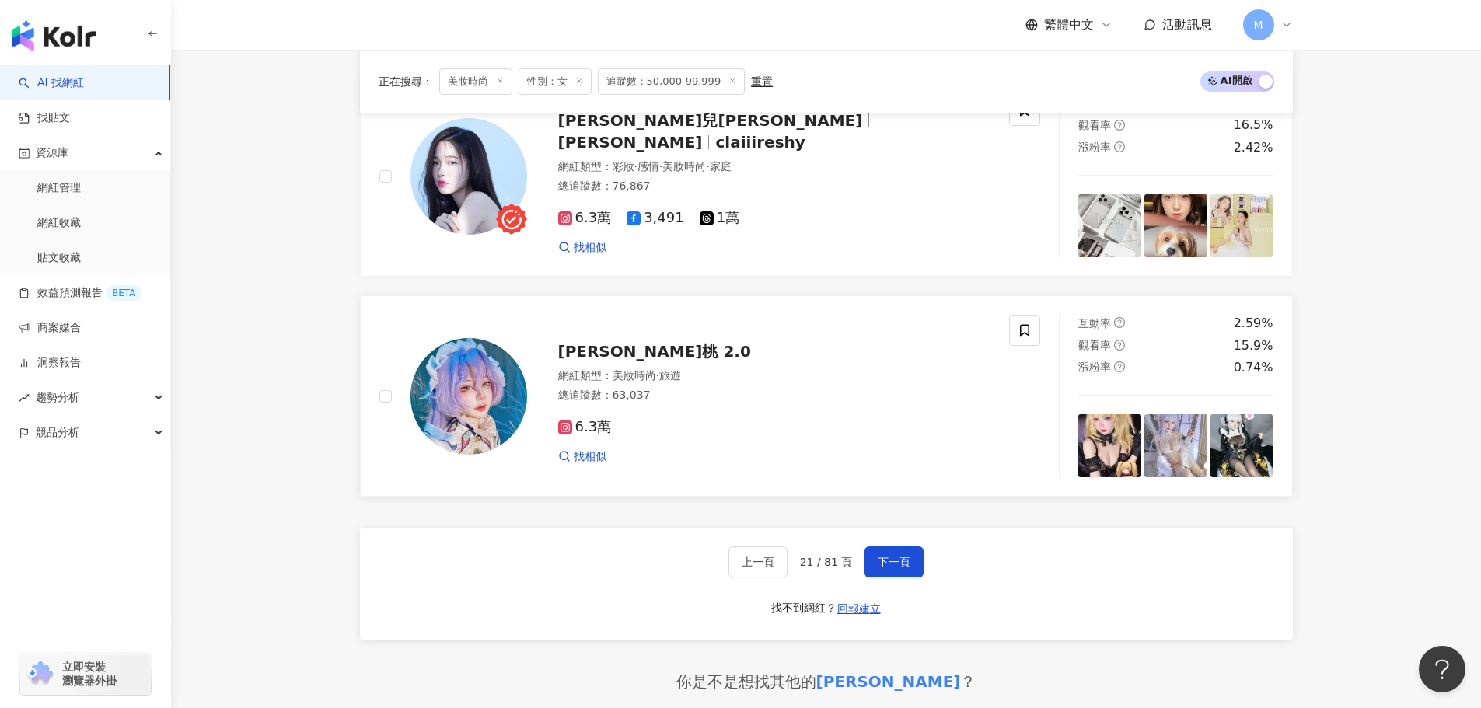
scroll to position [2721, 0]
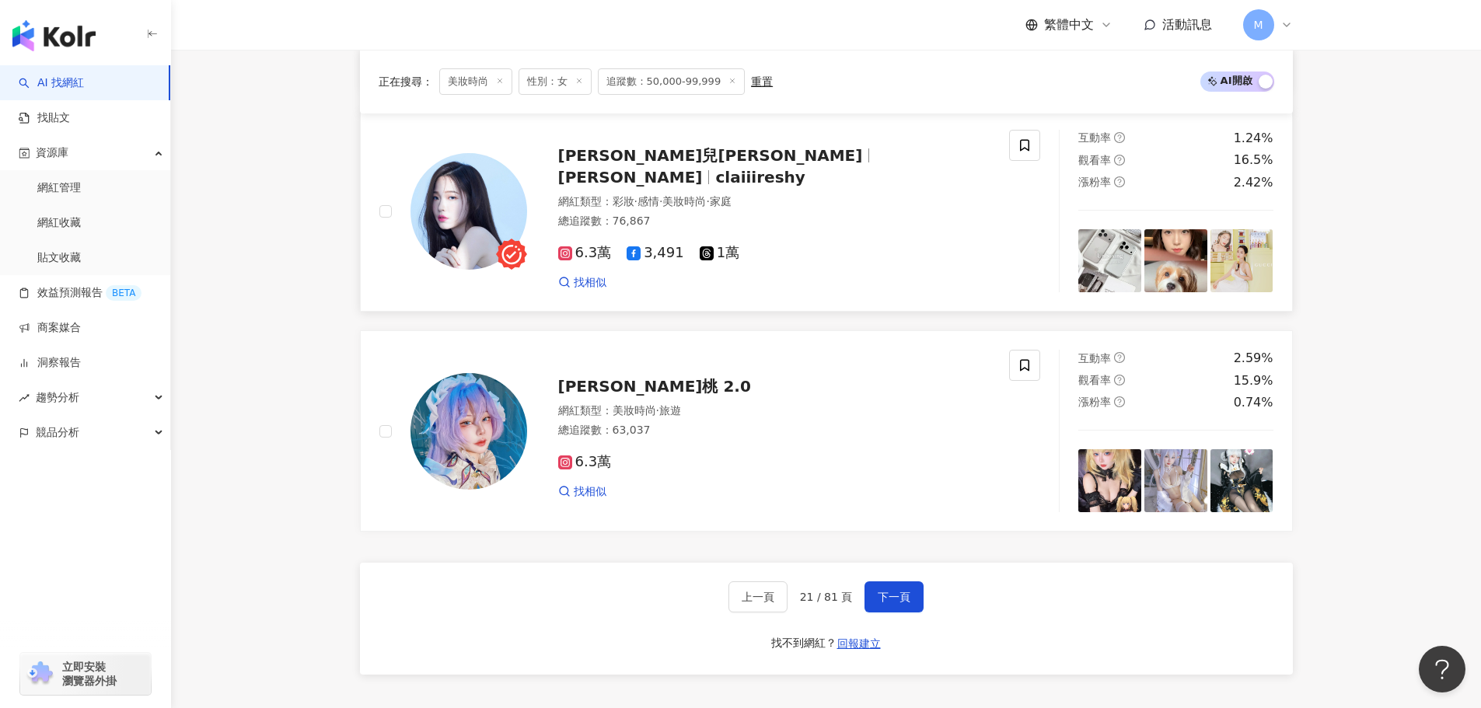
click at [703, 174] on span "Claire" at bounding box center [630, 177] width 145 height 19
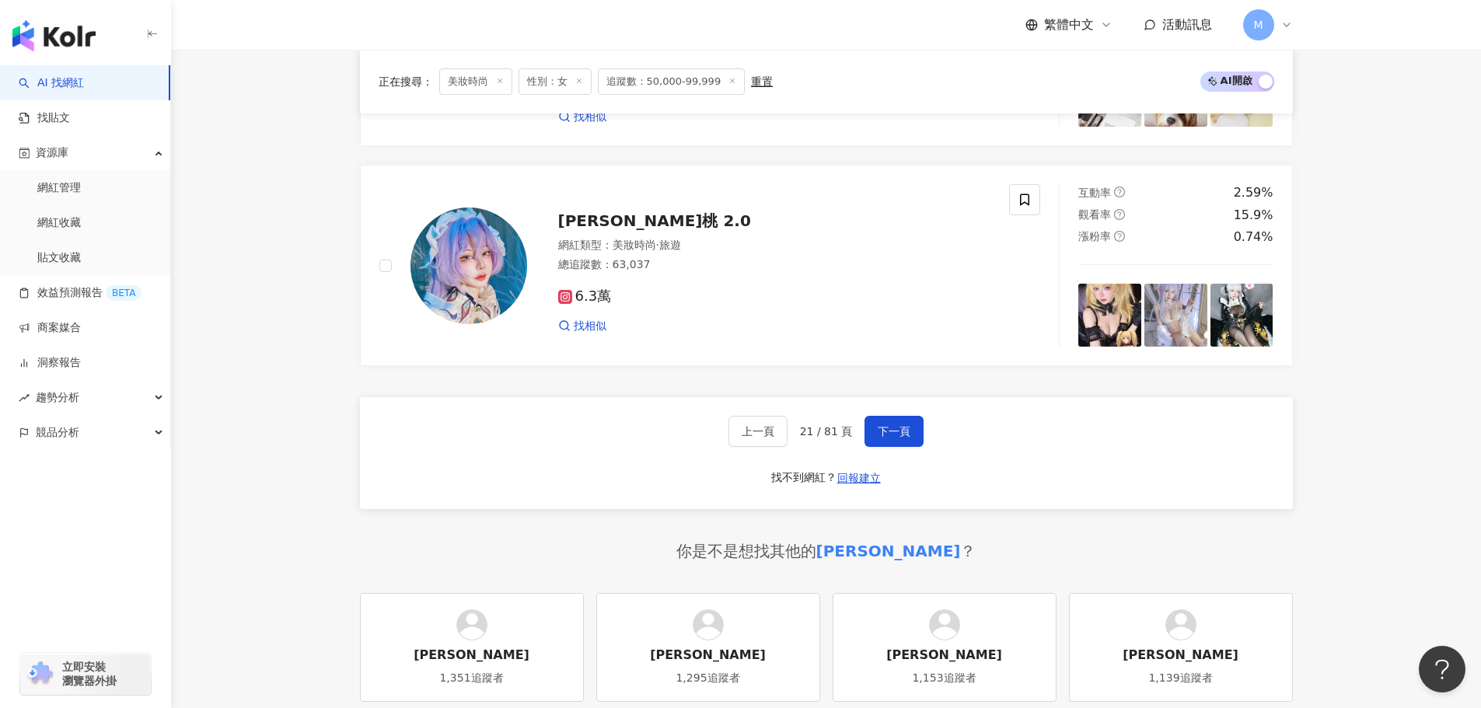
scroll to position [3104, 0]
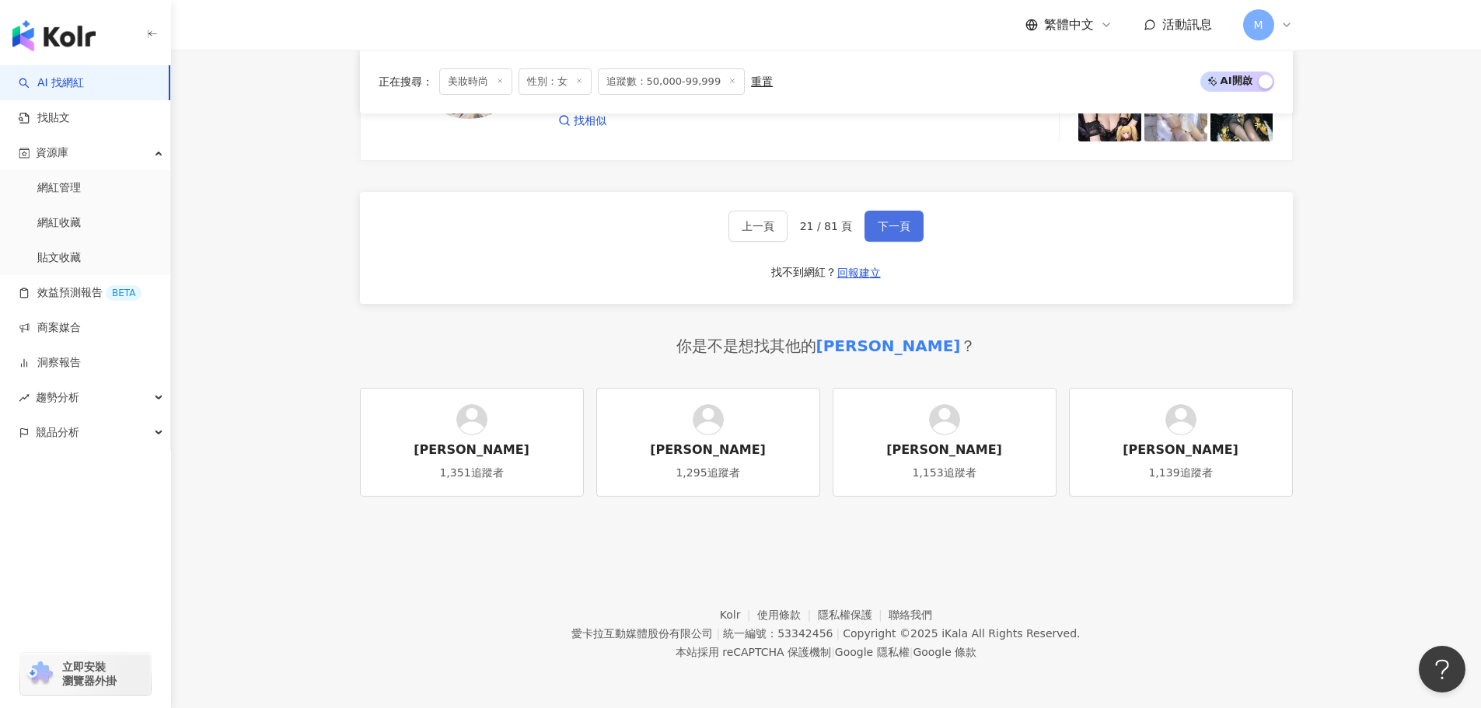
click at [888, 231] on span "下一頁" at bounding box center [894, 226] width 33 height 12
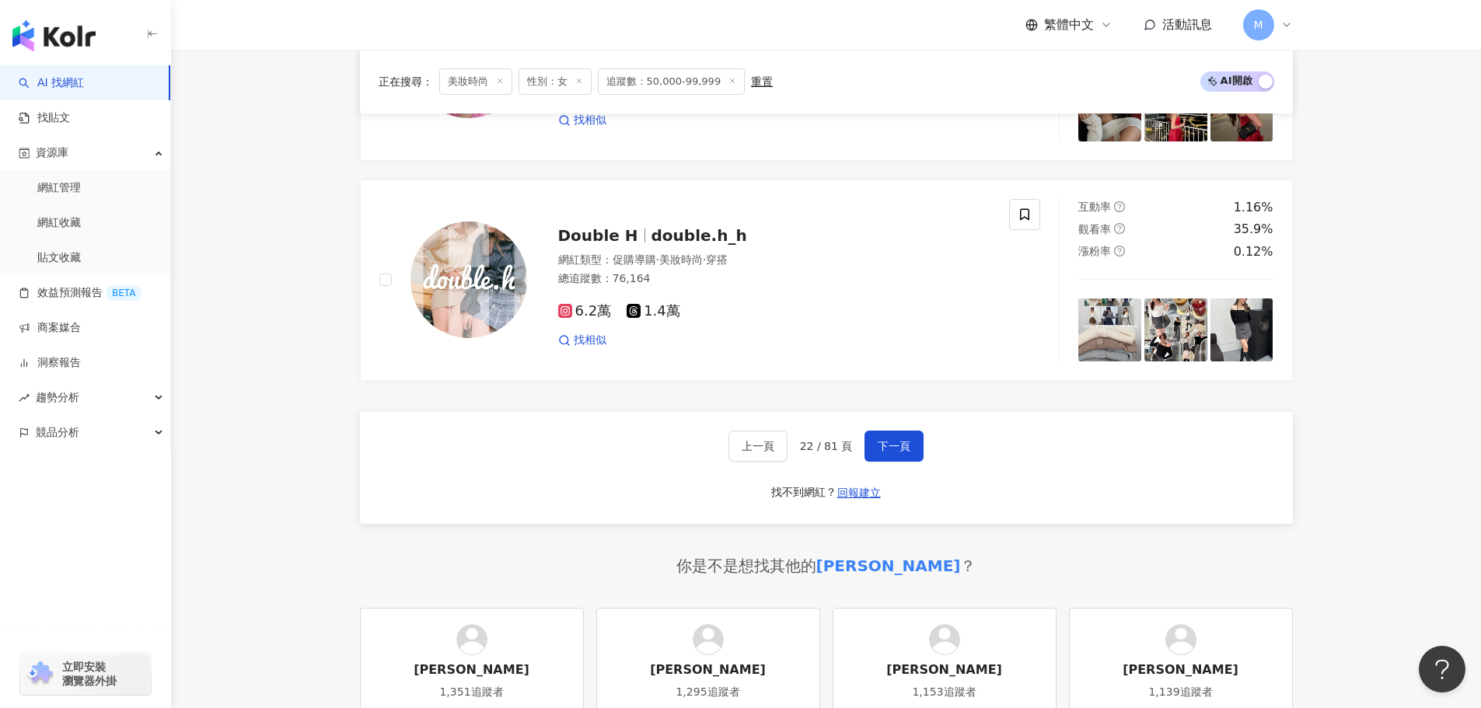
scroll to position [2954, 0]
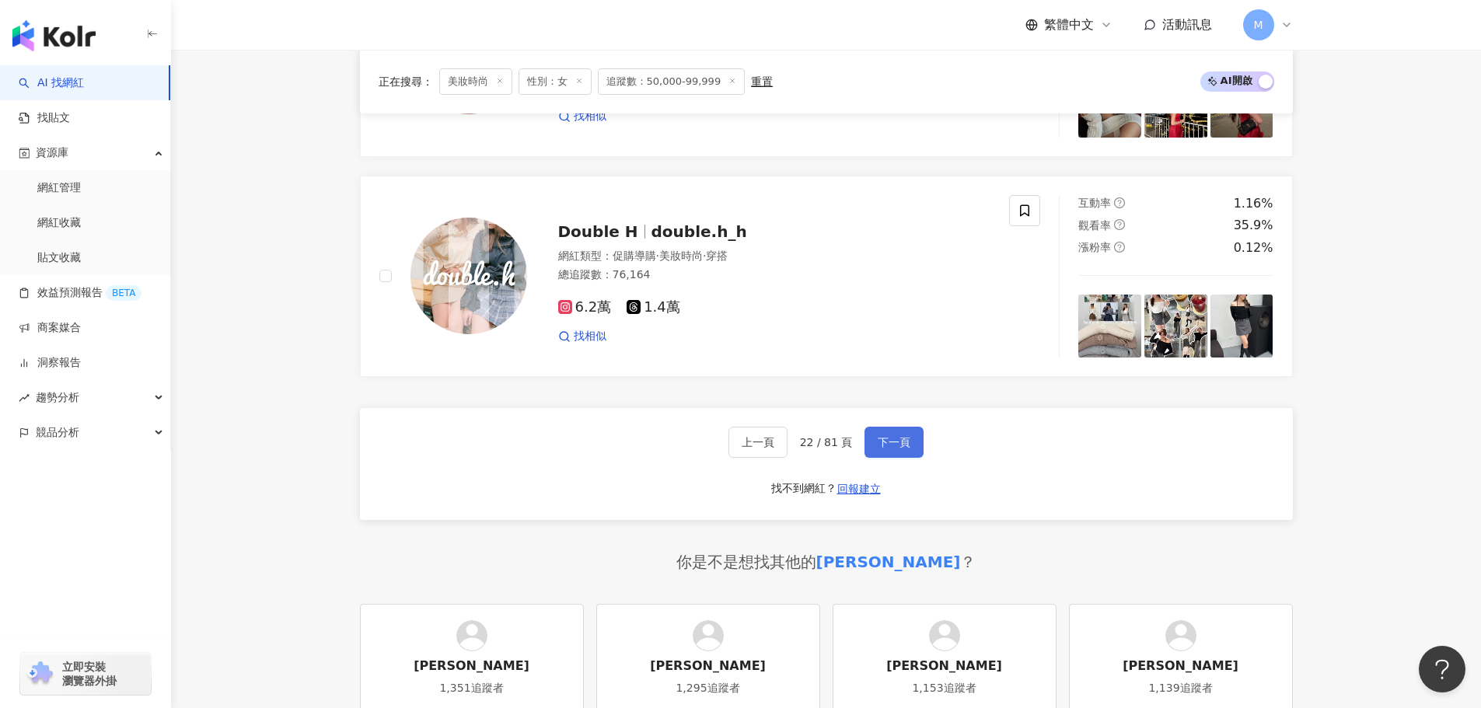
click at [890, 449] on span "下一頁" at bounding box center [894, 442] width 33 height 12
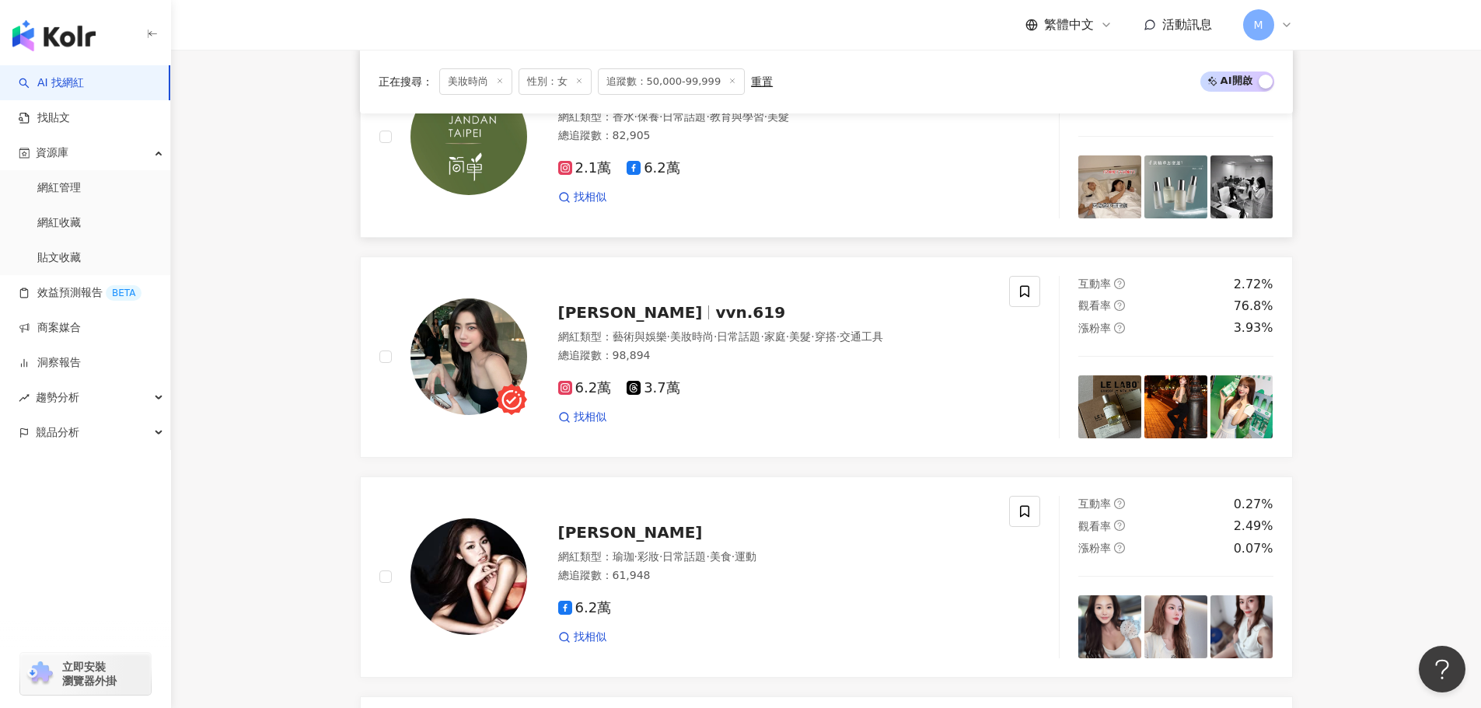
scroll to position [622, 0]
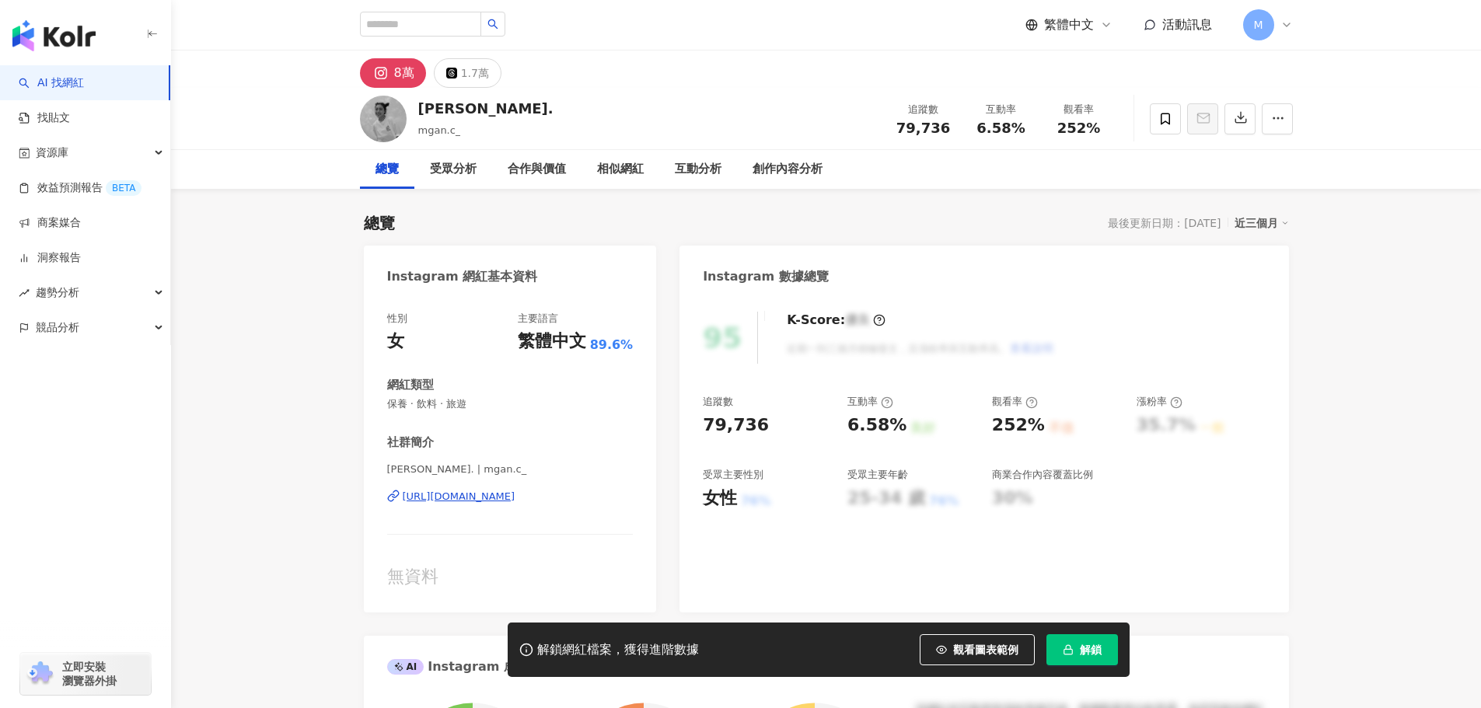
click at [515, 499] on div "https://www.instagram.com/mgan.c_/" at bounding box center [459, 497] width 113 height 14
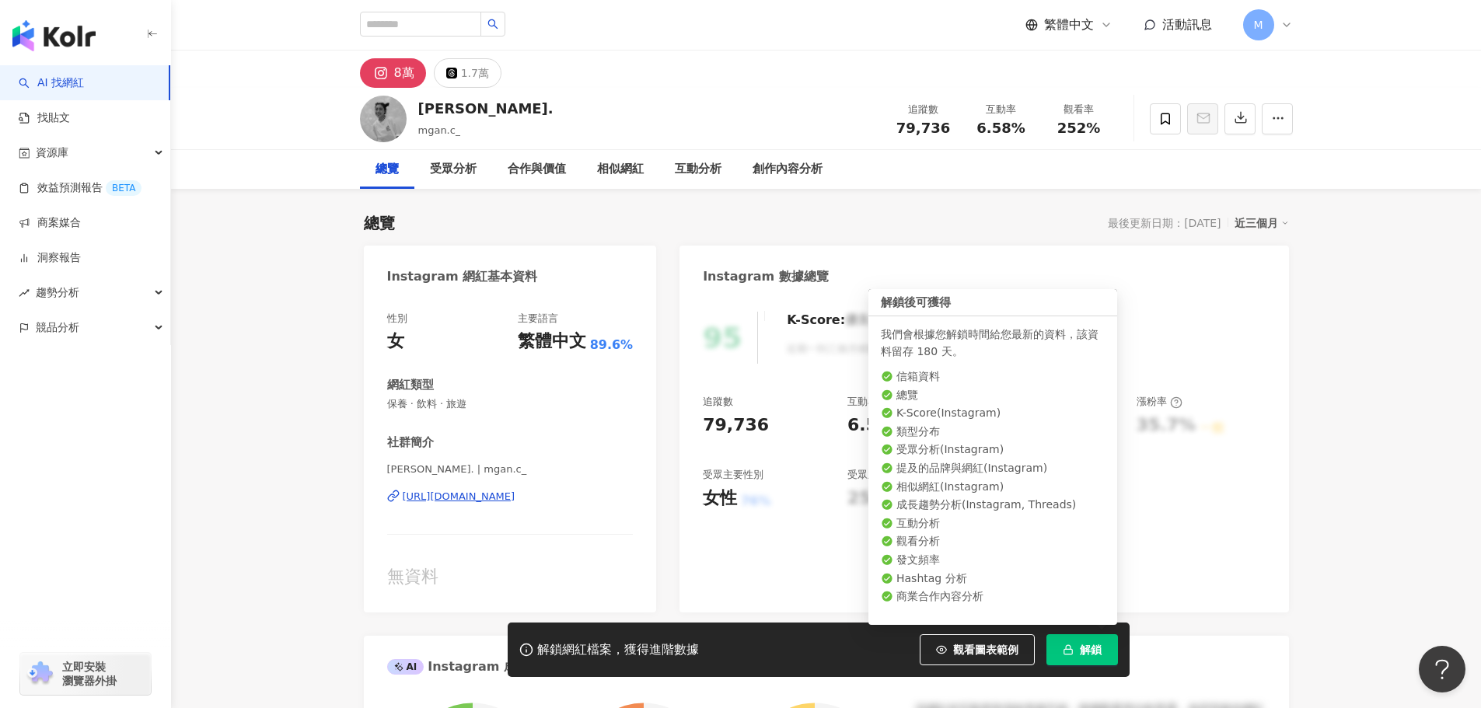
click at [1088, 653] on span "解鎖" at bounding box center [1091, 650] width 22 height 12
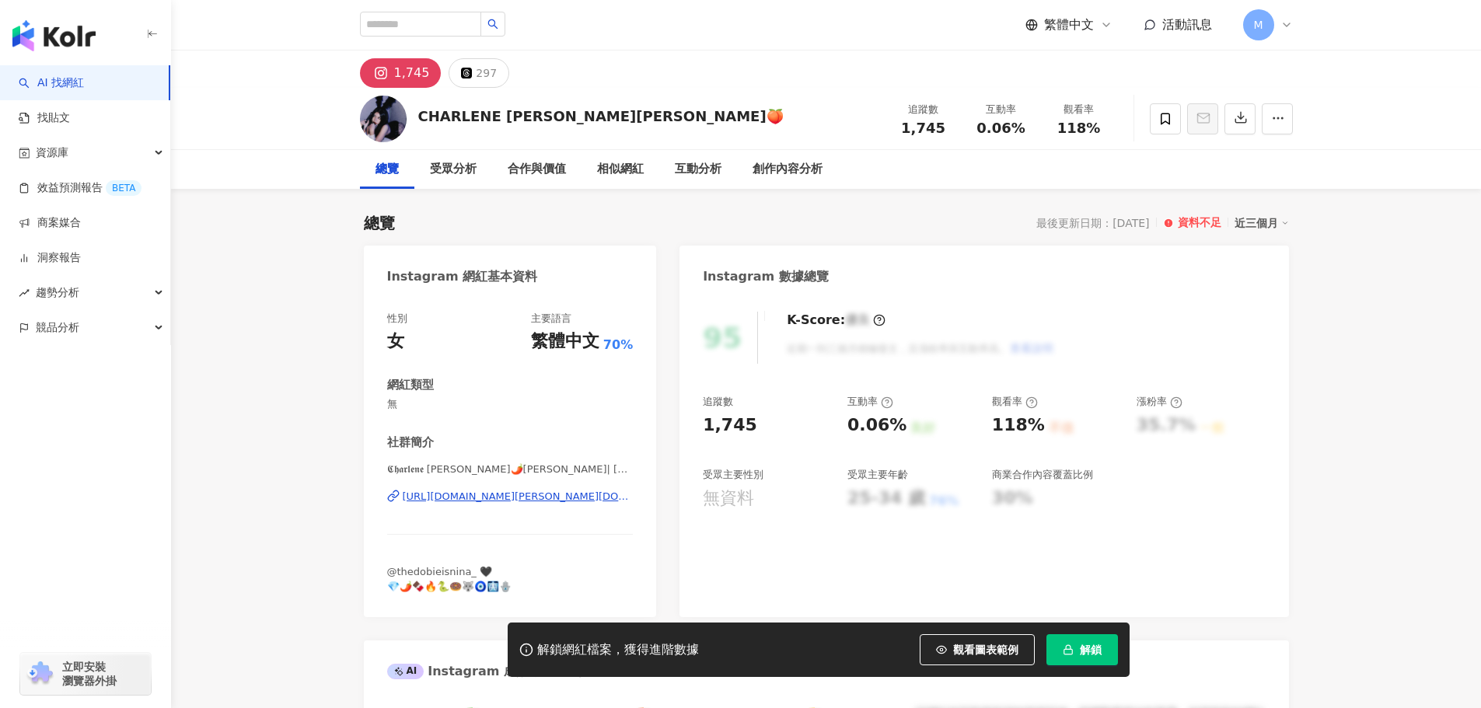
click at [557, 497] on div "https://www.instagram.com/lynn.sosweet098_/" at bounding box center [518, 497] width 231 height 14
click at [564, 495] on div "https://www.instagram.com/lynn.sosweet098_/" at bounding box center [518, 497] width 231 height 14
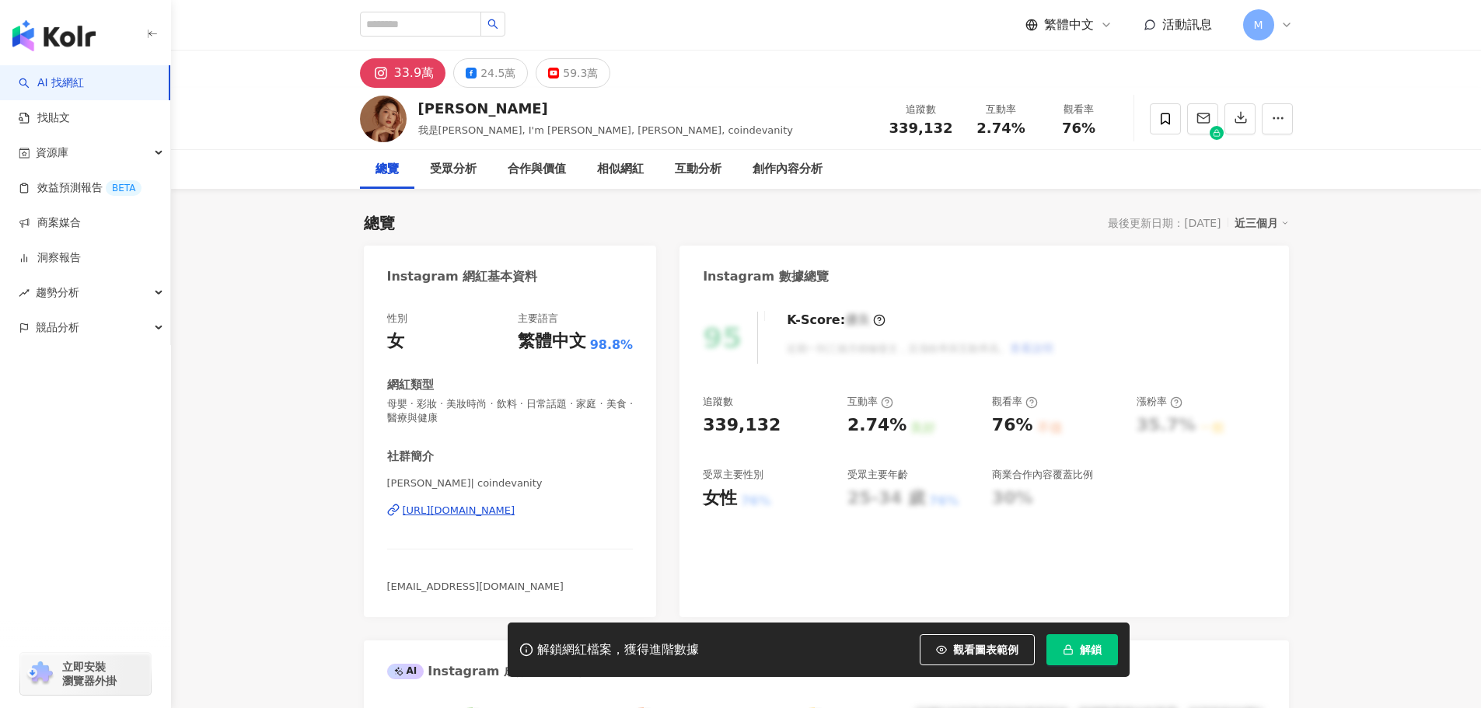
click at [428, 512] on div "[URL][DOMAIN_NAME]" at bounding box center [459, 511] width 113 height 14
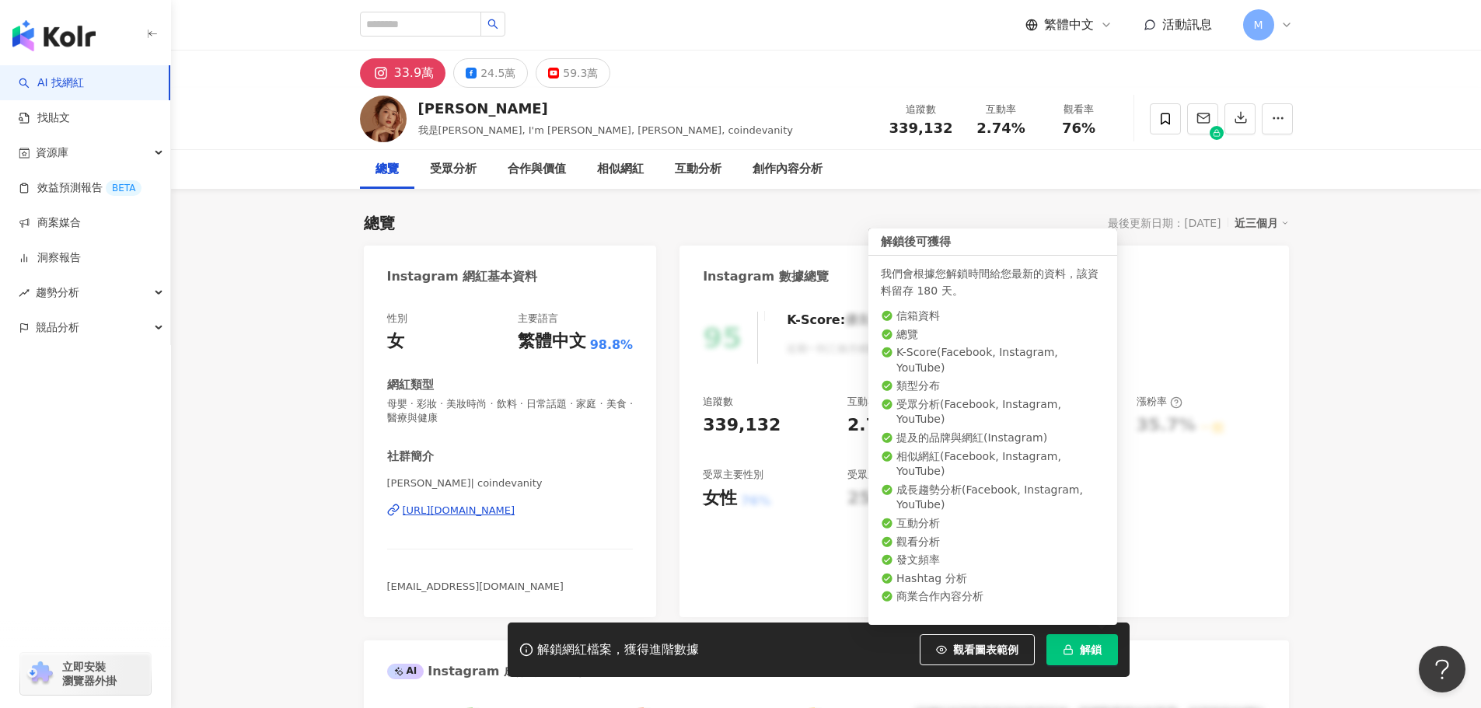
click at [1064, 646] on icon "button" at bounding box center [1068, 650] width 11 height 11
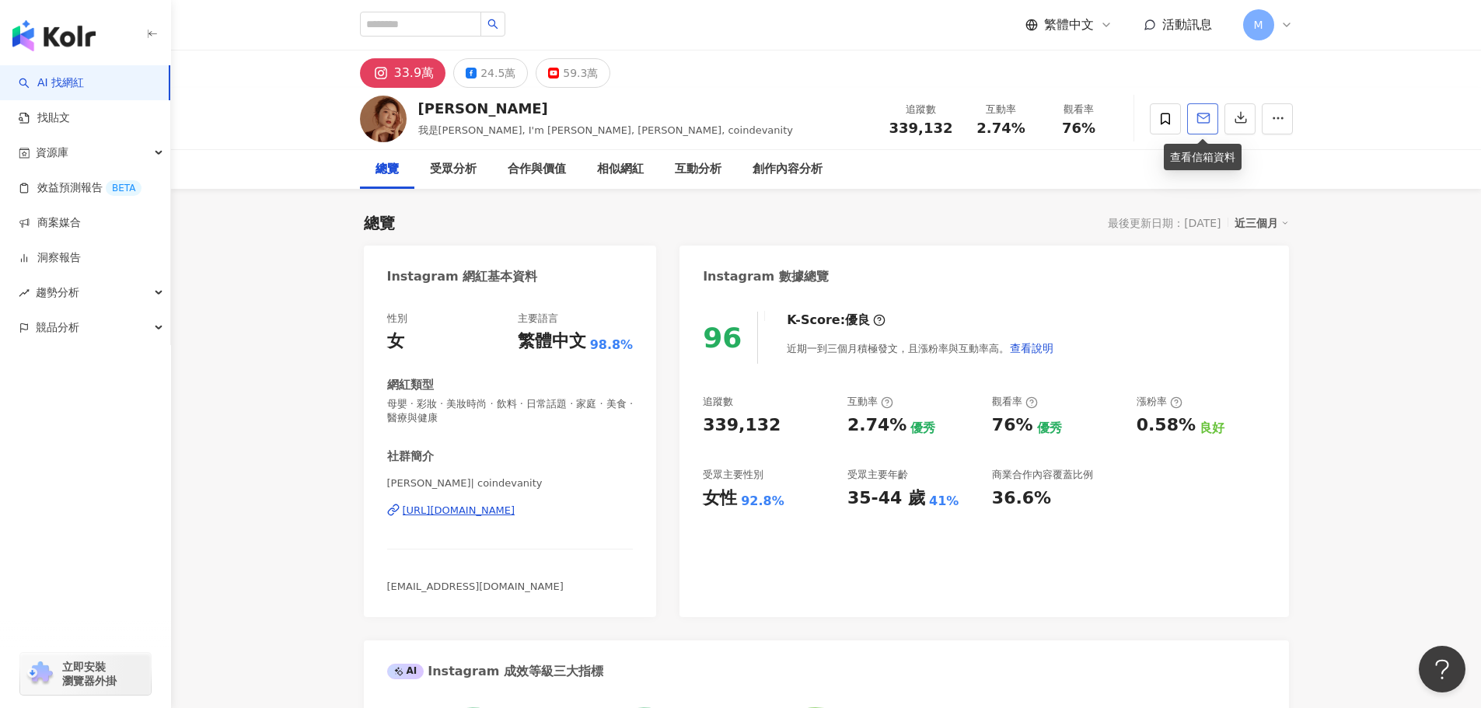
click at [1209, 115] on polyline "button" at bounding box center [1203, 117] width 12 height 4
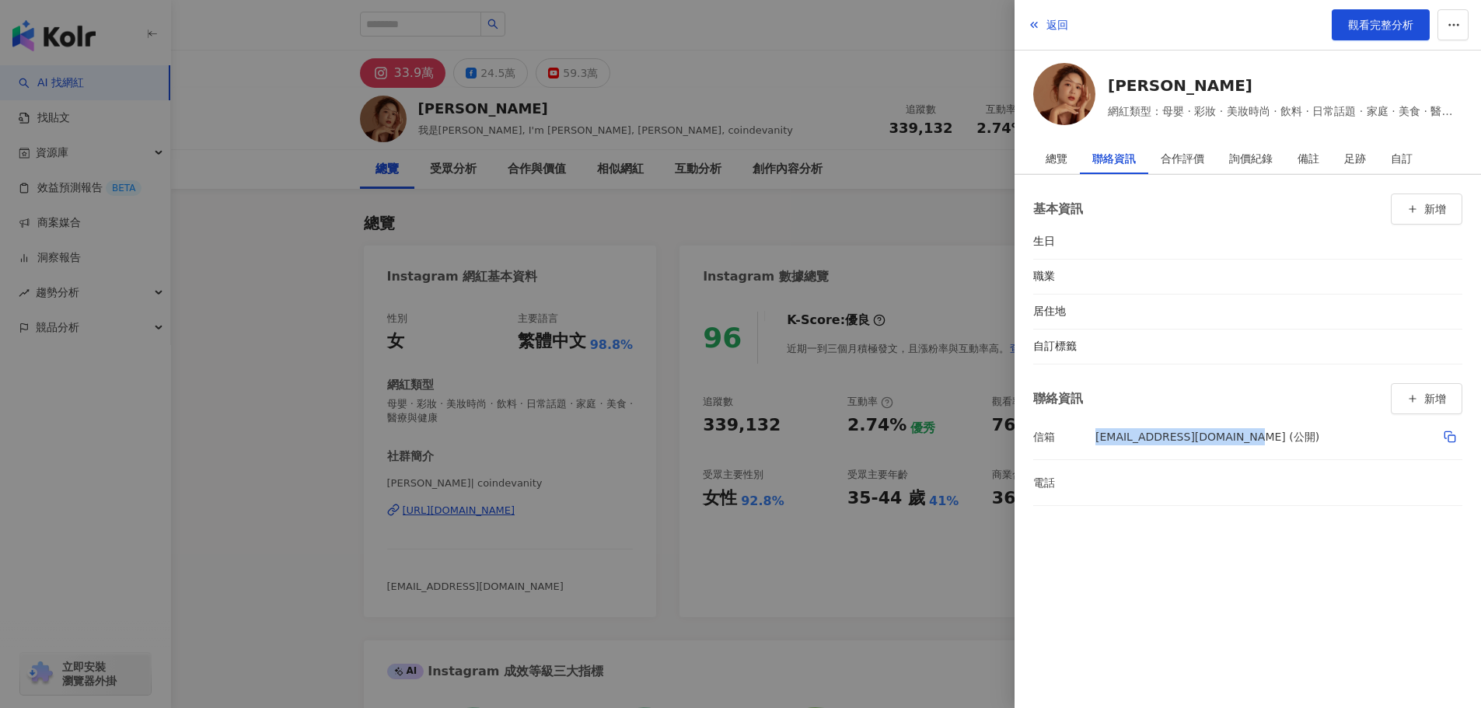
drag, startPoint x: 1096, startPoint y: 438, endPoint x: 1235, endPoint y: 444, distance: 139.3
click at [1235, 444] on div "coindevanityliu@gmail.com (公開)" at bounding box center [1207, 437] width 224 height 26
copy div "coindevanityliu@gmail.com"
click at [1043, 19] on button "返回" at bounding box center [1048, 24] width 42 height 31
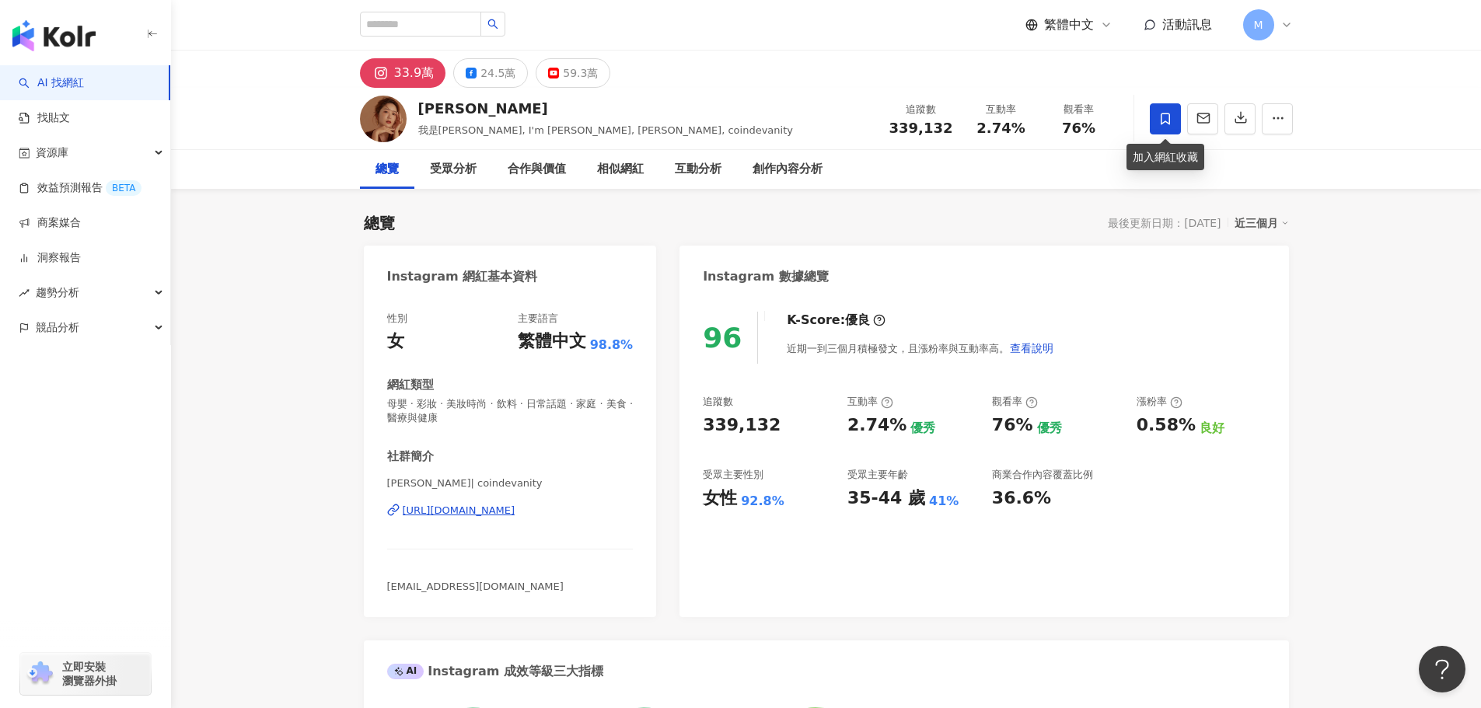
click at [1156, 121] on span at bounding box center [1165, 118] width 31 height 31
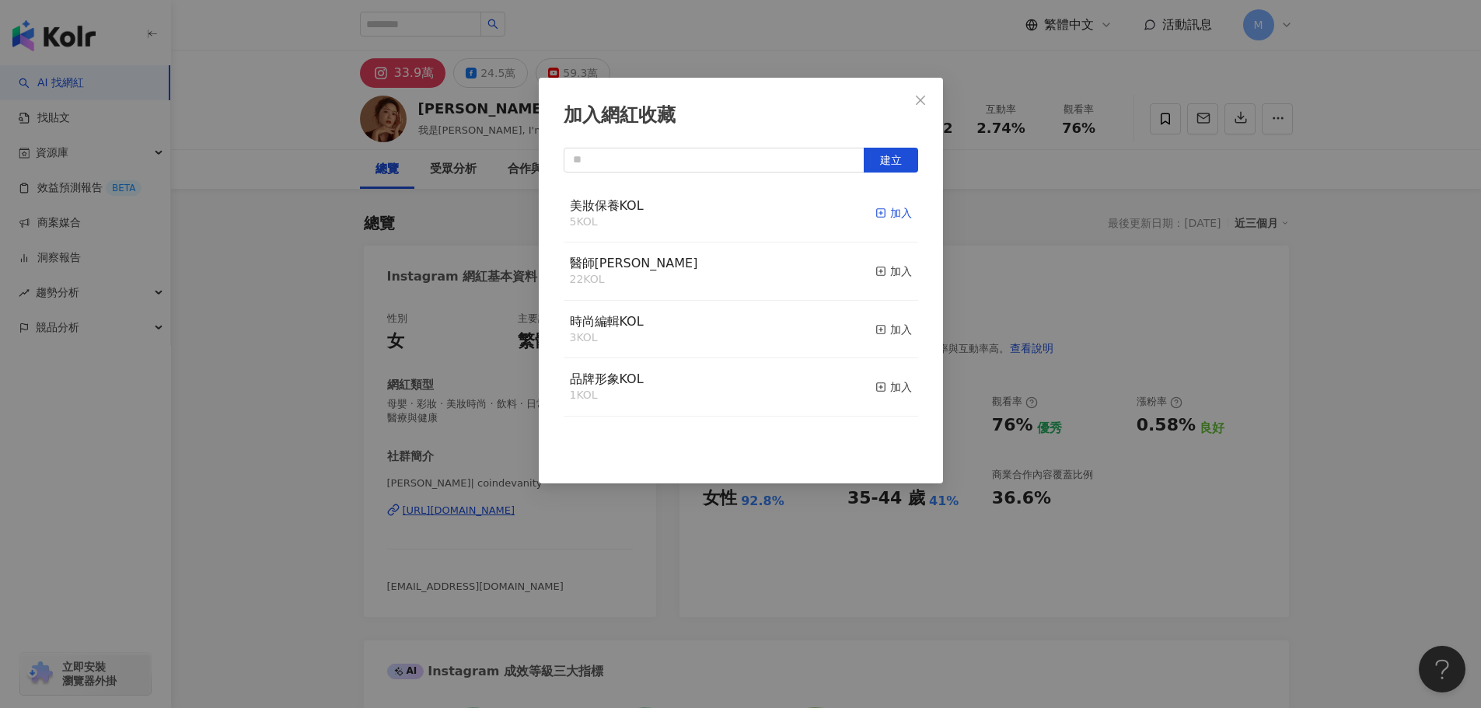
click at [879, 217] on div "加入" at bounding box center [893, 212] width 37 height 17
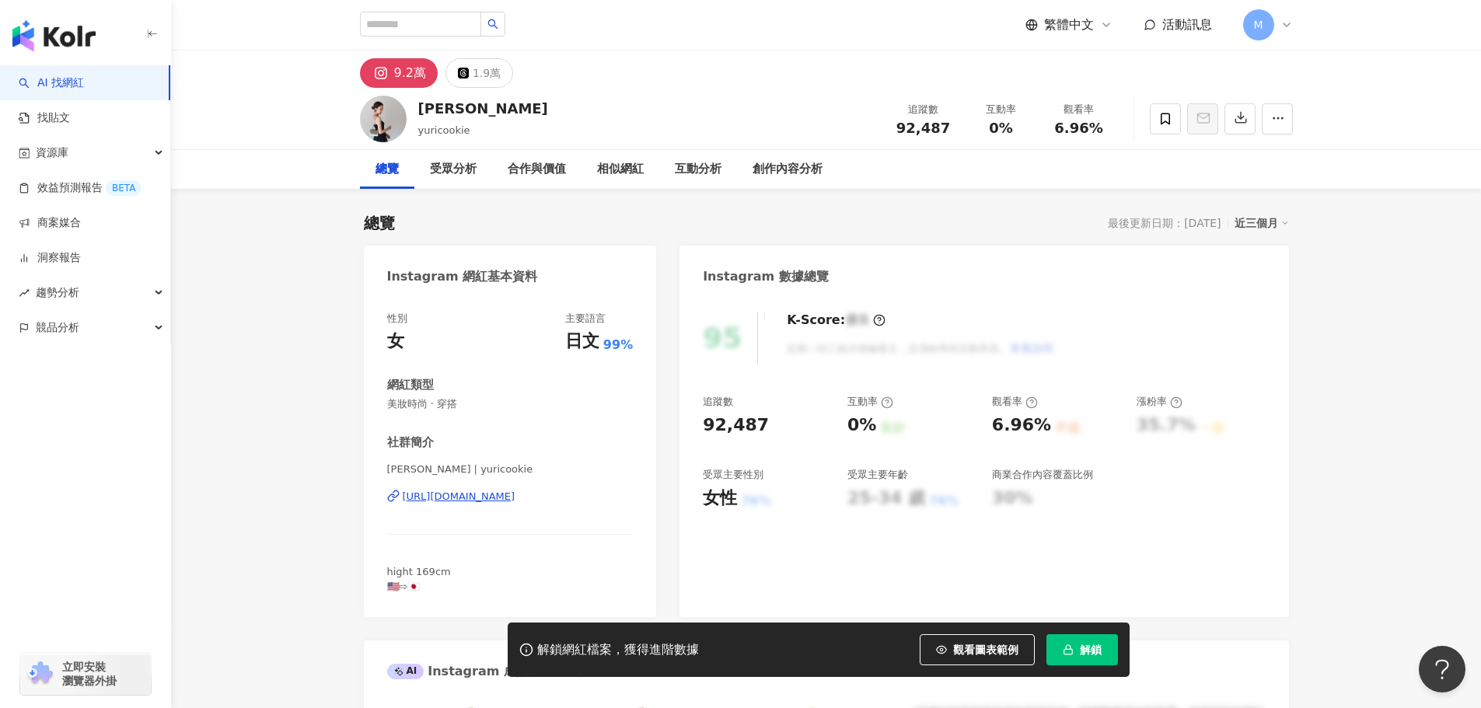
click at [515, 501] on div "https://www.instagram.com/yuricookie/" at bounding box center [459, 497] width 113 height 14
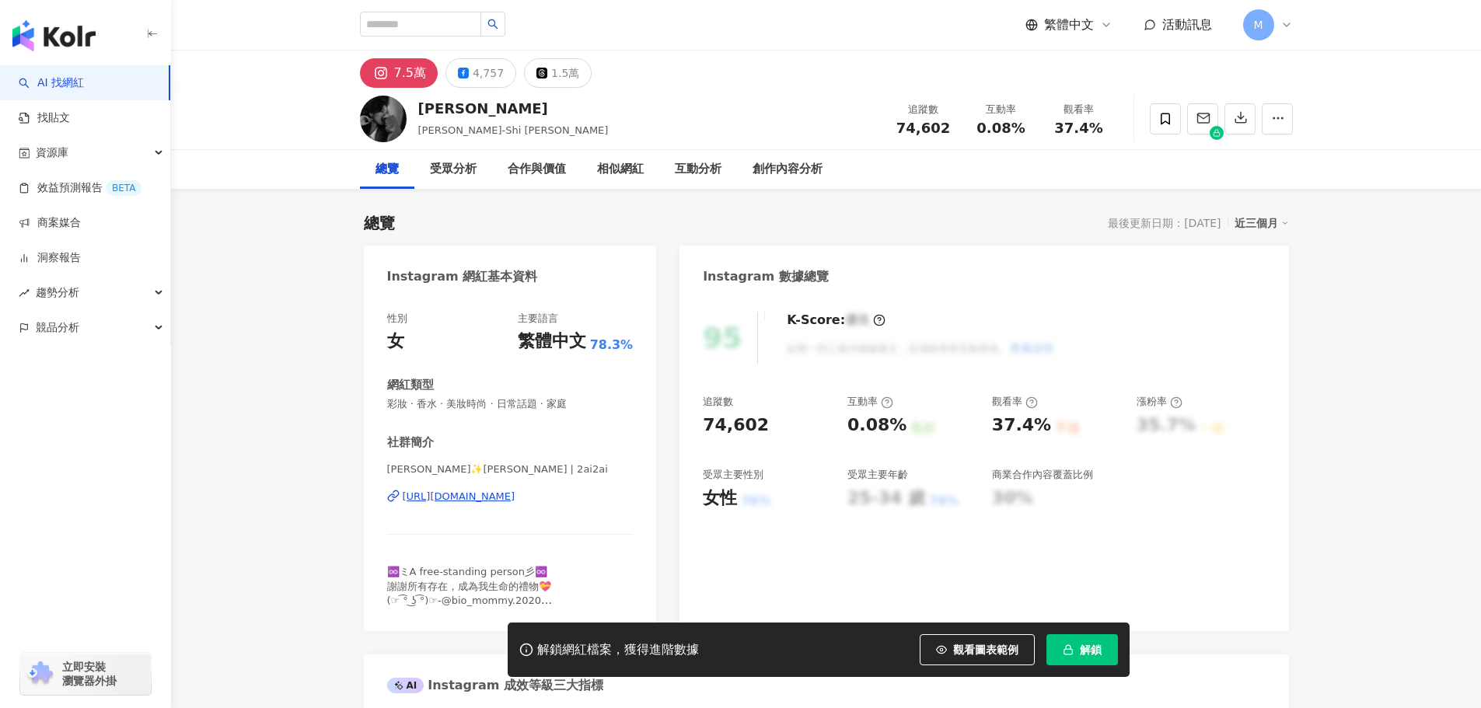
click at [515, 503] on div "https://www.instagram.com/2ai2ai/" at bounding box center [459, 497] width 113 height 14
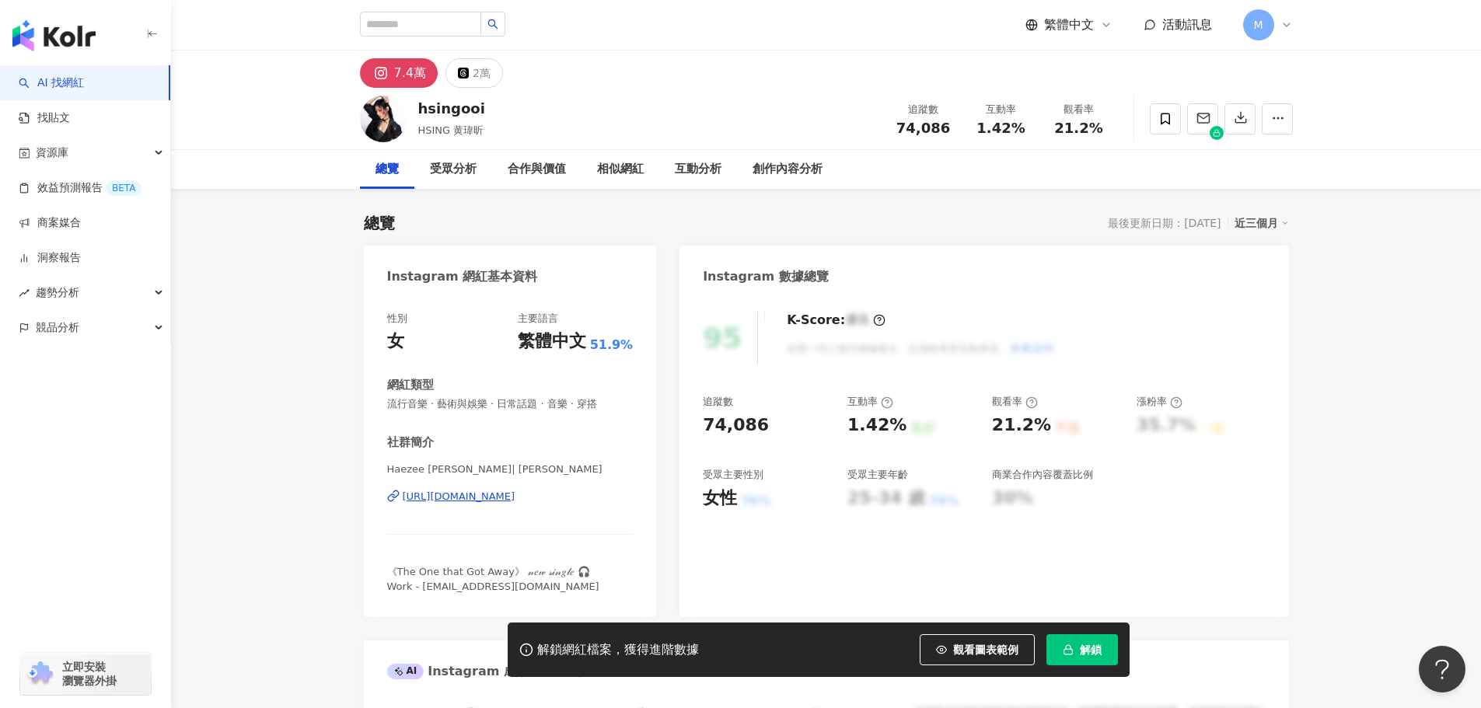
click at [515, 501] on div "[URL][DOMAIN_NAME]" at bounding box center [459, 497] width 113 height 14
click at [1098, 649] on span "解鎖" at bounding box center [1091, 650] width 22 height 12
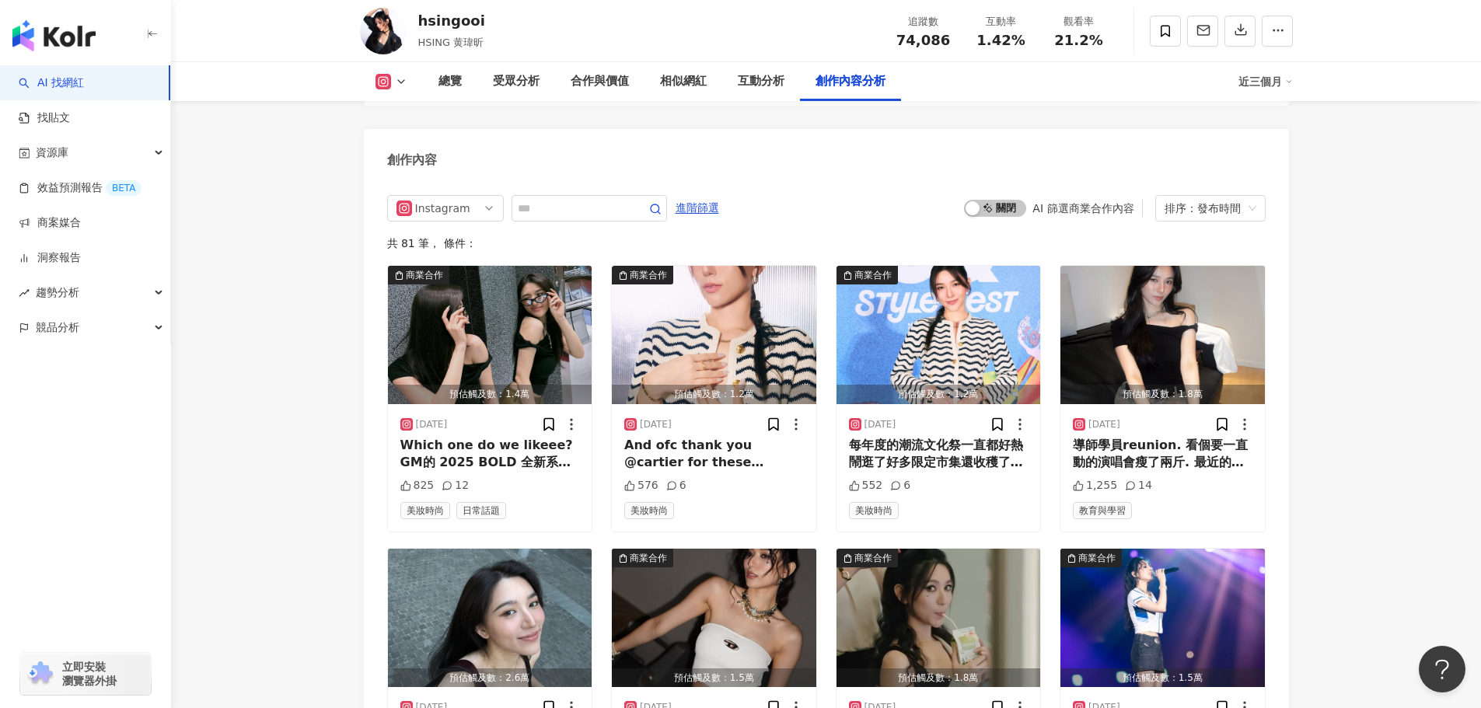
scroll to position [4820, 0]
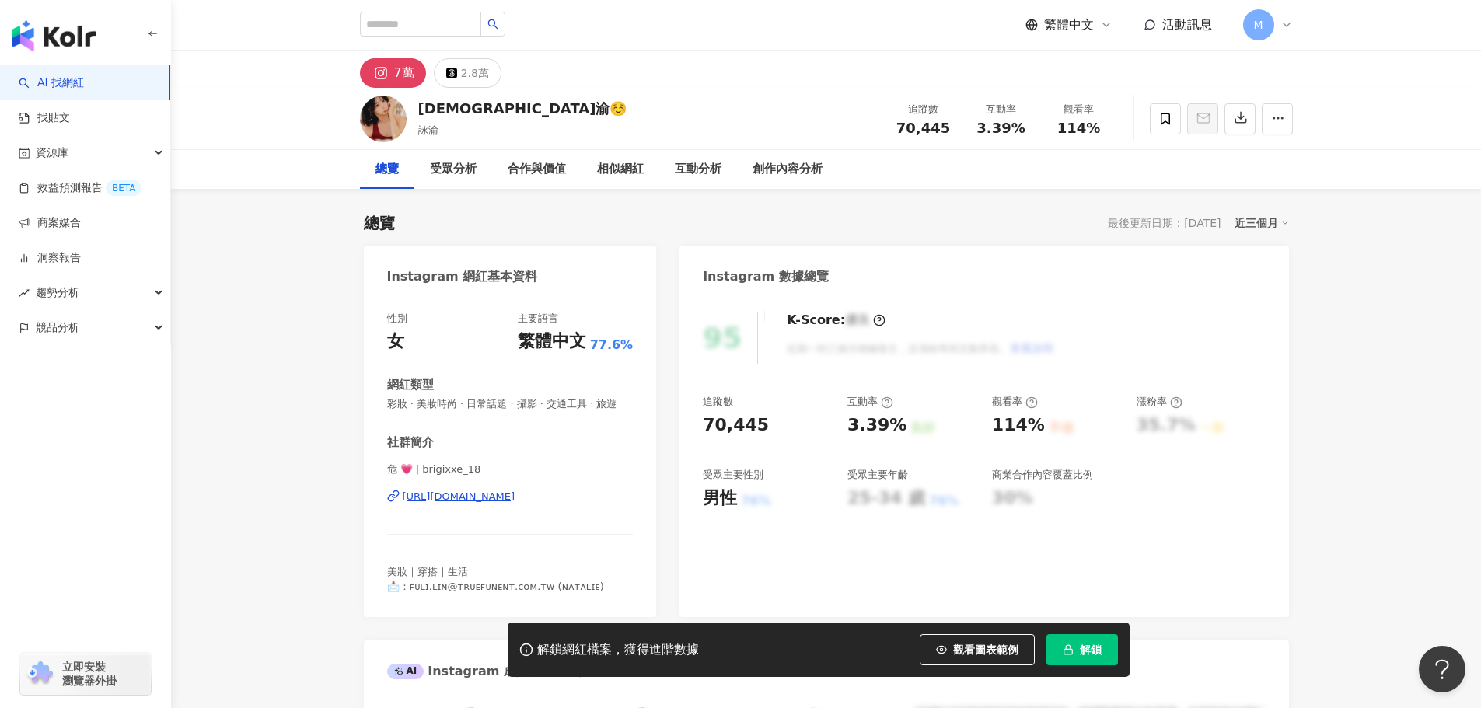
click at [515, 504] on div "https://www.instagram.com/brigixxe_18/" at bounding box center [459, 497] width 113 height 14
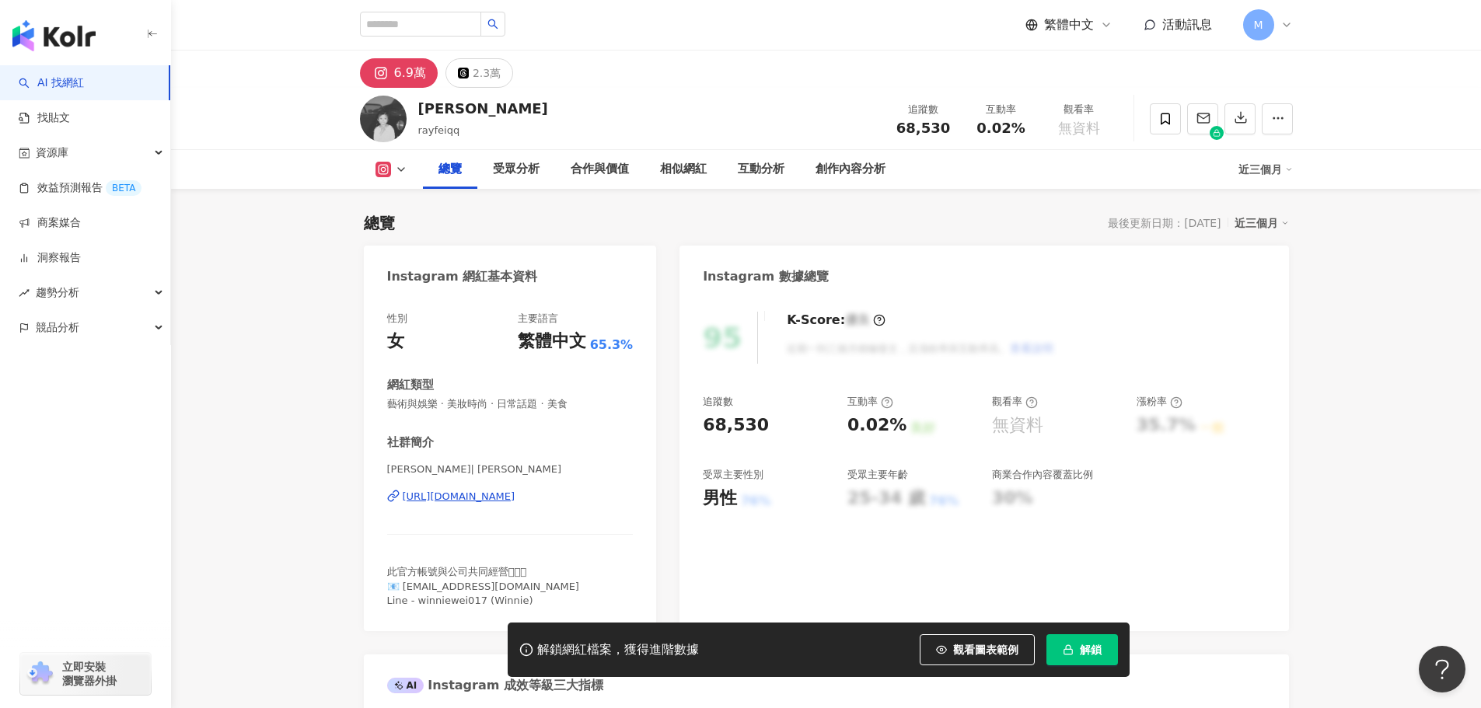
click at [515, 499] on div "https://www.instagram.com/rayfeiqq/" at bounding box center [459, 497] width 113 height 14
click at [515, 502] on div "https://www.instagram.com/rayfeiqq/" at bounding box center [459, 497] width 113 height 14
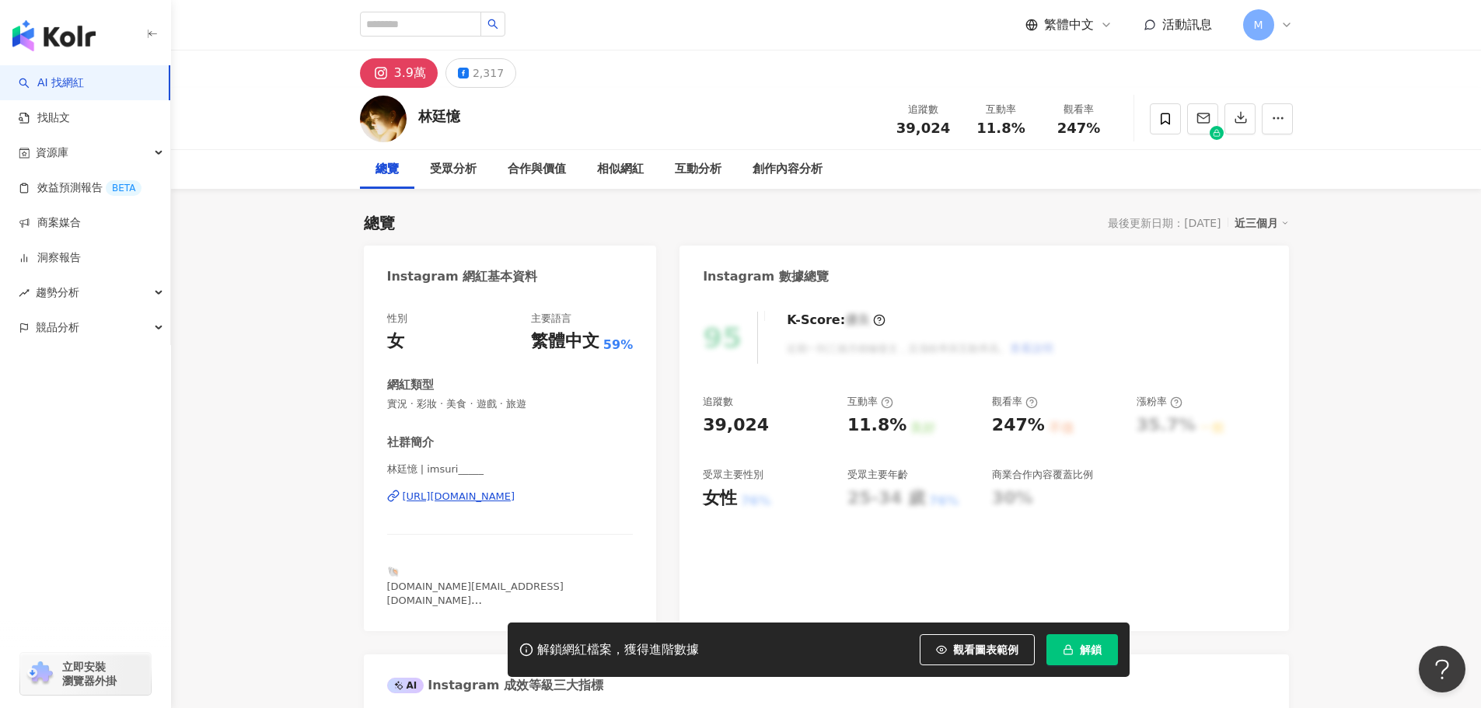
click at [513, 498] on div "https://www.instagram.com/imsuri_____/" at bounding box center [459, 497] width 113 height 14
click at [1203, 117] on icon "button" at bounding box center [1203, 118] width 14 height 14
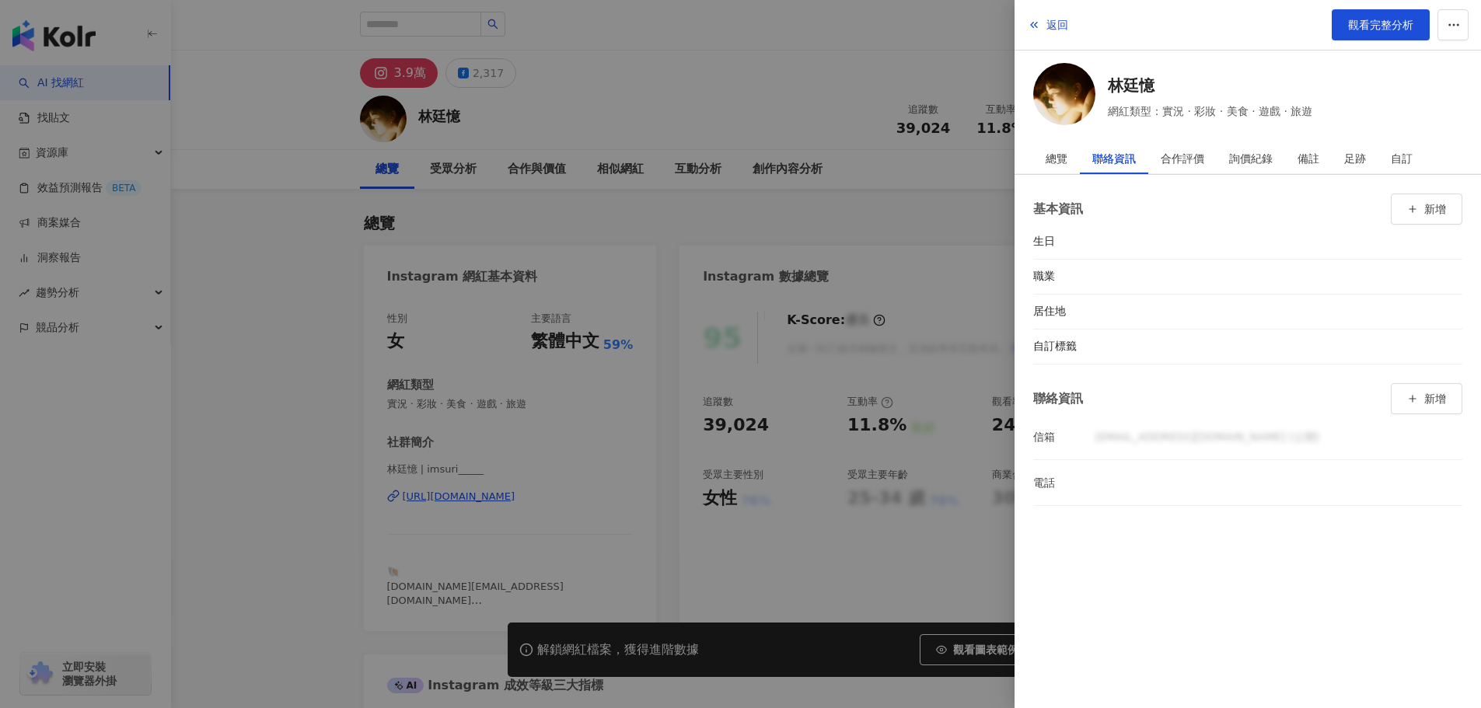
click at [872, 568] on div at bounding box center [740, 354] width 1481 height 708
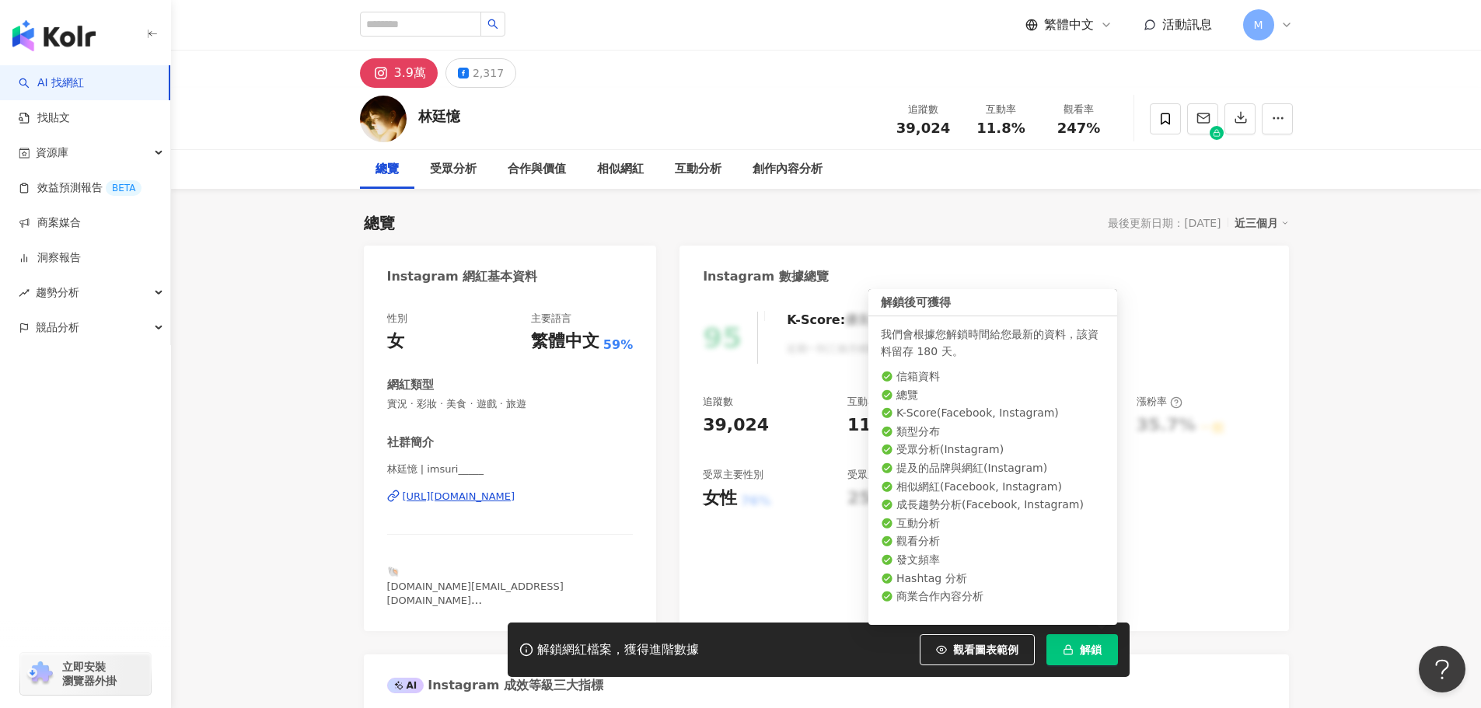
click at [1082, 645] on span "解鎖" at bounding box center [1091, 650] width 22 height 12
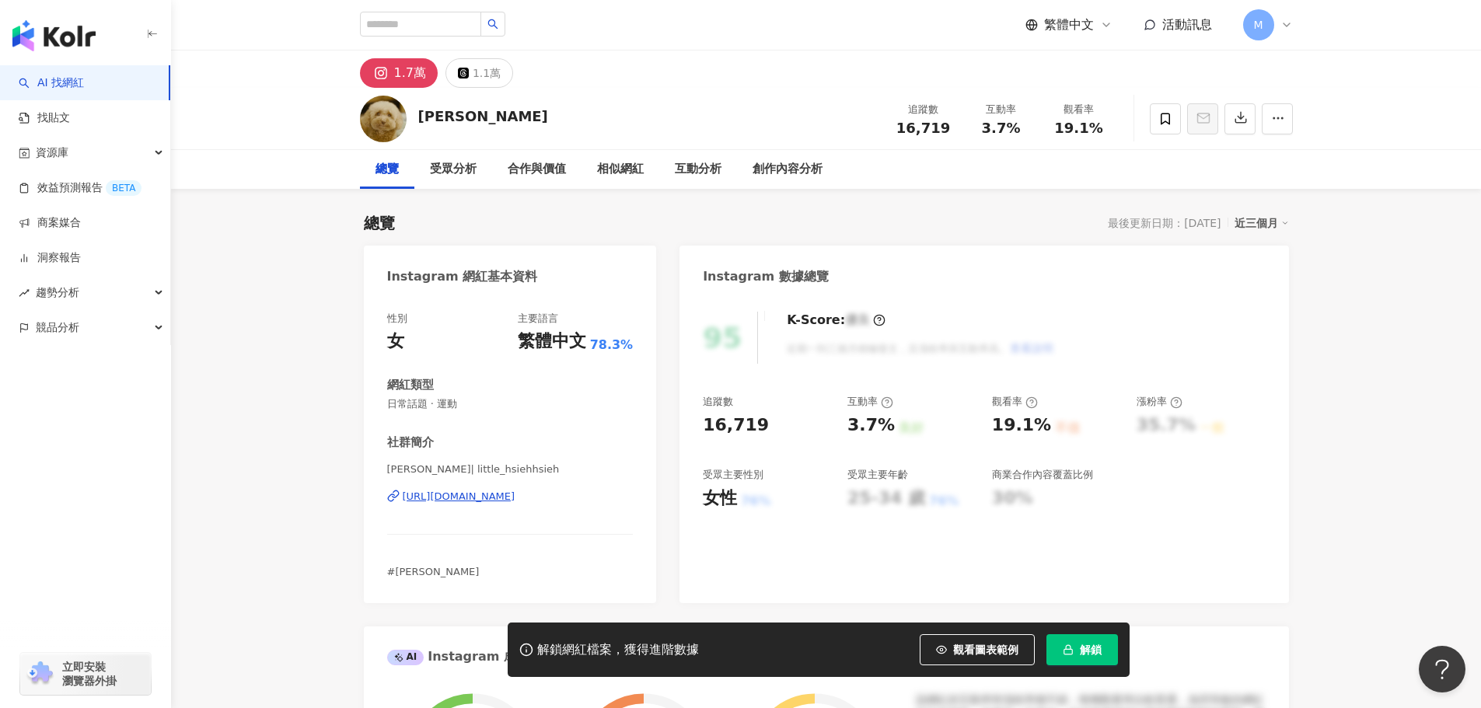
click at [515, 499] on div "[URL][DOMAIN_NAME]" at bounding box center [459, 497] width 113 height 14
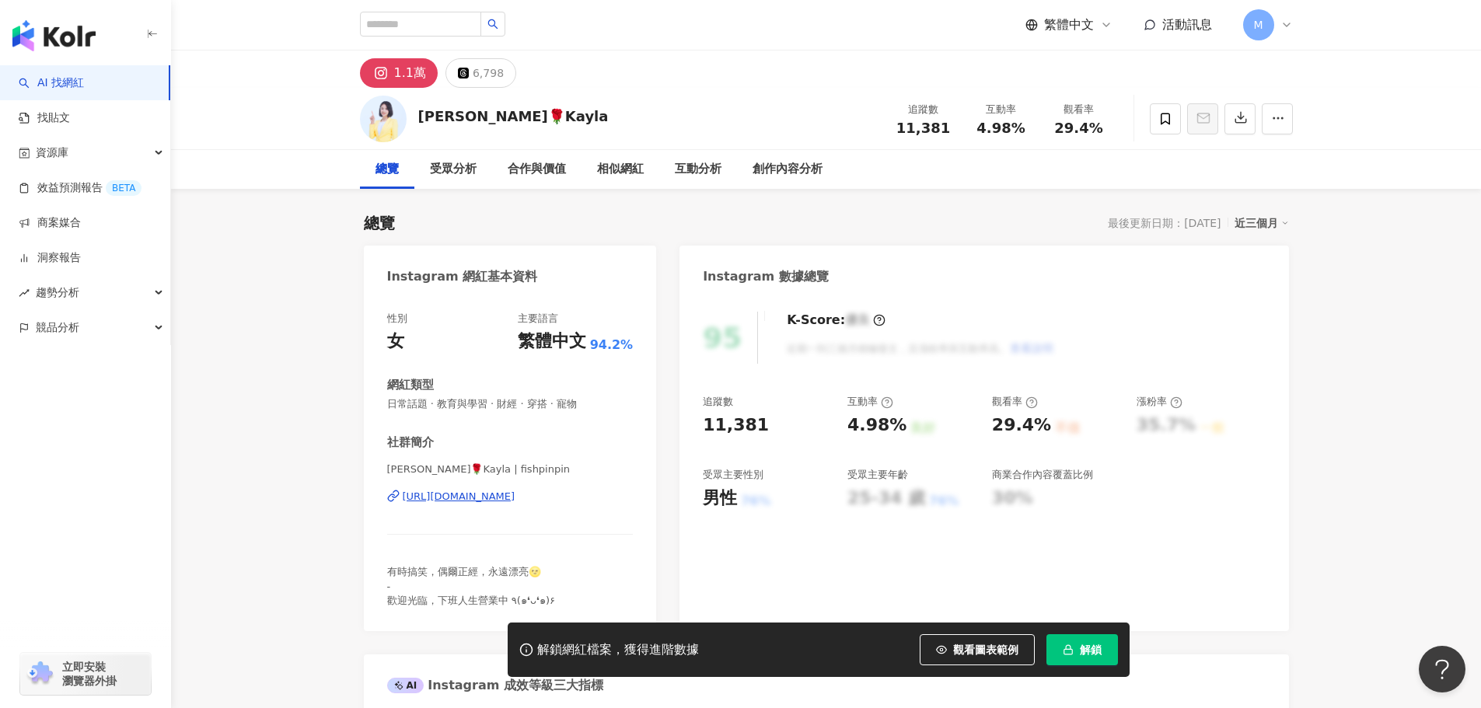
click at [515, 498] on div "[URL][DOMAIN_NAME]" at bounding box center [459, 497] width 113 height 14
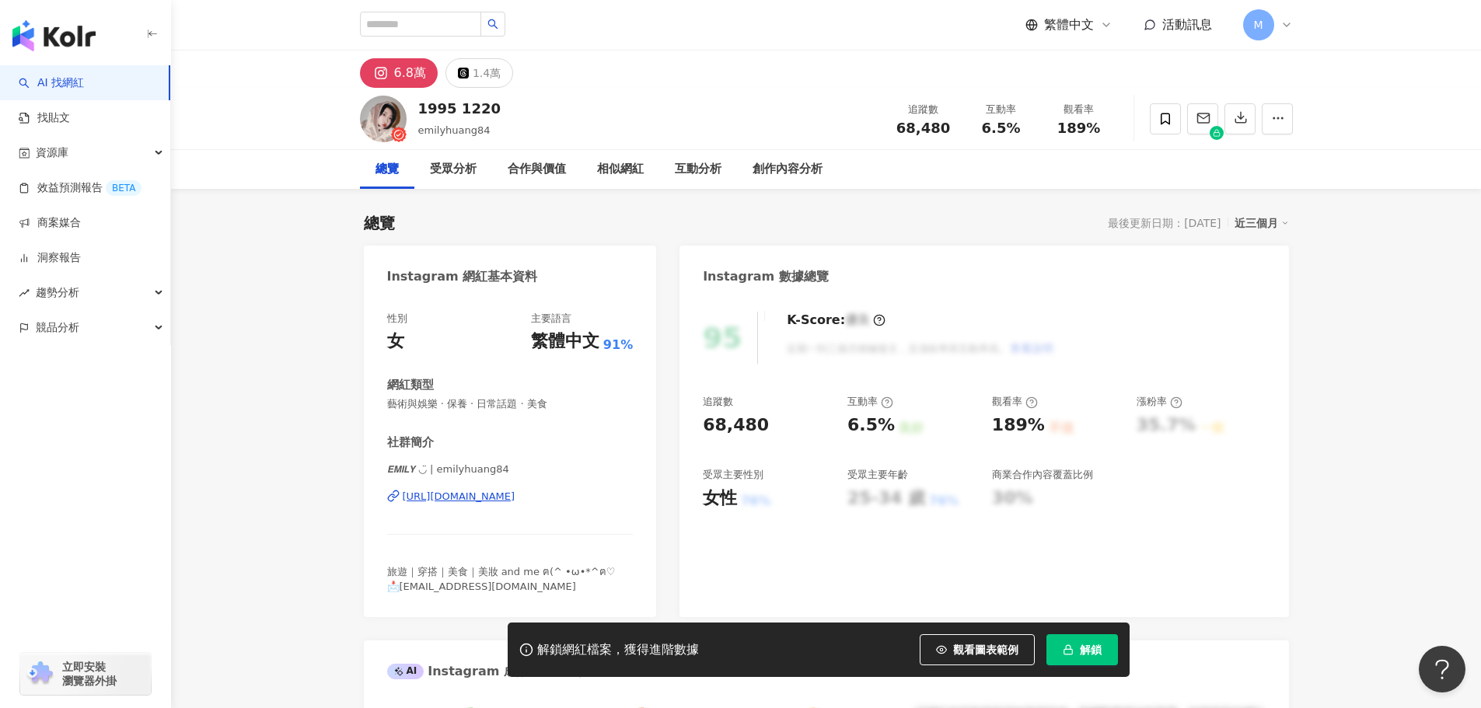
click at [515, 496] on div "https://www.instagram.com/emilyhuang84/" at bounding box center [459, 497] width 113 height 14
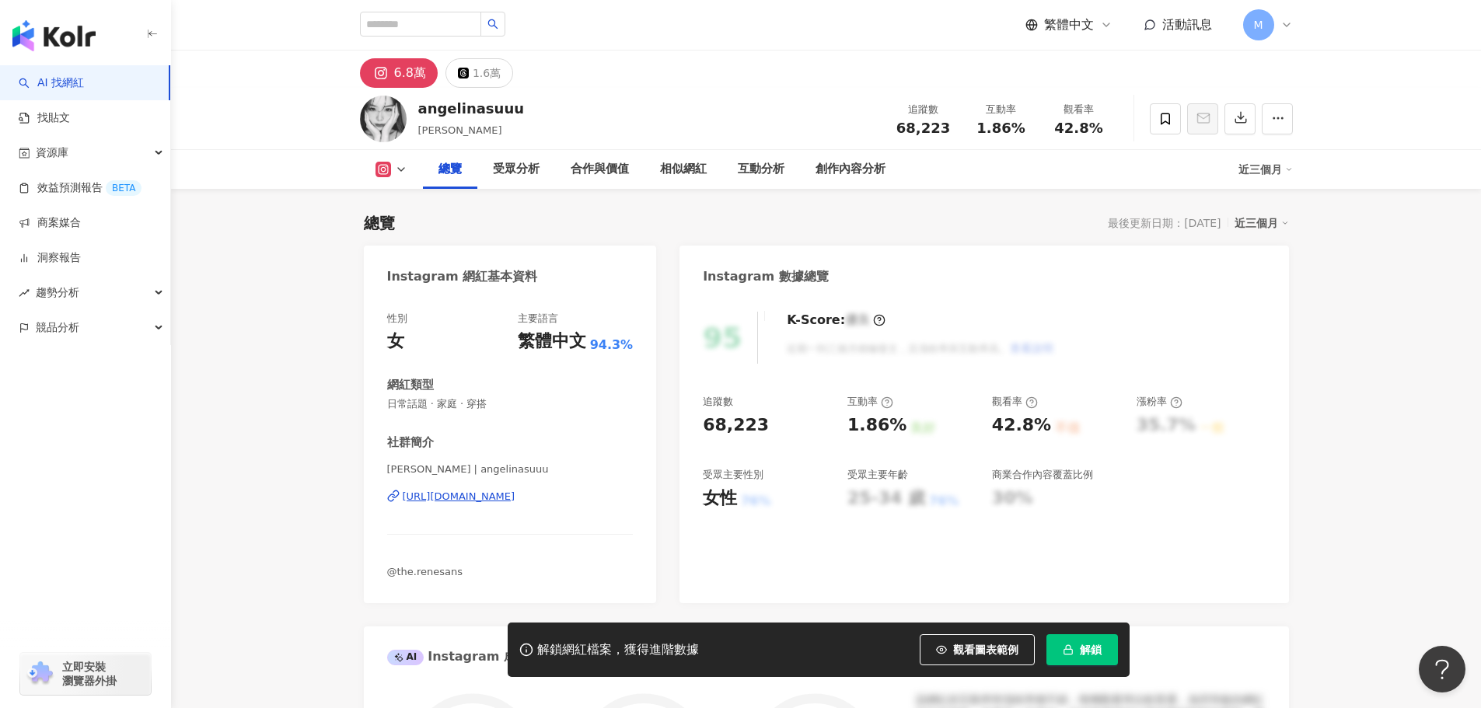
click at [515, 498] on div "[URL][DOMAIN_NAME]" at bounding box center [459, 497] width 113 height 14
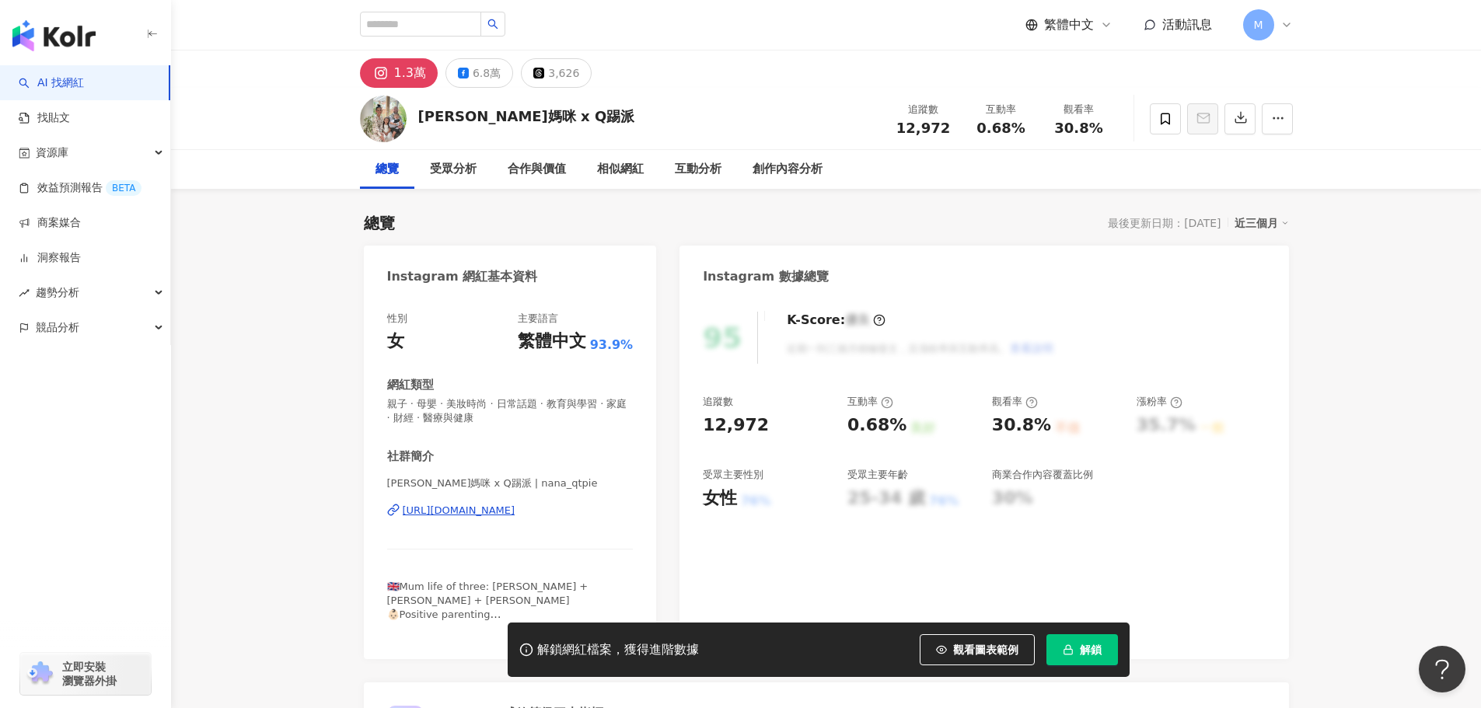
drag, startPoint x: 569, startPoint y: 418, endPoint x: 578, endPoint y: 515, distance: 97.6
click at [515, 515] on div "[URL][DOMAIN_NAME]" at bounding box center [459, 511] width 113 height 14
